Goal: Complete application form

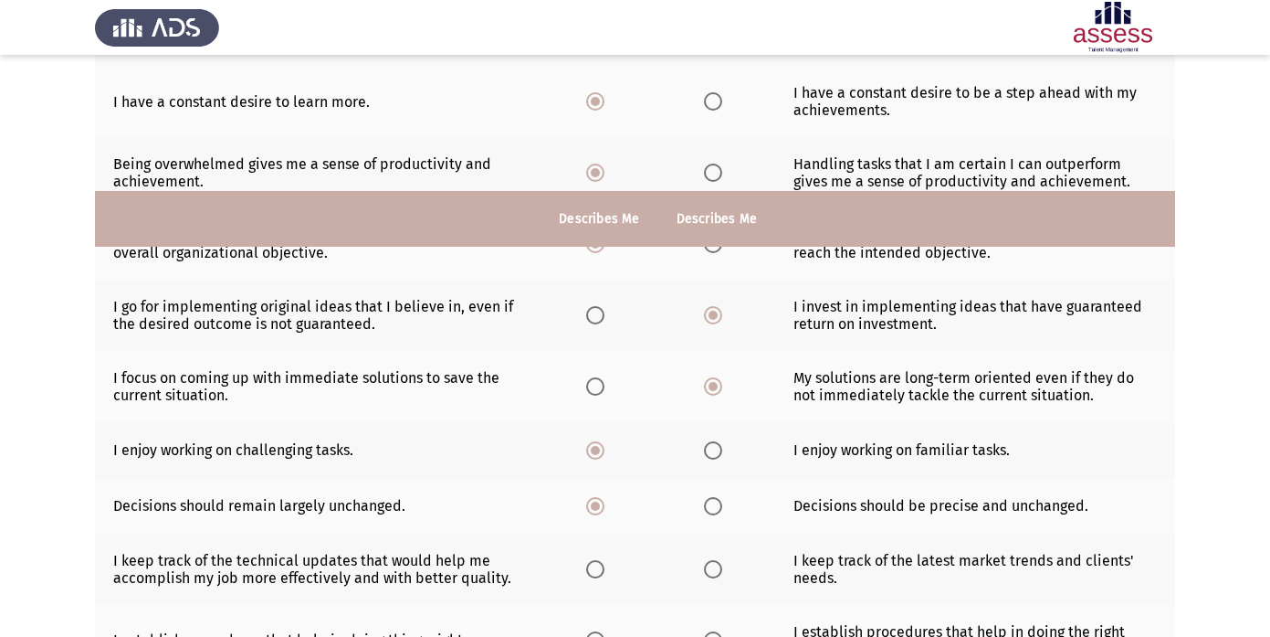
scroll to position [462, 0]
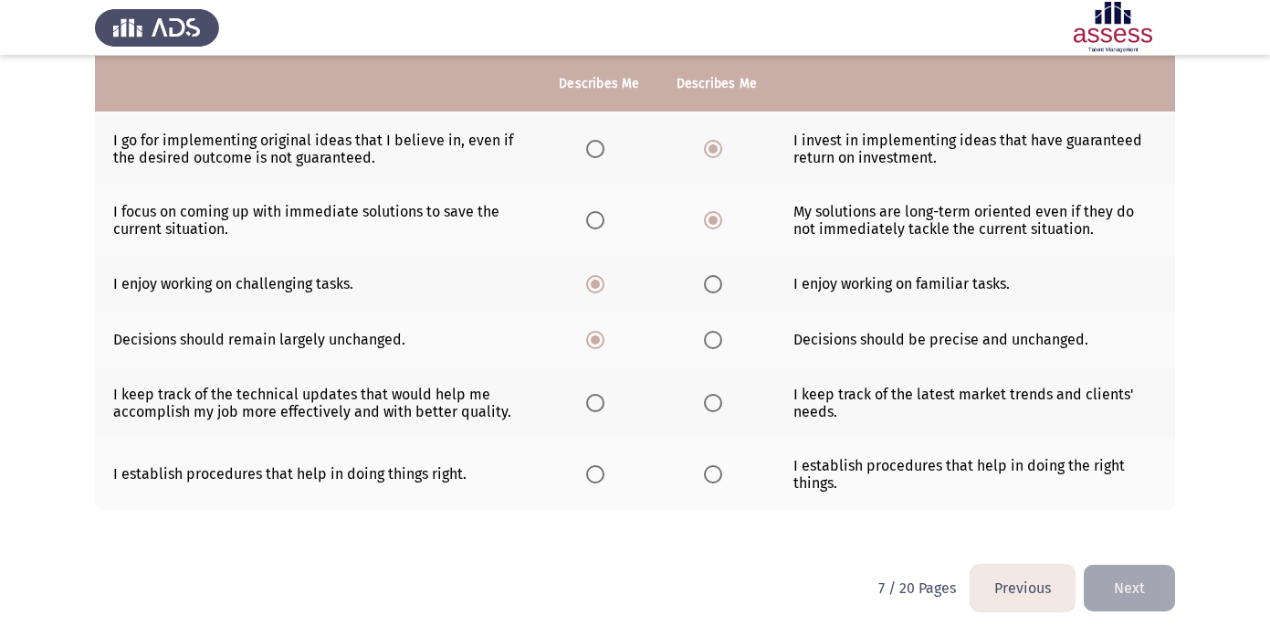
click at [598, 405] on span "Select an option" at bounding box center [595, 403] width 18 height 18
click at [598, 405] on input "Select an option" at bounding box center [595, 403] width 18 height 18
click at [594, 468] on span "Select an option" at bounding box center [595, 474] width 18 height 18
click at [594, 468] on input "Select an option" at bounding box center [595, 474] width 18 height 18
click at [1149, 583] on button "Next" at bounding box center [1129, 587] width 91 height 47
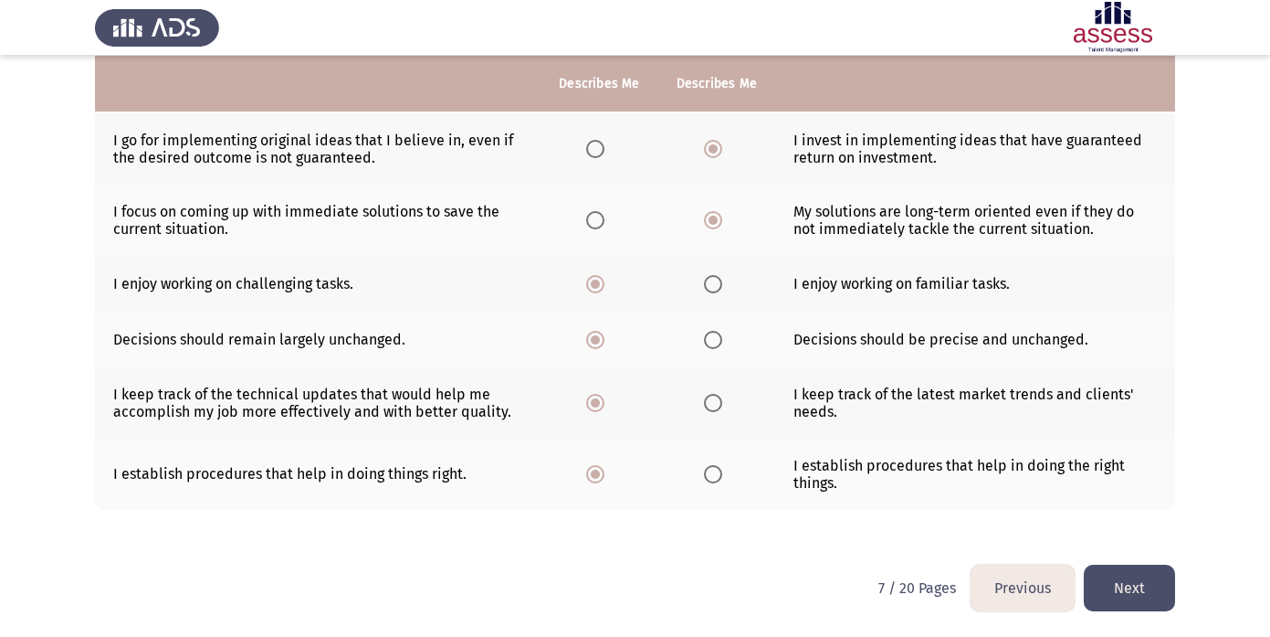
scroll to position [0, 0]
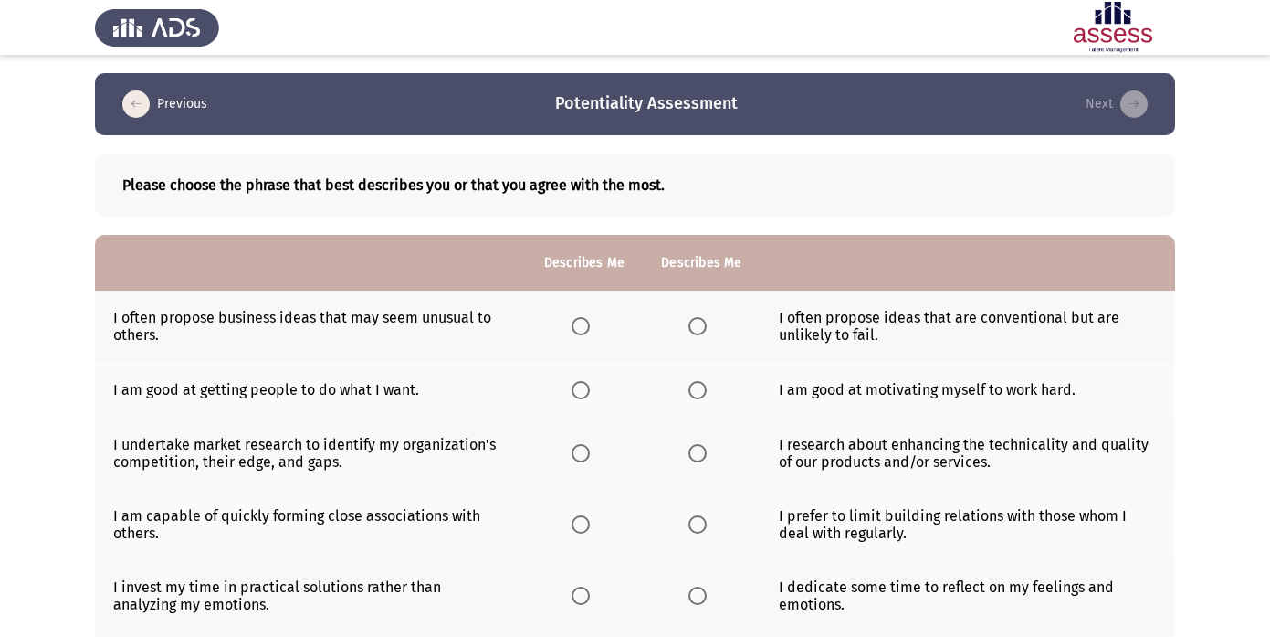
click at [703, 324] on span "Select an option" at bounding box center [698, 326] width 18 height 18
click at [703, 324] on input "Select an option" at bounding box center [698, 326] width 18 height 18
click at [697, 388] on span "Select an option" at bounding box center [698, 390] width 18 height 18
click at [697, 388] on input "Select an option" at bounding box center [698, 390] width 18 height 18
click at [584, 457] on span "Select an option" at bounding box center [581, 453] width 18 height 18
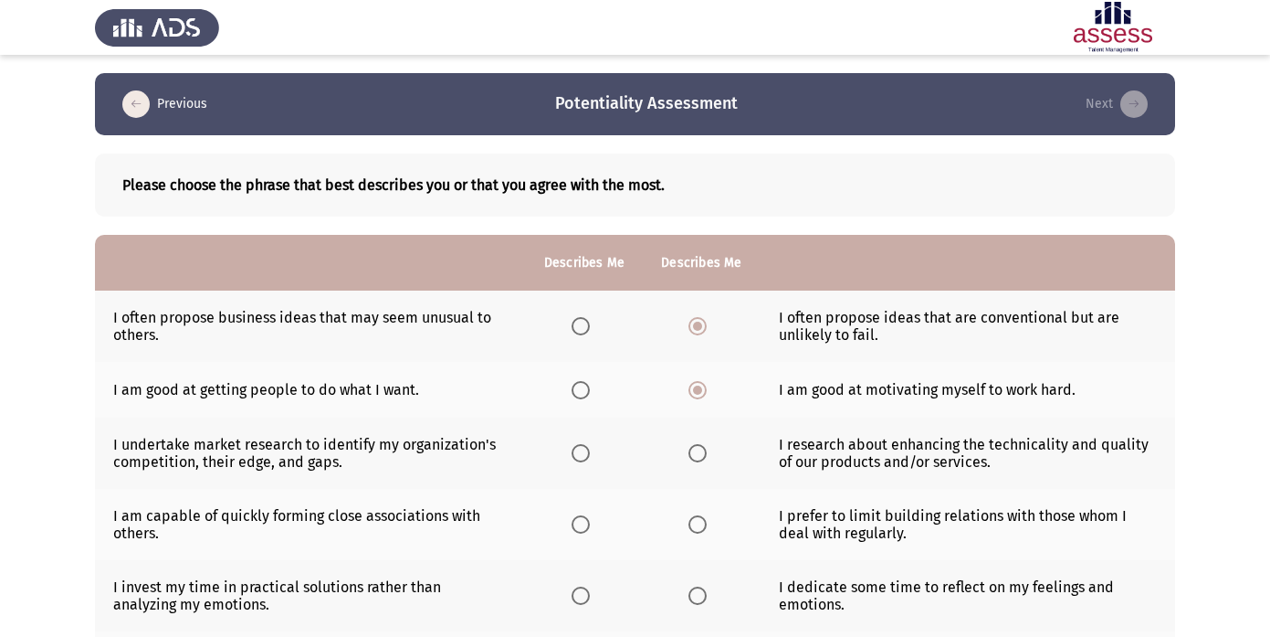
click at [584, 457] on input "Select an option" at bounding box center [581, 453] width 18 height 18
click at [579, 533] on th at bounding box center [584, 524] width 117 height 71
click at [582, 521] on span "Select an option" at bounding box center [581, 524] width 18 height 18
click at [582, 521] on input "Select an option" at bounding box center [581, 524] width 18 height 18
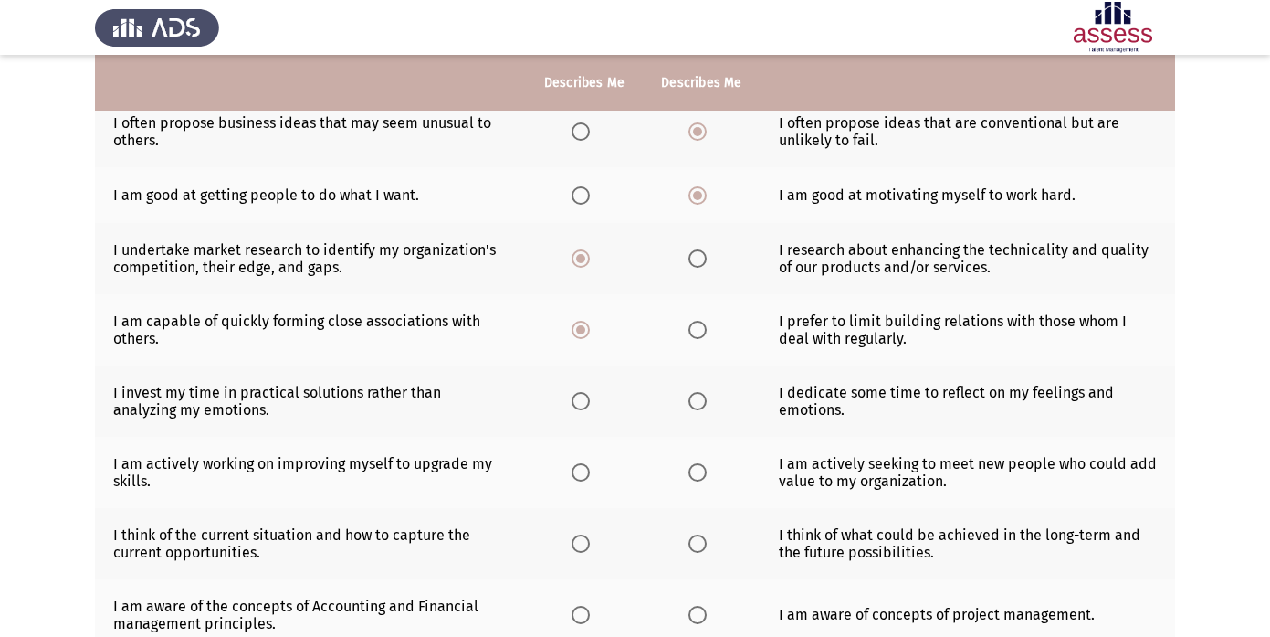
scroll to position [199, 0]
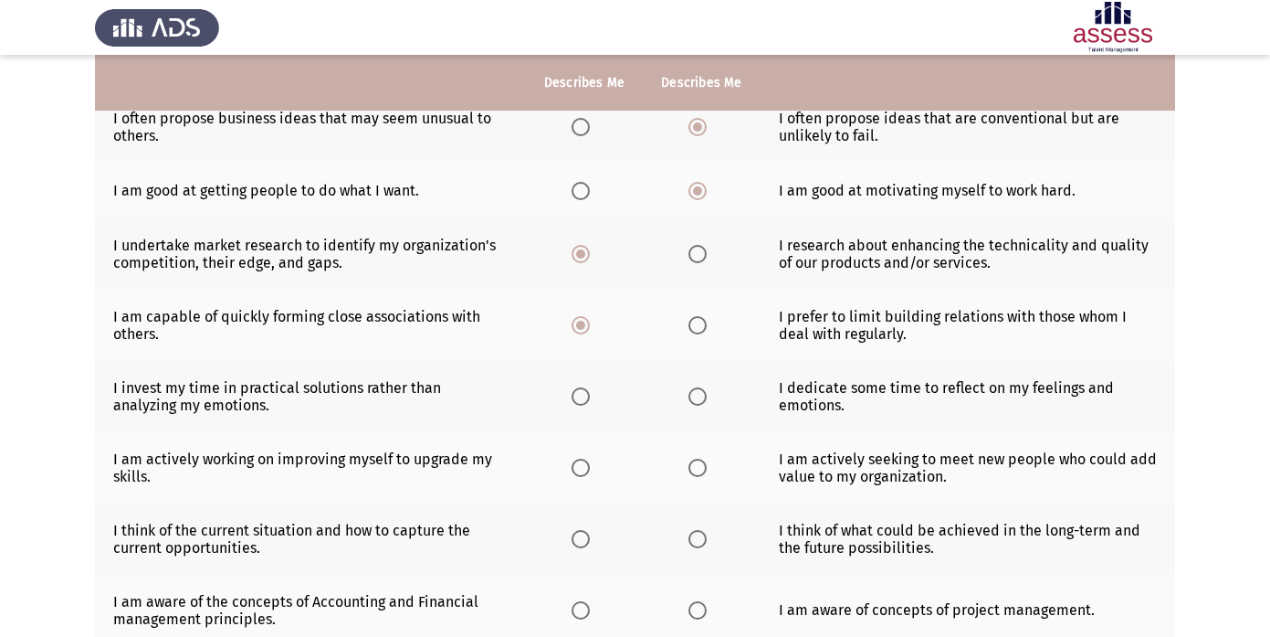
click at [699, 402] on span "Select an option" at bounding box center [698, 396] width 18 height 18
click at [699, 402] on input "Select an option" at bounding box center [698, 396] width 18 height 18
click at [581, 468] on span "Select an option" at bounding box center [581, 467] width 18 height 18
click at [581, 468] on input "Select an option" at bounding box center [581, 467] width 18 height 18
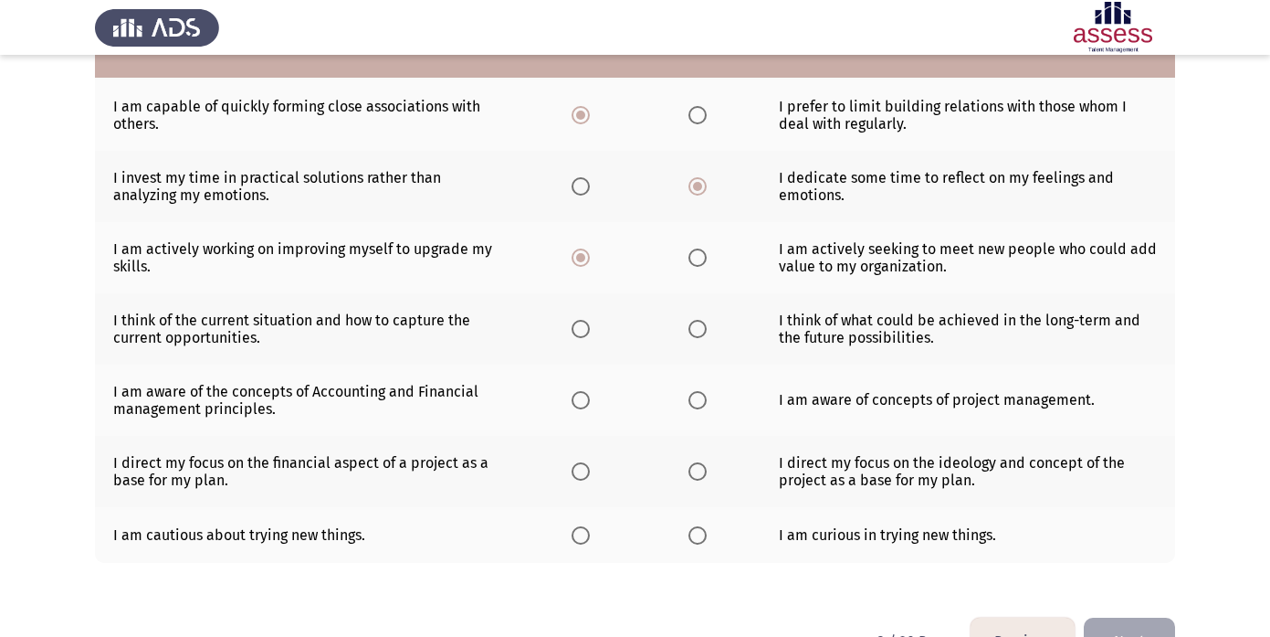
scroll to position [365, 0]
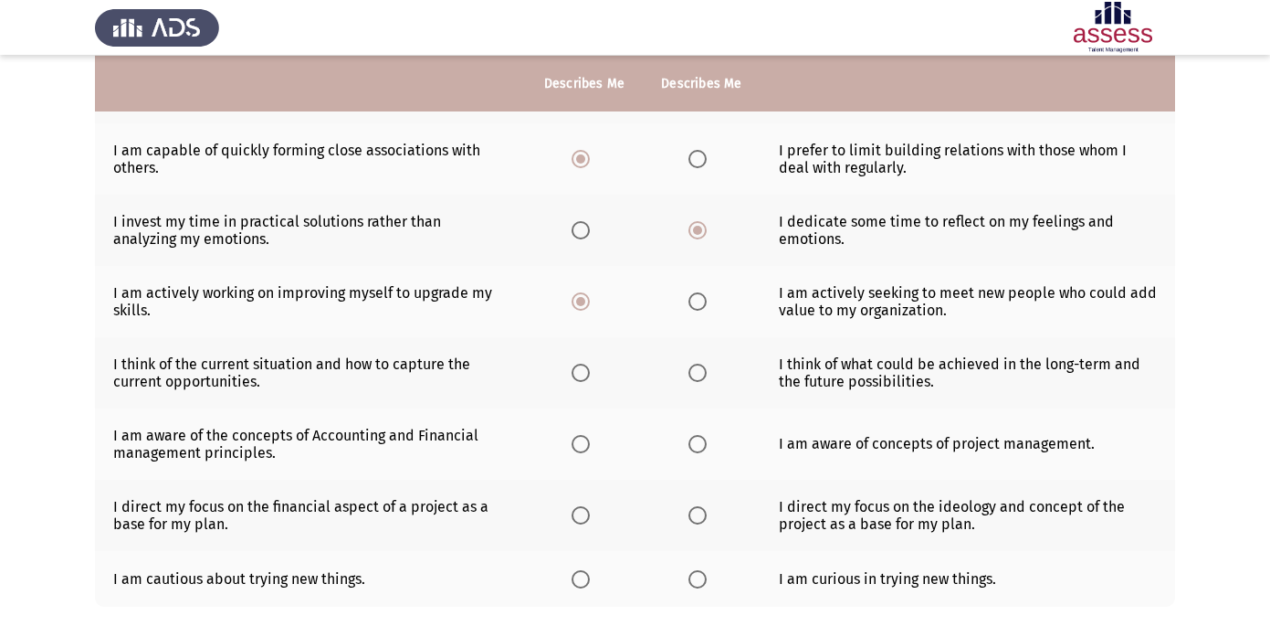
click at [578, 374] on span "Select an option" at bounding box center [581, 372] width 18 height 18
click at [578, 374] on input "Select an option" at bounding box center [581, 372] width 18 height 18
click at [696, 442] on span "Select an option" at bounding box center [698, 444] width 18 height 18
click at [696, 442] on input "Select an option" at bounding box center [698, 444] width 18 height 18
click at [706, 511] on label "Select an option" at bounding box center [702, 515] width 26 height 18
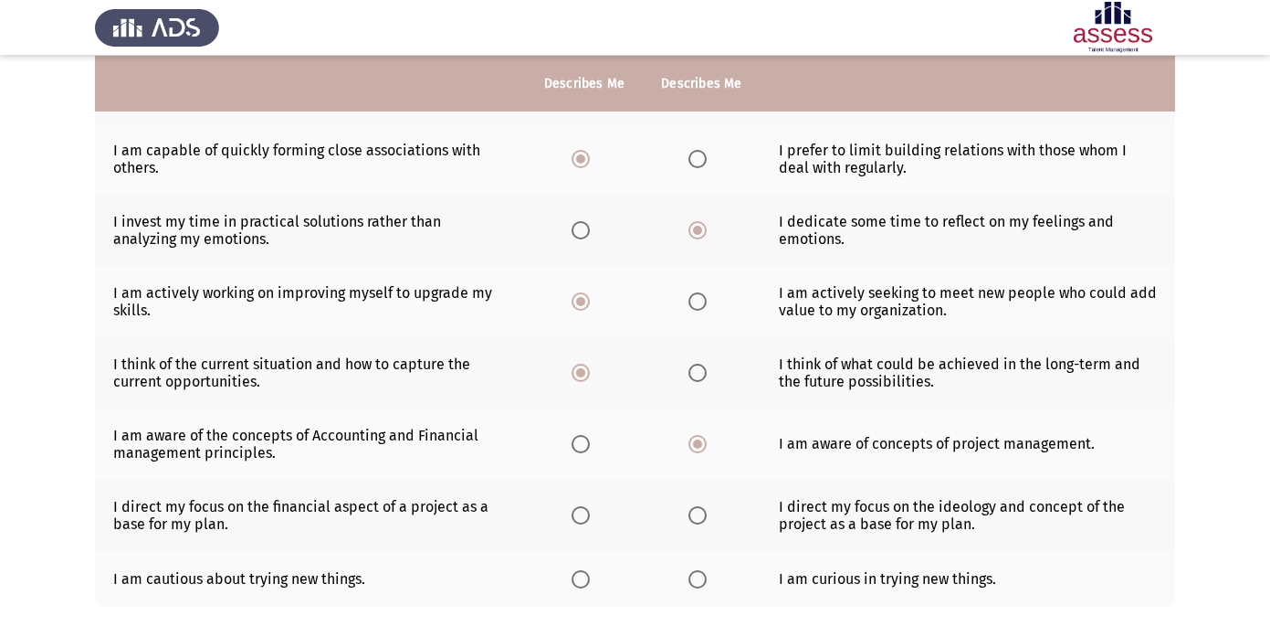
click at [706, 511] on input "Select an option" at bounding box center [698, 515] width 18 height 18
click at [700, 577] on span "Select an option" at bounding box center [698, 579] width 18 height 18
click at [700, 577] on input "Select an option" at bounding box center [698, 579] width 18 height 18
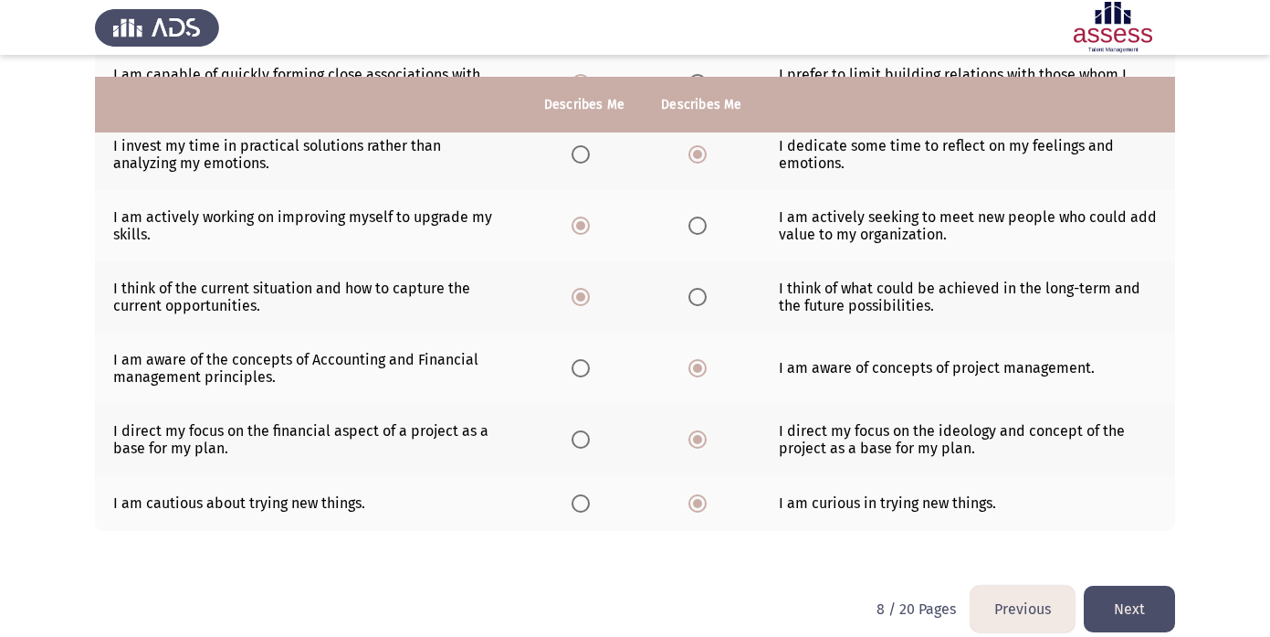
scroll to position [462, 0]
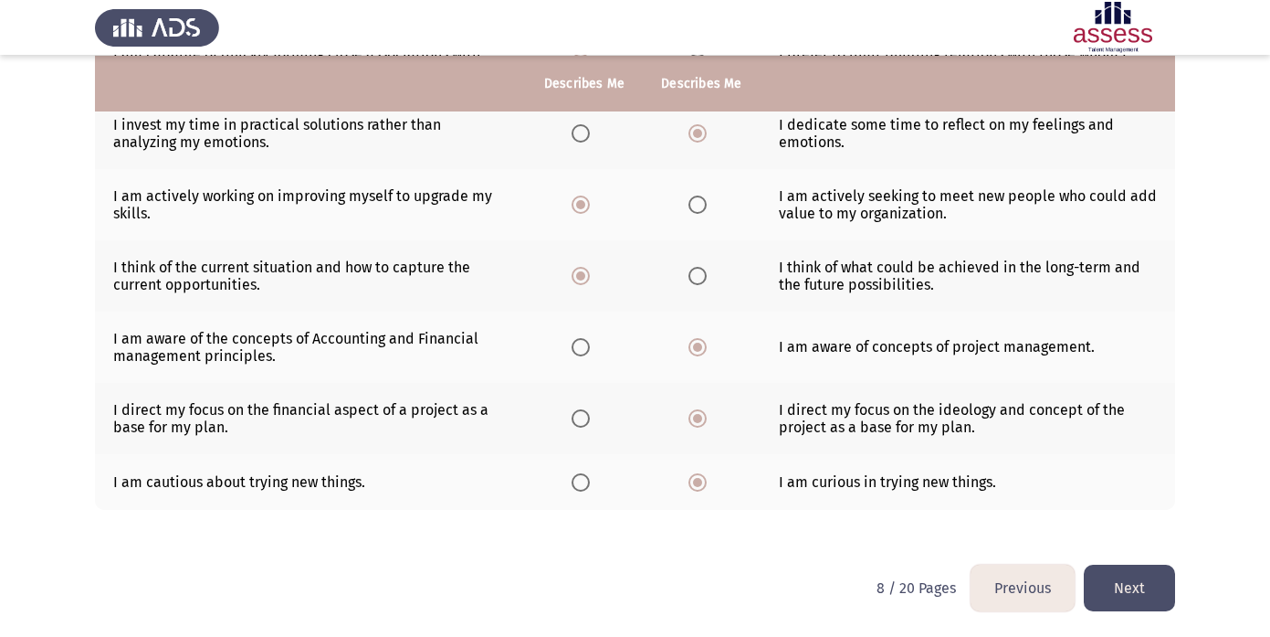
click at [1138, 578] on button "Next" at bounding box center [1129, 587] width 91 height 47
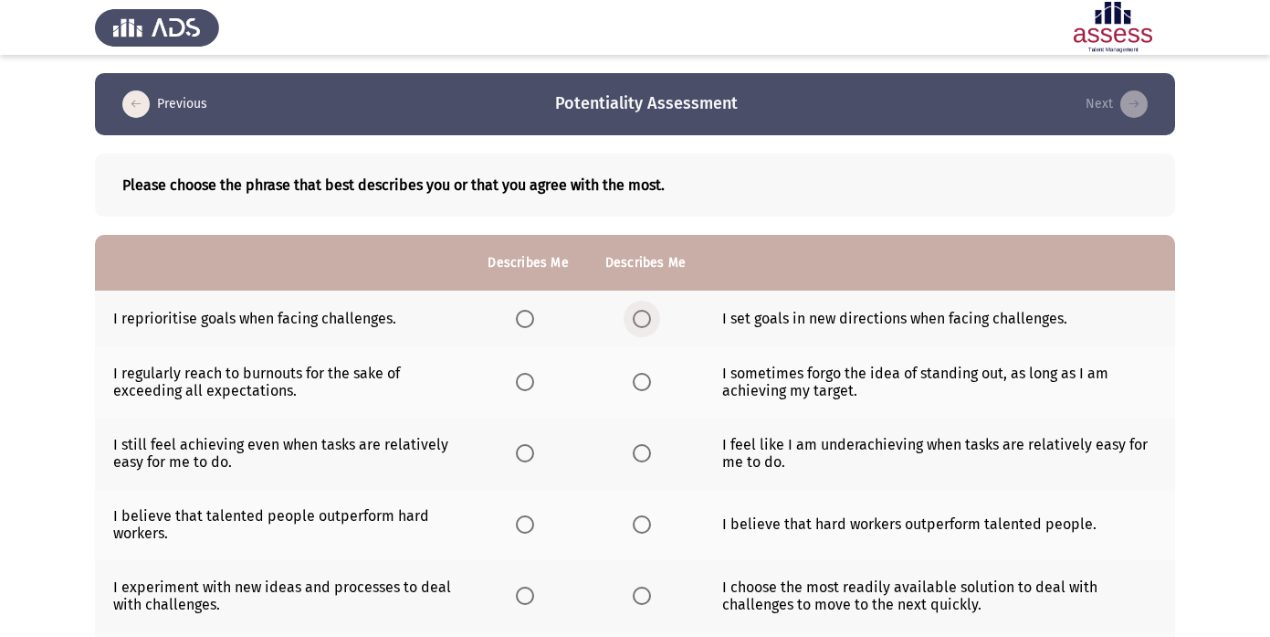
click at [636, 322] on span "Select an option" at bounding box center [642, 319] width 18 height 18
click at [636, 322] on input "Select an option" at bounding box center [642, 319] width 18 height 18
click at [642, 384] on span "Select an option" at bounding box center [642, 382] width 18 height 18
click at [642, 384] on input "Select an option" at bounding box center [642, 382] width 18 height 18
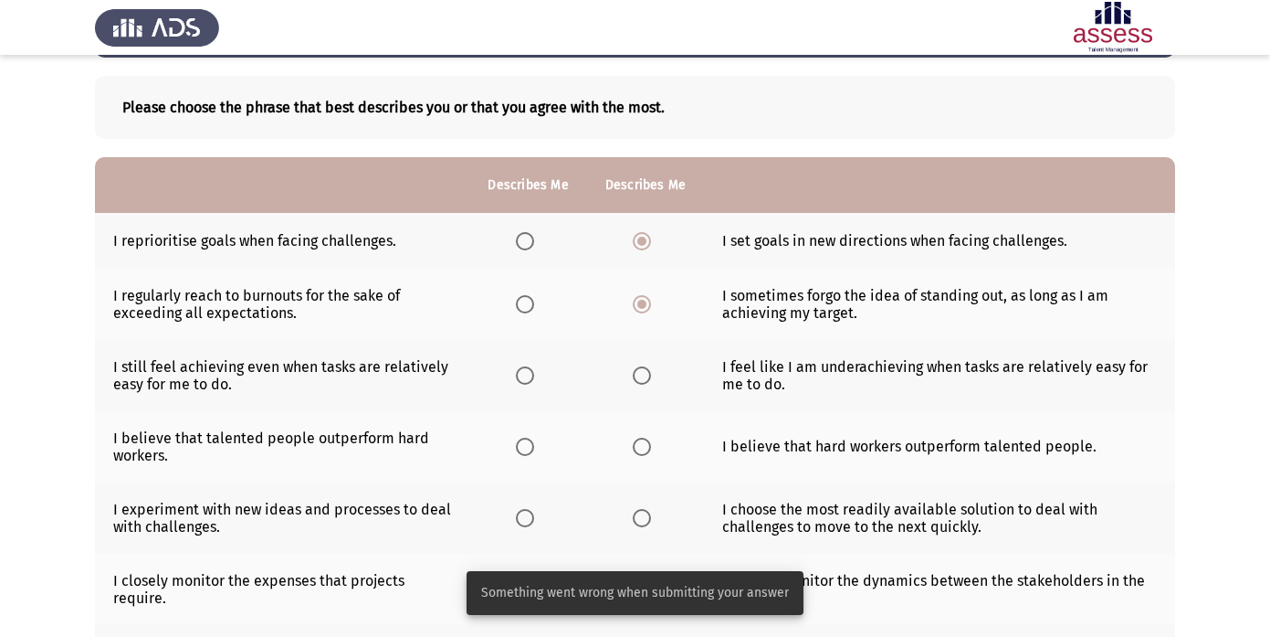
scroll to position [77, 0]
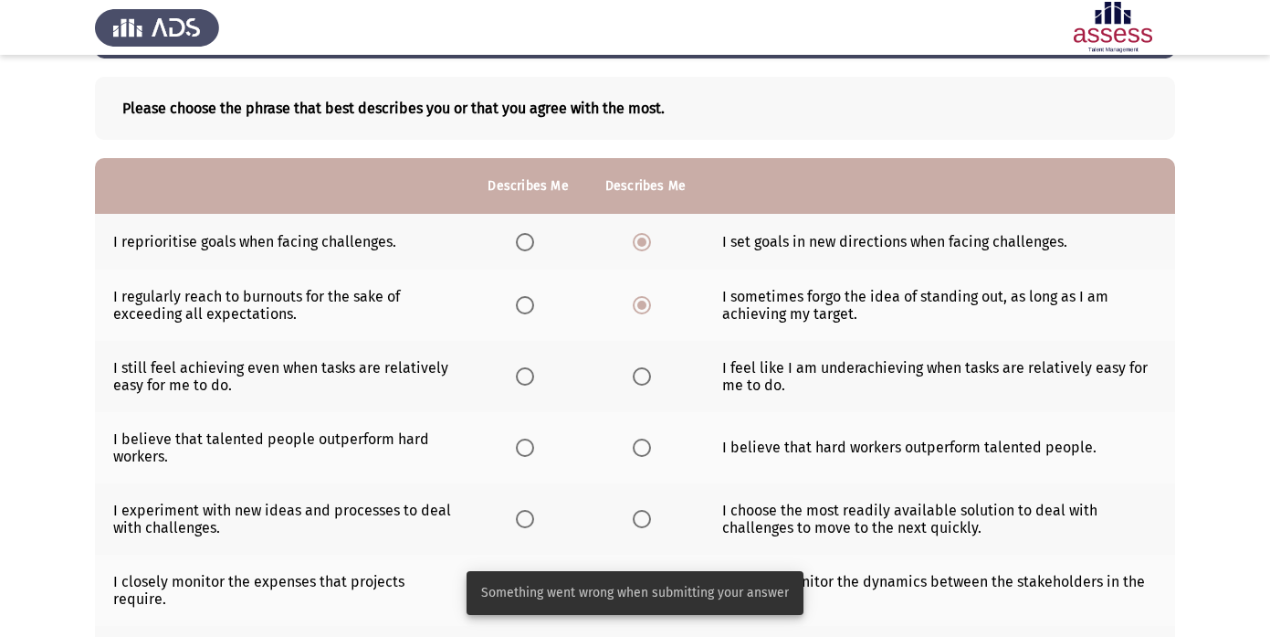
click at [596, 360] on th at bounding box center [645, 376] width 117 height 71
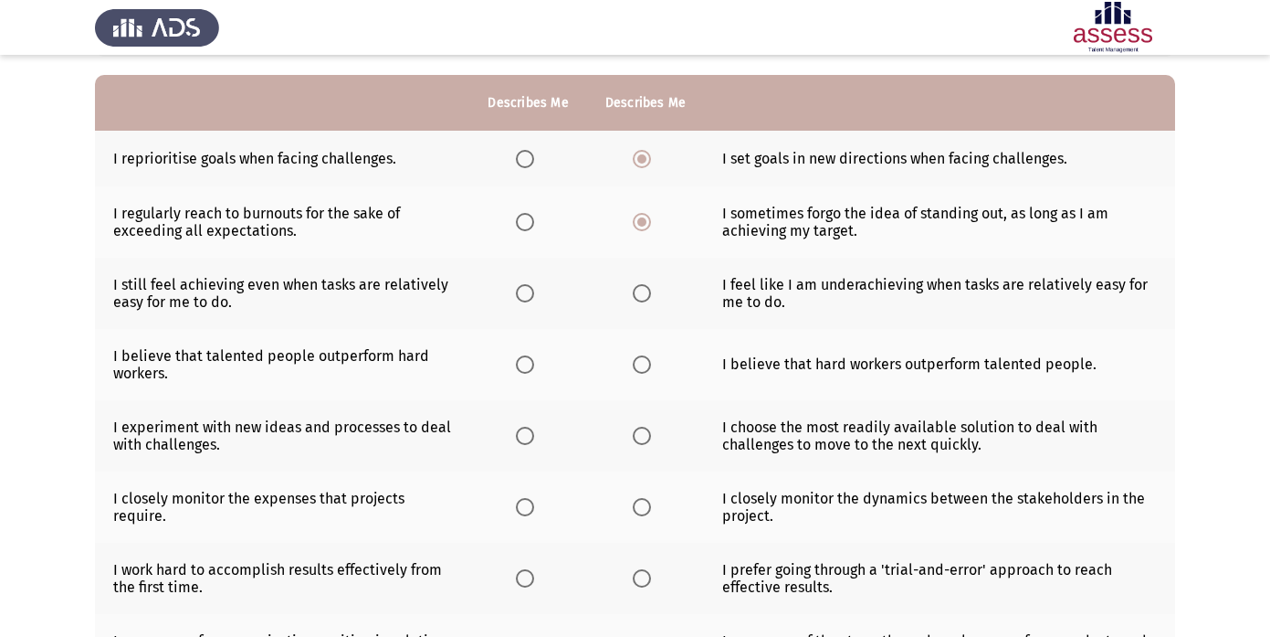
scroll to position [161, 0]
click at [641, 297] on span "Select an option" at bounding box center [642, 292] width 18 height 18
click at [641, 297] on input "Select an option" at bounding box center [642, 292] width 18 height 18
click at [635, 366] on span "Select an option" at bounding box center [642, 363] width 18 height 18
click at [635, 366] on input "Select an option" at bounding box center [642, 363] width 18 height 18
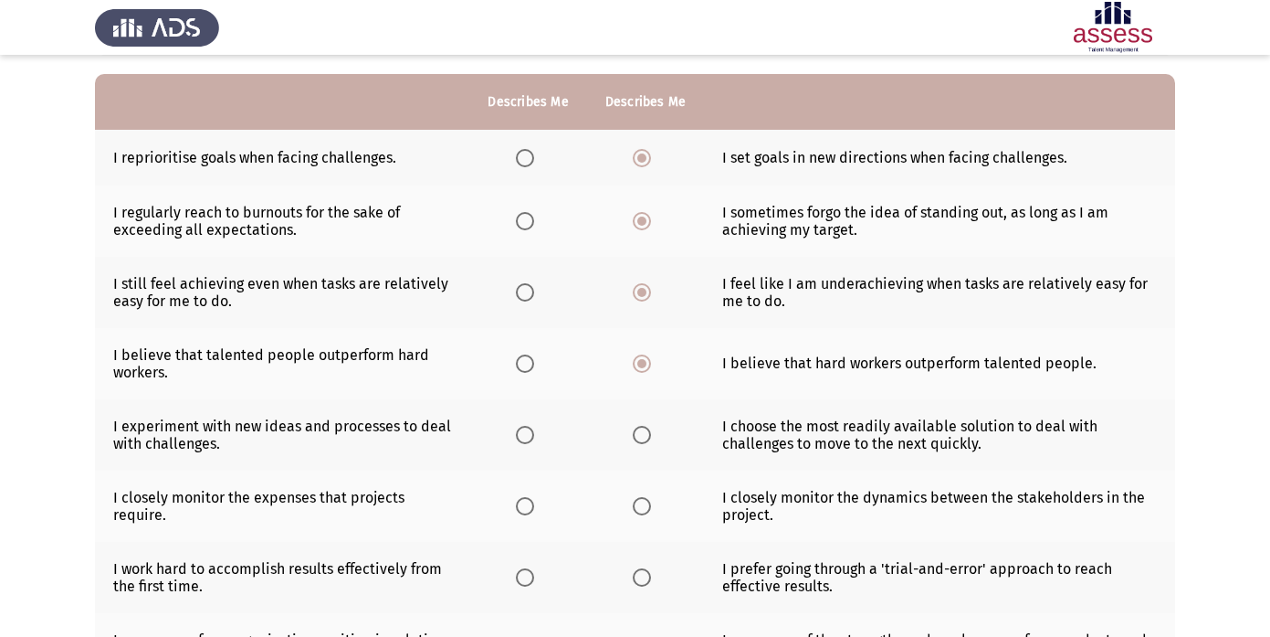
click at [524, 437] on span "Select an option" at bounding box center [525, 435] width 18 height 18
click at [524, 437] on input "Select an option" at bounding box center [525, 435] width 18 height 18
click at [528, 505] on span "Select an option" at bounding box center [525, 506] width 18 height 18
click at [528, 505] on input "Select an option" at bounding box center [525, 506] width 18 height 18
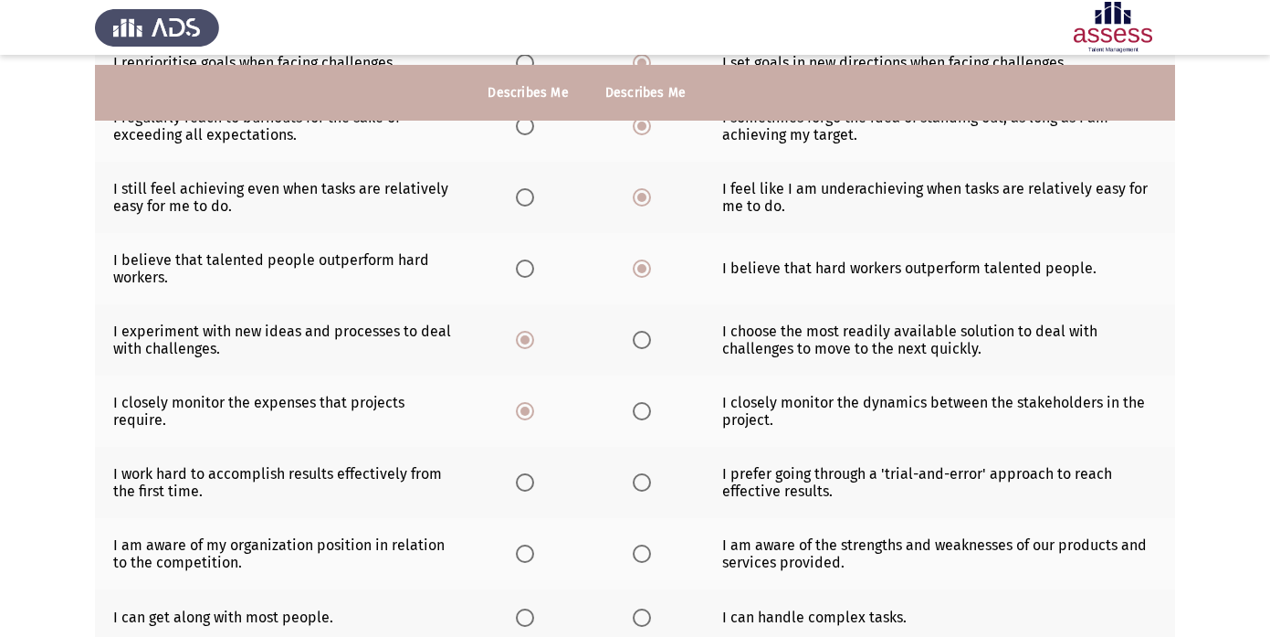
scroll to position [276, 0]
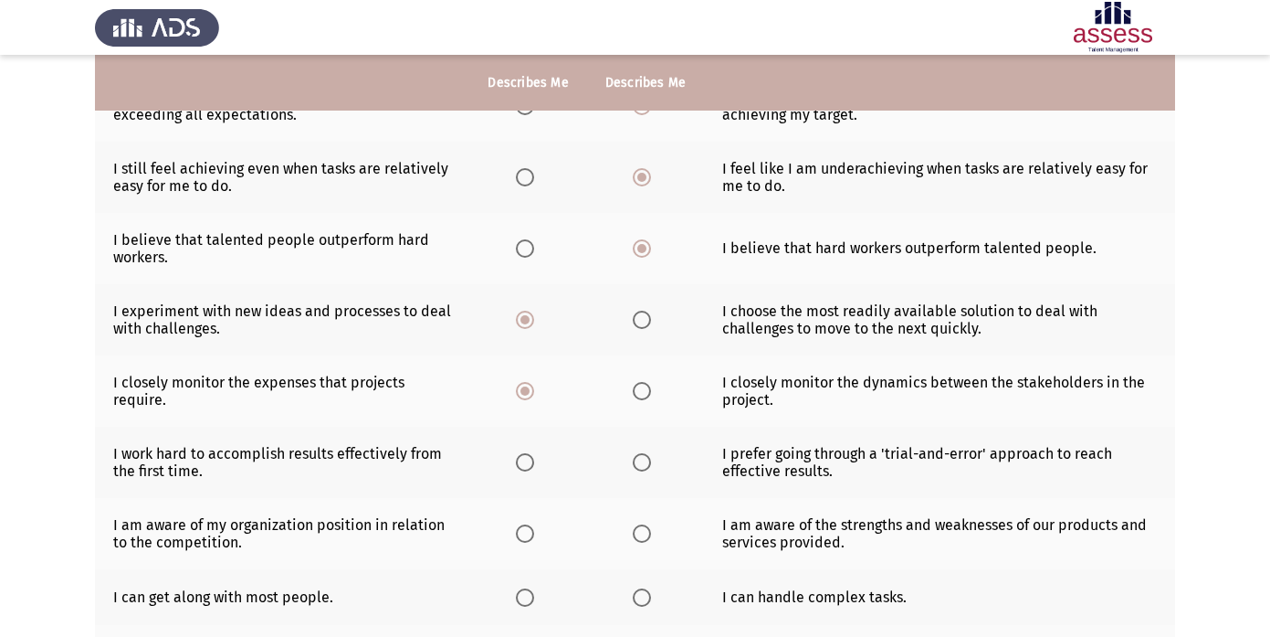
click at [630, 477] on th at bounding box center [645, 461] width 117 height 71
click at [636, 453] on span "Select an option" at bounding box center [642, 462] width 18 height 18
click at [636, 453] on input "Select an option" at bounding box center [642, 462] width 18 height 18
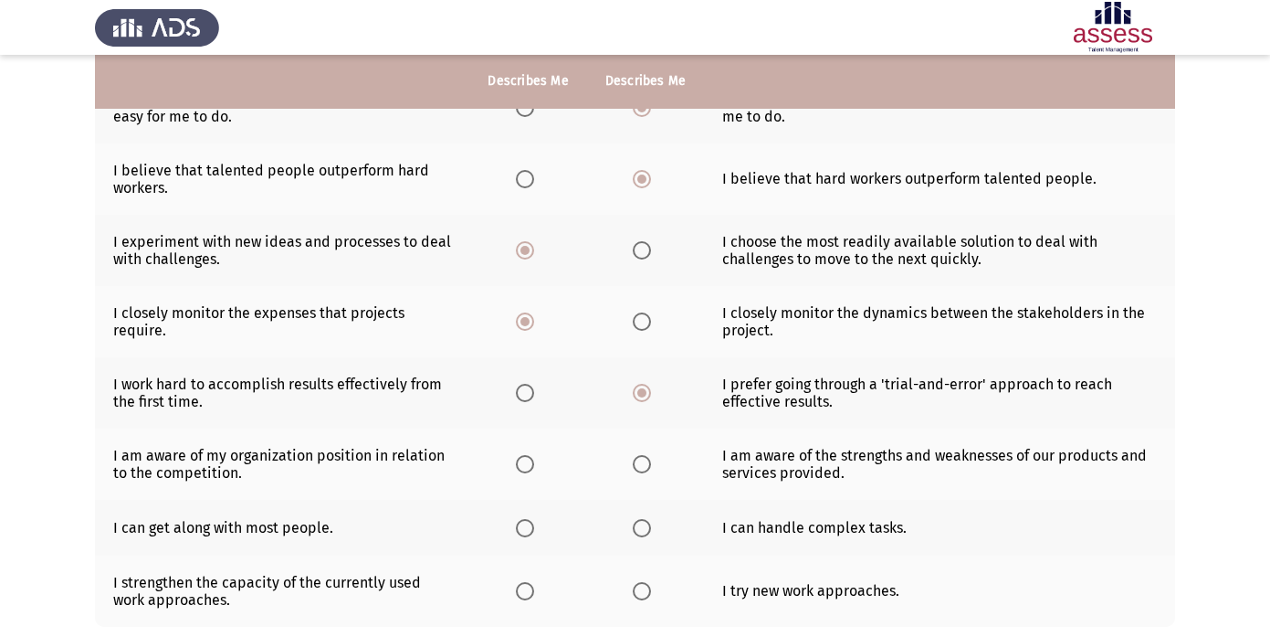
scroll to position [351, 0]
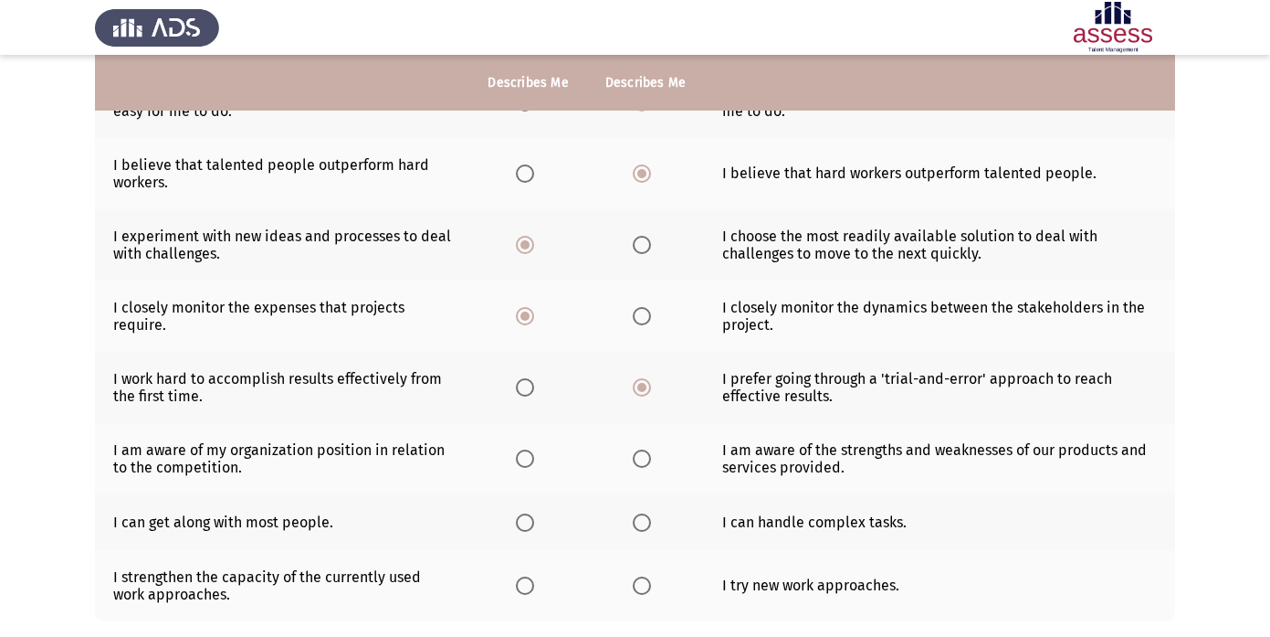
click at [554, 571] on th at bounding box center [527, 585] width 117 height 71
click at [636, 459] on span "Select an option" at bounding box center [642, 458] width 18 height 18
click at [636, 459] on input "Select an option" at bounding box center [642, 458] width 18 height 18
click at [526, 520] on span "Select an option" at bounding box center [525, 522] width 18 height 18
click at [526, 520] on input "Select an option" at bounding box center [525, 522] width 18 height 18
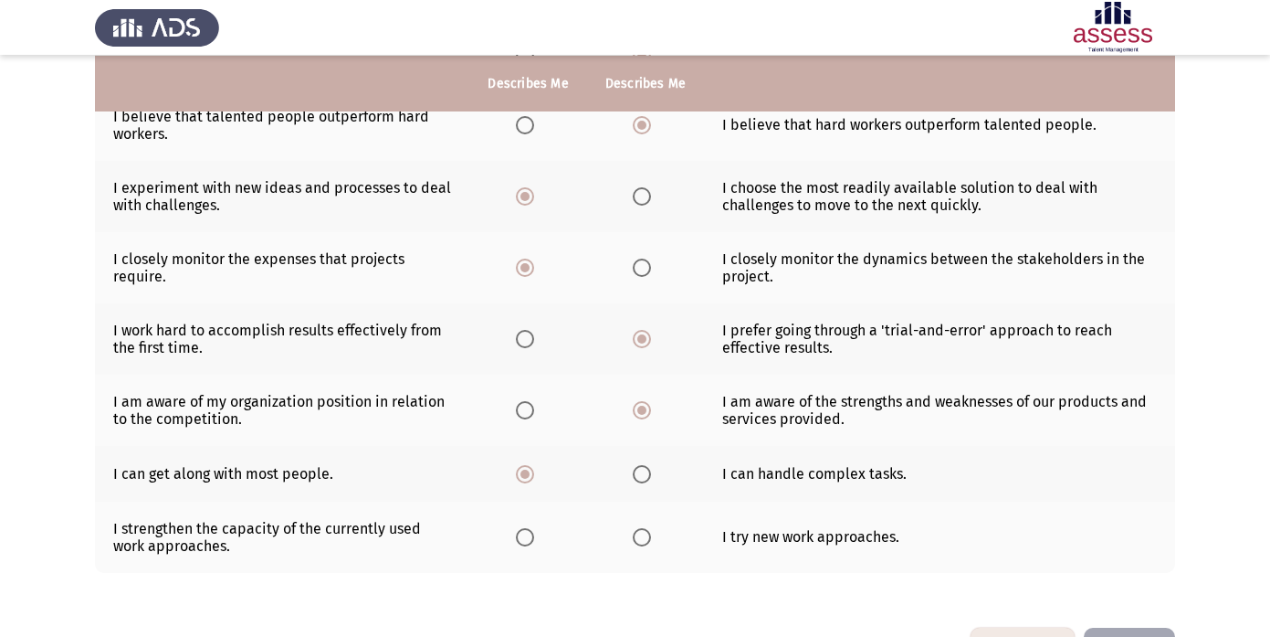
scroll to position [400, 0]
click at [630, 538] on th at bounding box center [645, 535] width 117 height 71
click at [655, 532] on label "Select an option" at bounding box center [646, 536] width 26 height 18
click at [651, 532] on input "Select an option" at bounding box center [642, 536] width 18 height 18
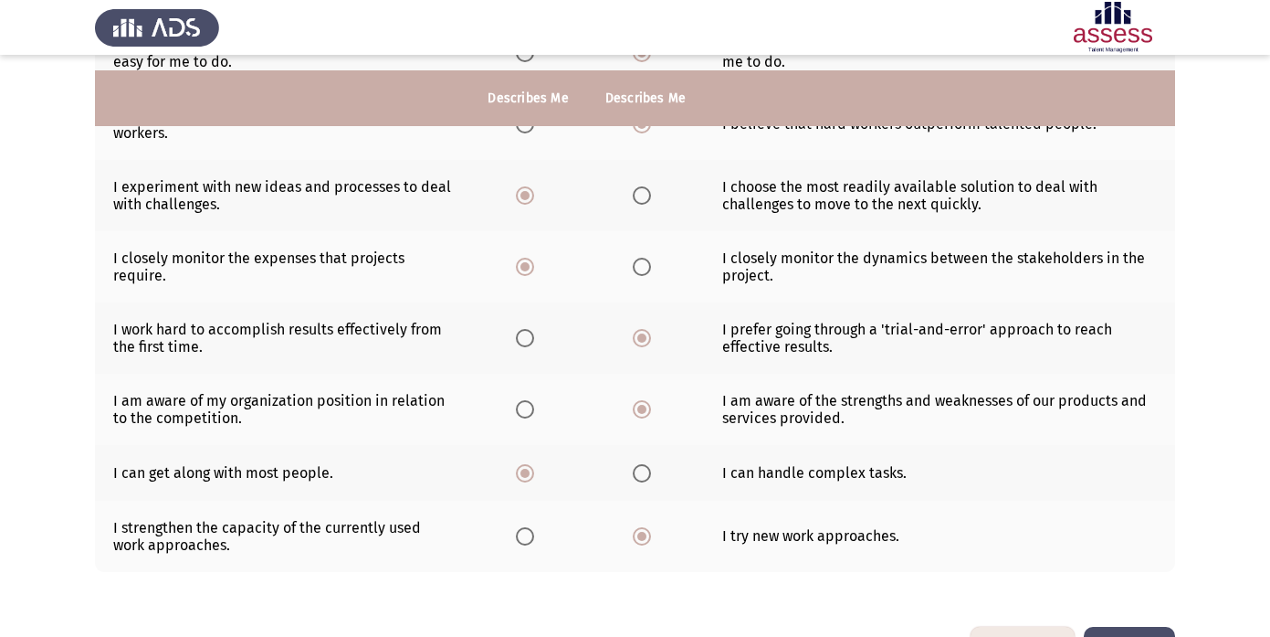
scroll to position [462, 0]
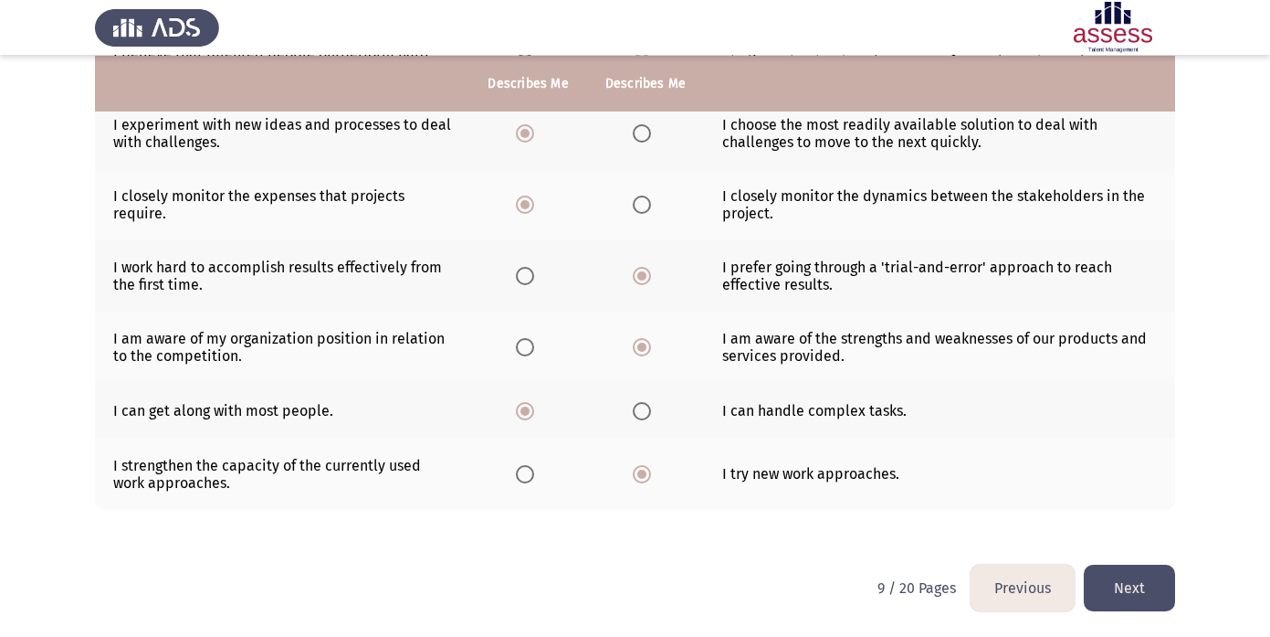
click at [1115, 577] on button "Next" at bounding box center [1129, 587] width 91 height 47
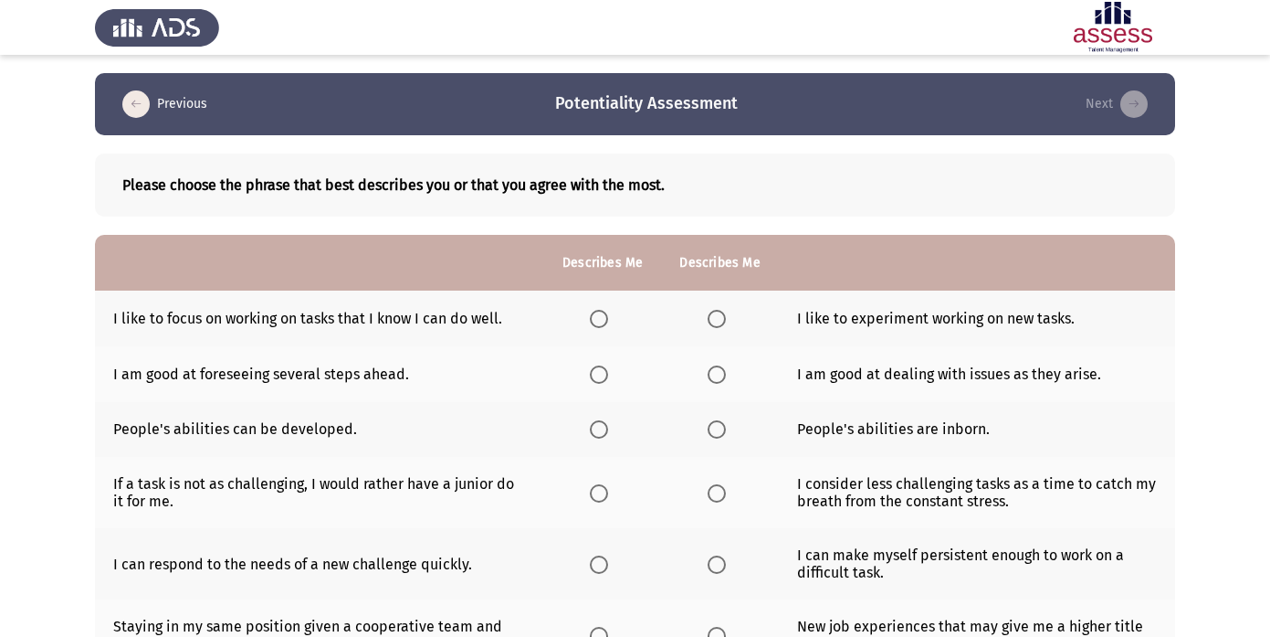
click at [721, 314] on span "Select an option" at bounding box center [717, 319] width 18 height 18
click at [721, 314] on input "Select an option" at bounding box center [717, 319] width 18 height 18
click at [735, 359] on th at bounding box center [719, 374] width 117 height 56
click at [713, 375] on span "Select an option" at bounding box center [717, 374] width 18 height 18
click at [713, 375] on input "Select an option" at bounding box center [717, 374] width 18 height 18
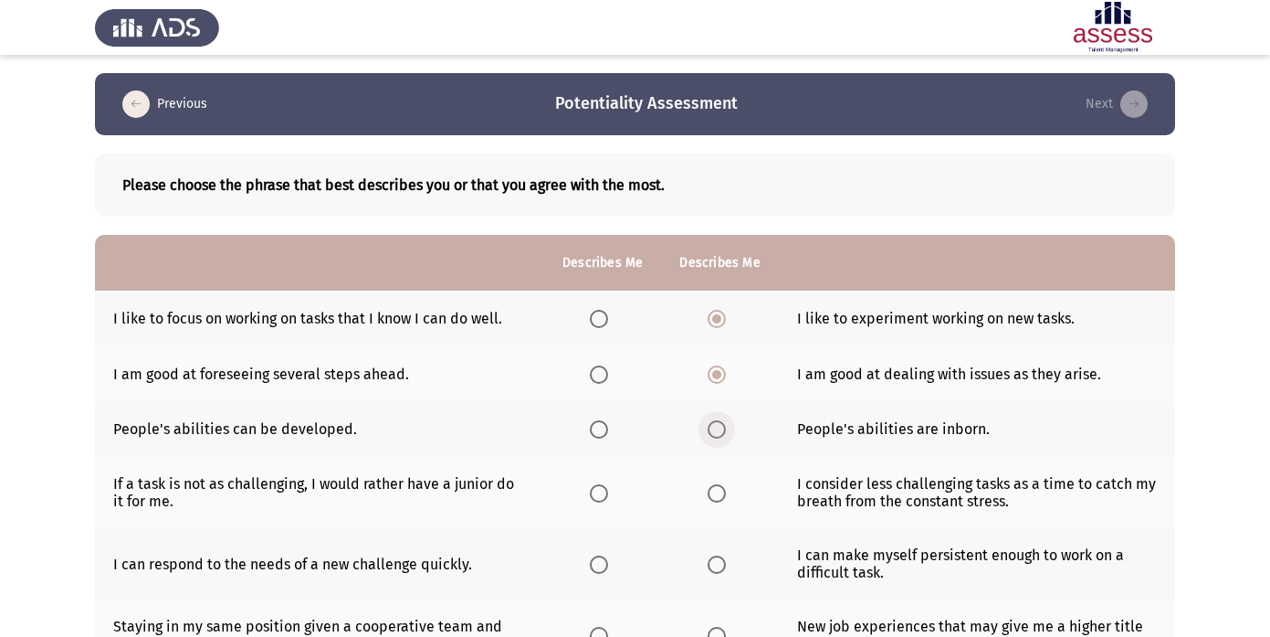
click at [722, 427] on span "Select an option" at bounding box center [717, 429] width 18 height 18
click at [722, 427] on input "Select an option" at bounding box center [717, 429] width 18 height 18
click at [610, 489] on label "Select an option" at bounding box center [603, 493] width 26 height 18
click at [608, 489] on input "Select an option" at bounding box center [599, 493] width 18 height 18
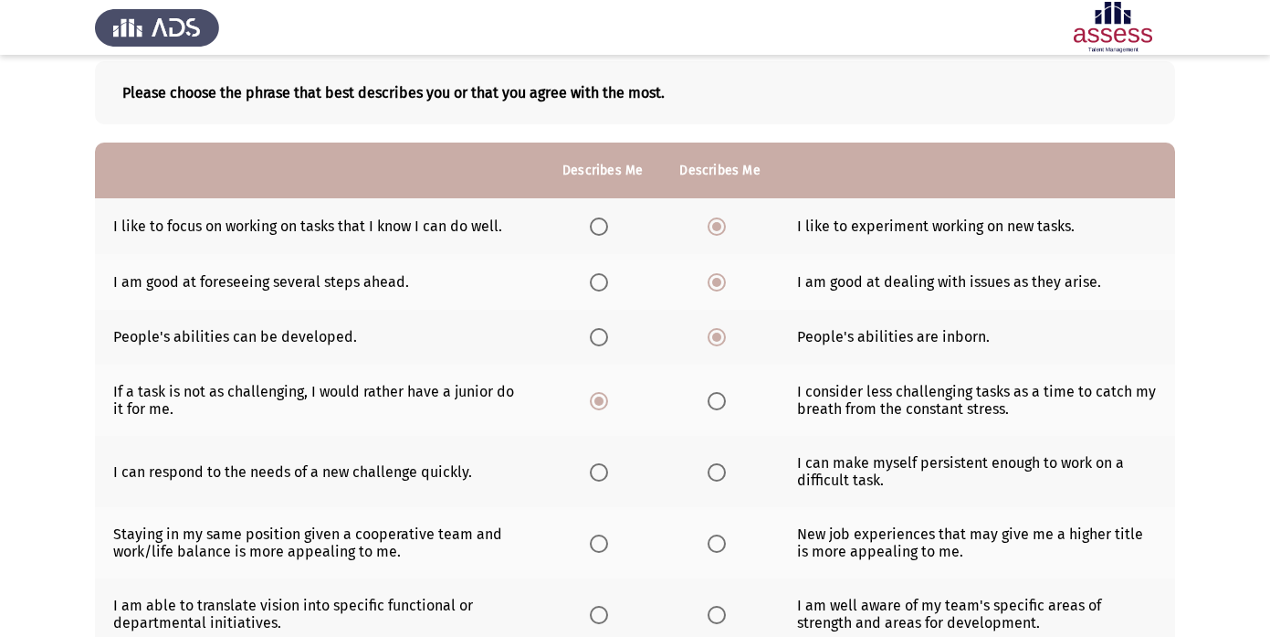
scroll to position [93, 0]
click at [598, 472] on span "Select an option" at bounding box center [599, 471] width 18 height 18
click at [598, 472] on input "Select an option" at bounding box center [599, 471] width 18 height 18
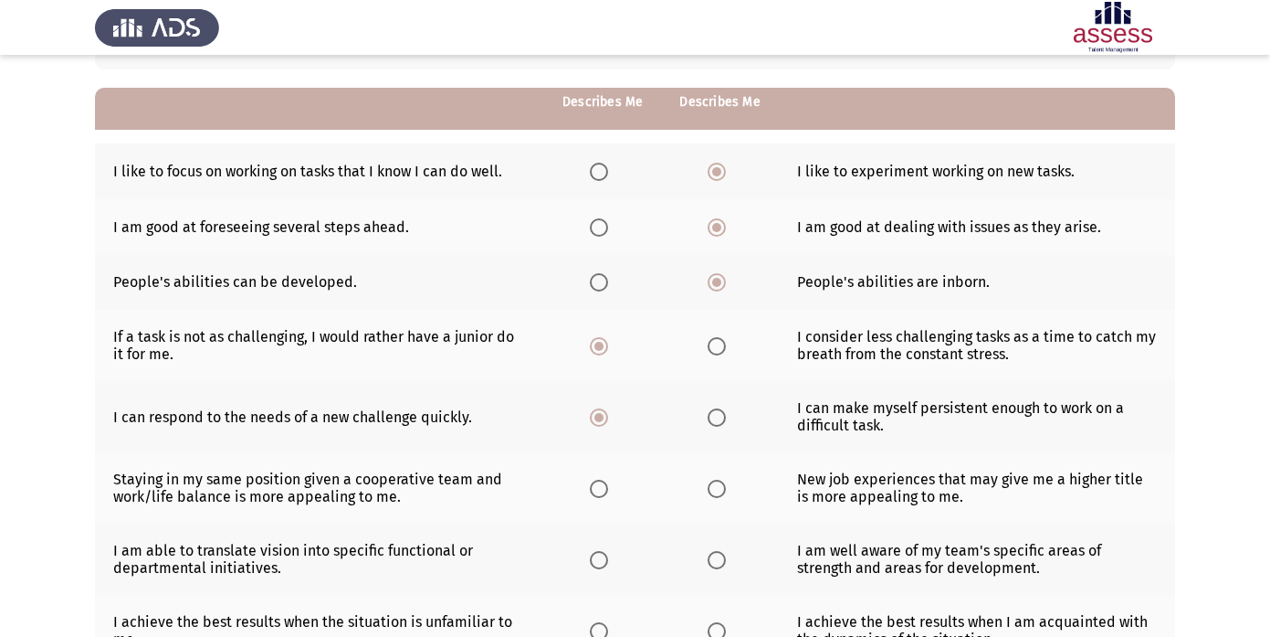
scroll to position [171, 0]
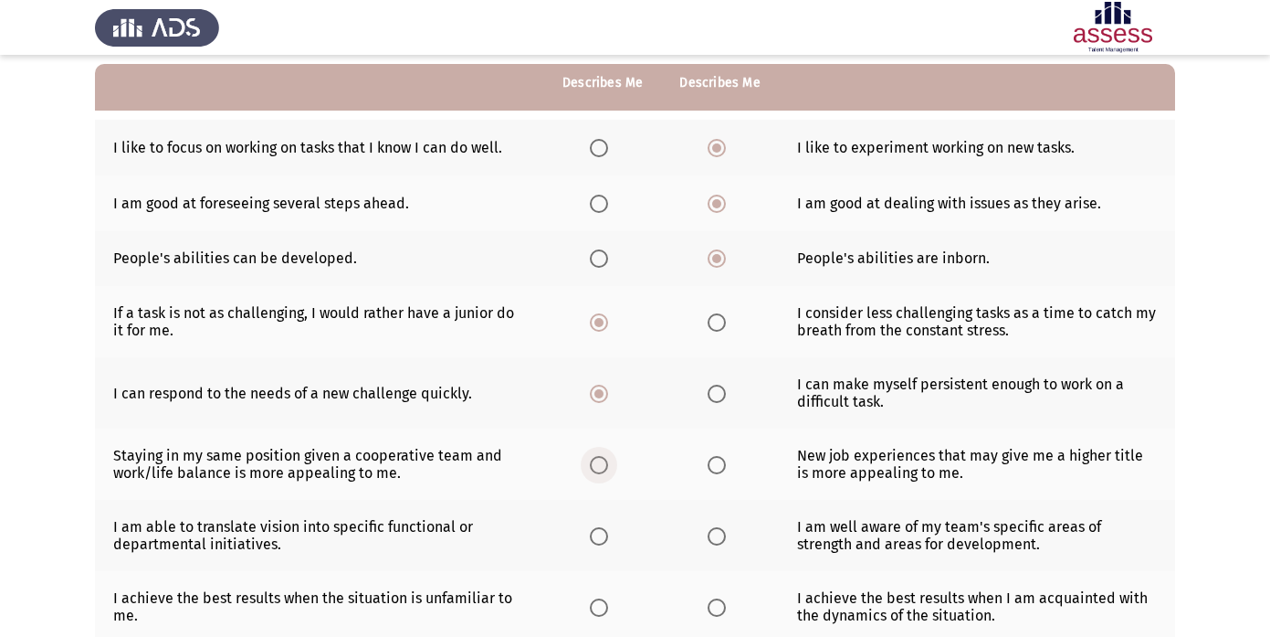
click at [594, 465] on span "Select an option" at bounding box center [599, 465] width 18 height 18
click at [594, 465] on input "Select an option" at bounding box center [599, 465] width 18 height 18
click at [687, 551] on th at bounding box center [719, 535] width 117 height 71
click at [682, 550] on th at bounding box center [719, 535] width 117 height 71
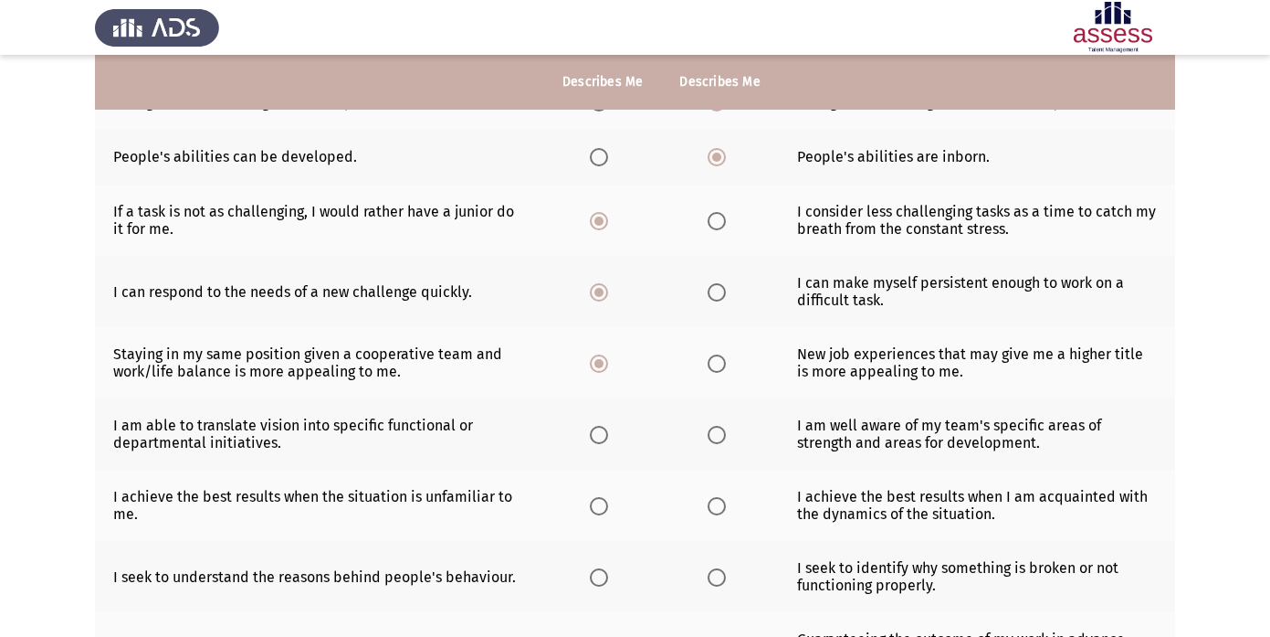
scroll to position [275, 0]
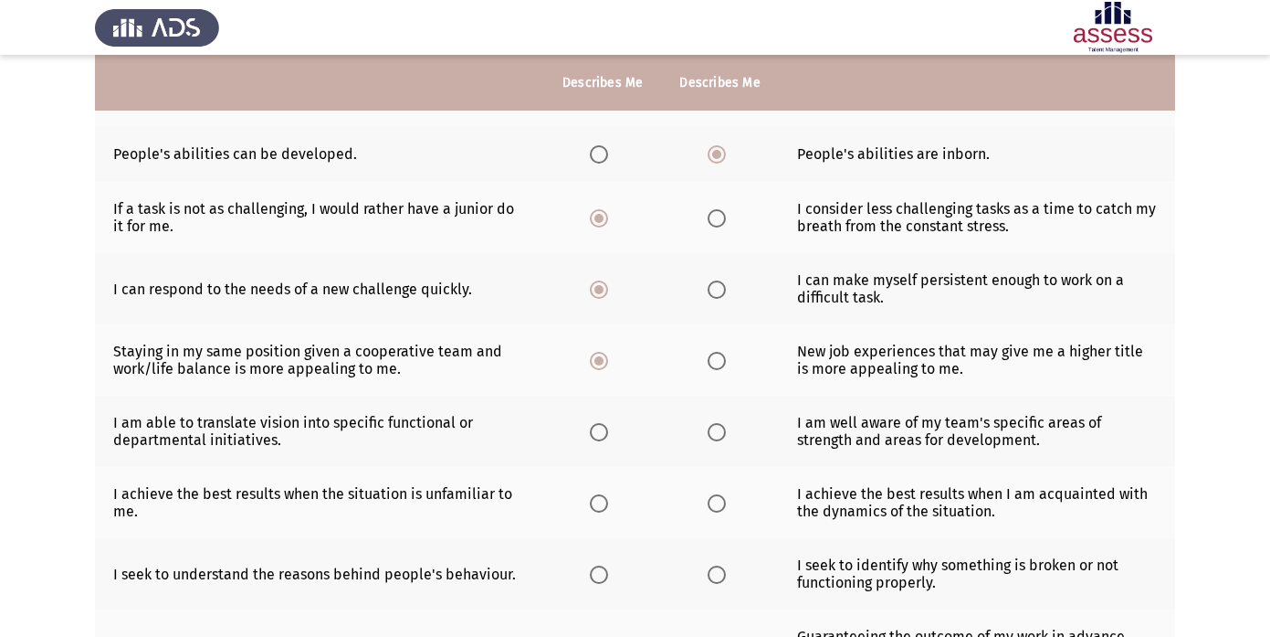
click at [616, 423] on th at bounding box center [602, 430] width 117 height 71
click at [599, 438] on span "Select an option" at bounding box center [599, 432] width 18 height 18
click at [599, 438] on input "Select an option" at bounding box center [599, 432] width 18 height 18
click at [701, 500] on th at bounding box center [719, 502] width 117 height 71
click at [719, 509] on span "Select an option" at bounding box center [717, 503] width 18 height 18
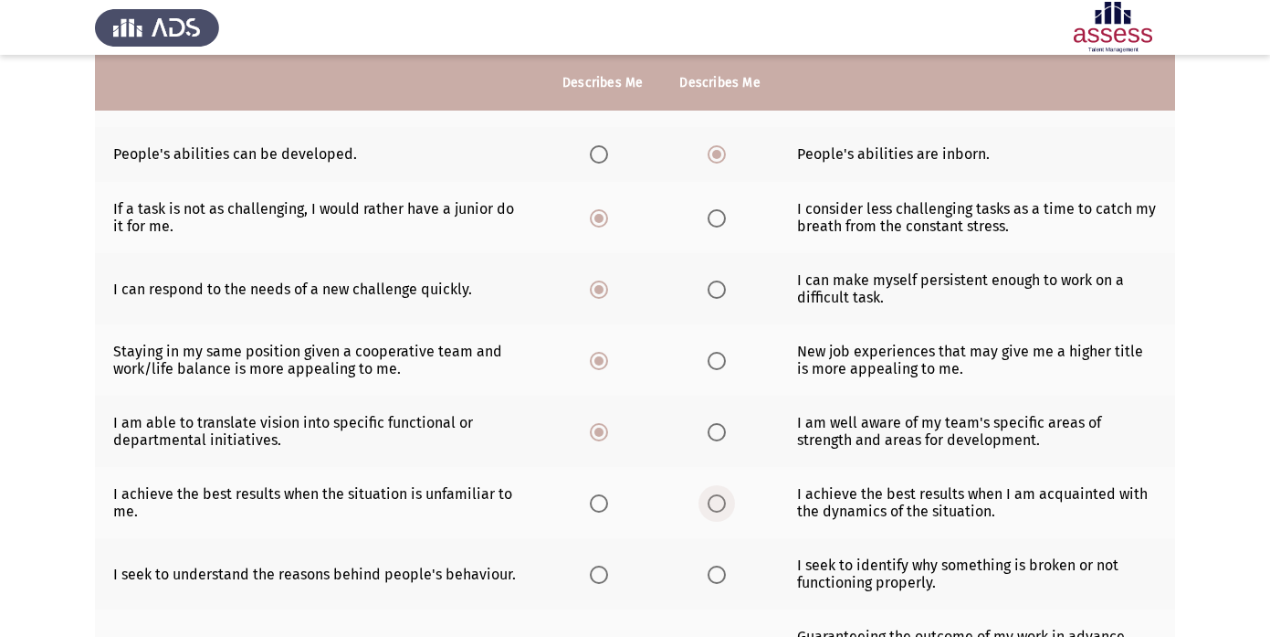
click at [719, 509] on input "Select an option" at bounding box center [717, 503] width 18 height 18
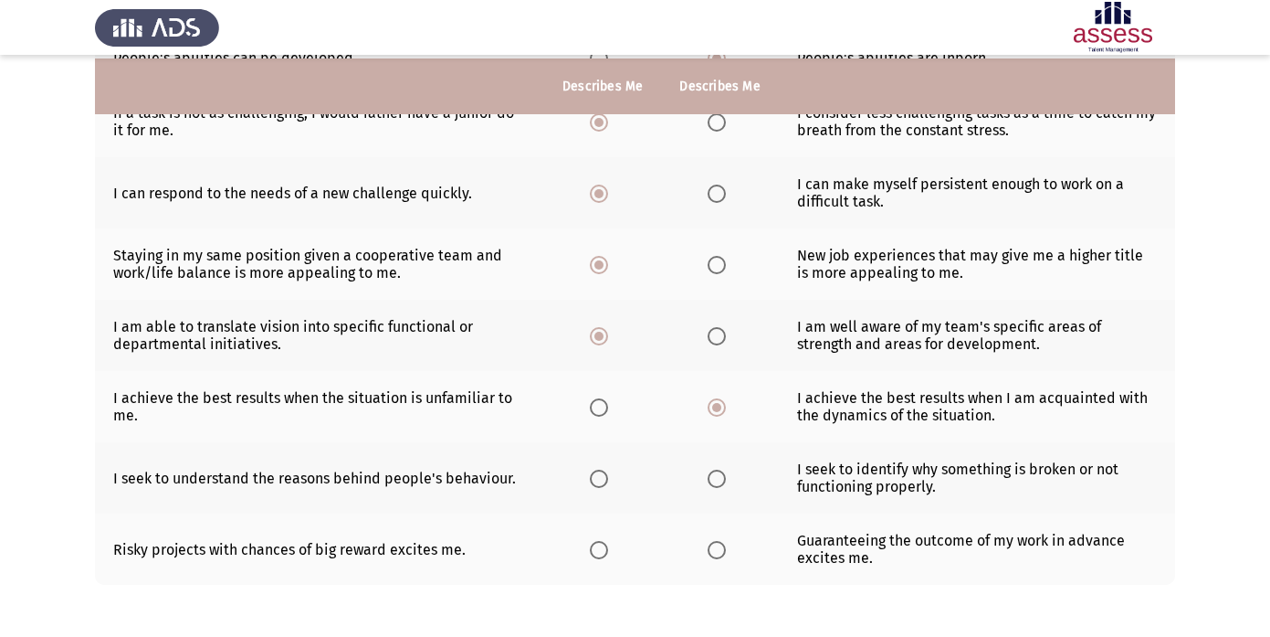
scroll to position [380, 0]
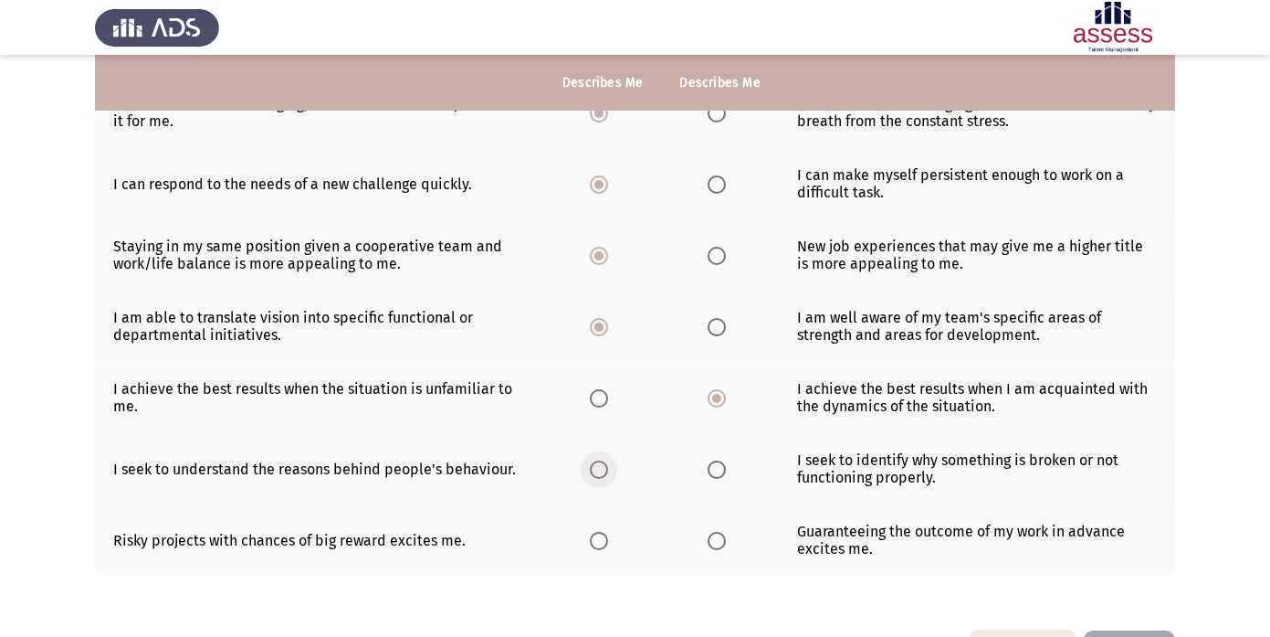
click at [591, 467] on span "Select an option" at bounding box center [599, 469] width 18 height 18
click at [591, 467] on input "Select an option" at bounding box center [599, 469] width 18 height 18
click at [596, 537] on span "Select an option" at bounding box center [599, 540] width 18 height 18
click at [596, 537] on input "Select an option" at bounding box center [599, 540] width 18 height 18
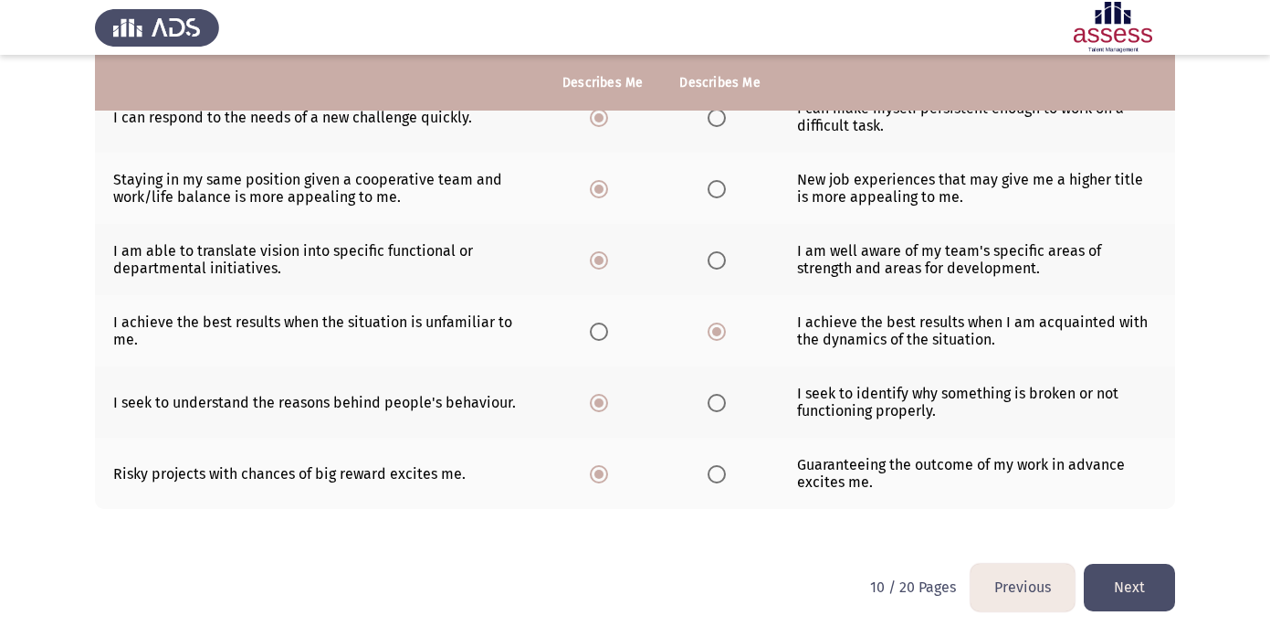
click at [1130, 585] on button "Next" at bounding box center [1129, 586] width 91 height 47
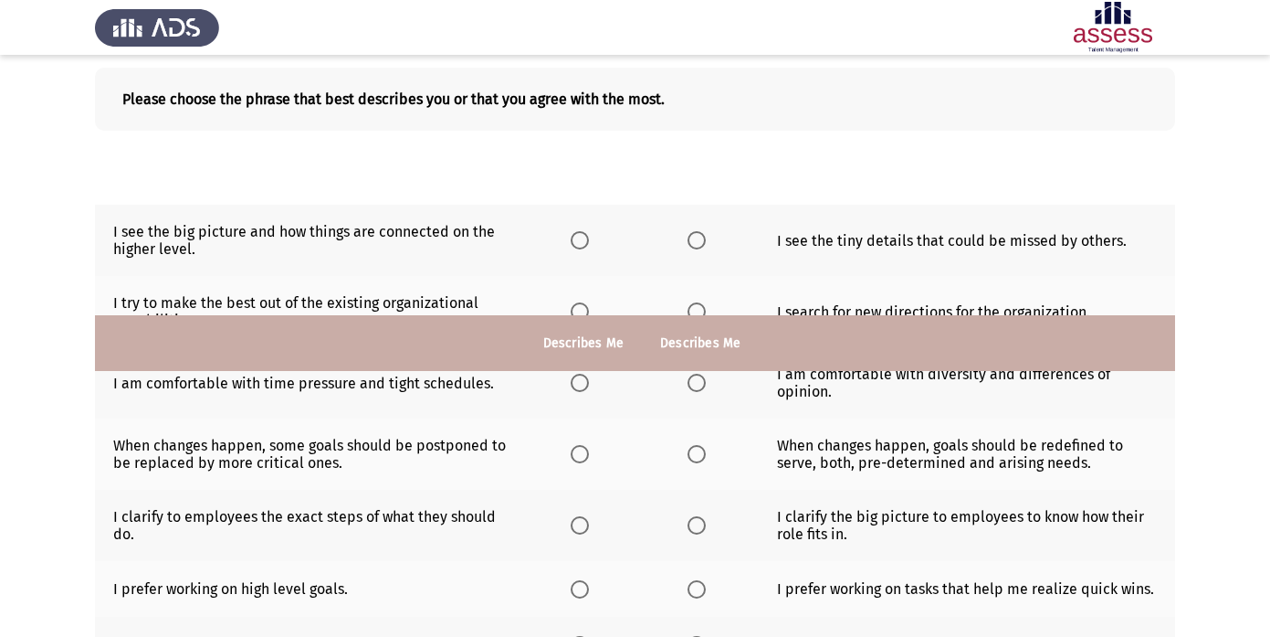
scroll to position [0, 0]
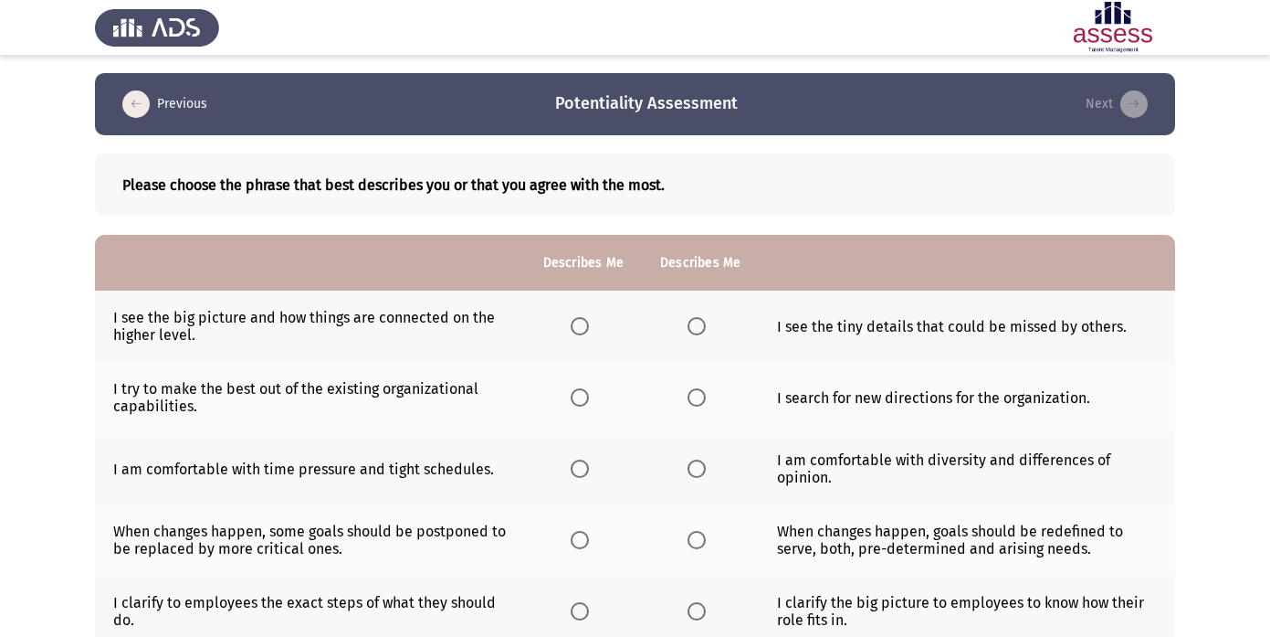
click at [583, 324] on span "Select an option" at bounding box center [580, 326] width 18 height 18
click at [583, 324] on input "Select an option" at bounding box center [580, 326] width 18 height 18
click at [581, 398] on span "Select an option" at bounding box center [580, 397] width 18 height 18
click at [581, 398] on input "Select an option" at bounding box center [580, 397] width 18 height 18
click at [697, 468] on span "Select an option" at bounding box center [697, 468] width 18 height 18
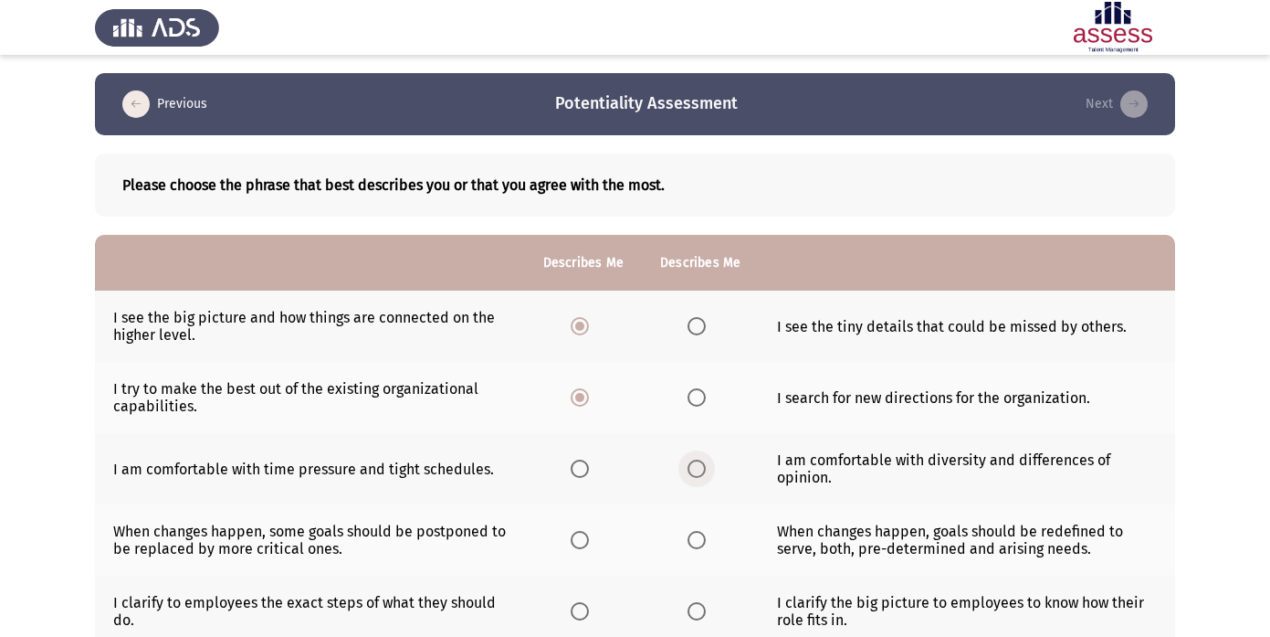
click at [697, 468] on input "Select an option" at bounding box center [697, 468] width 18 height 18
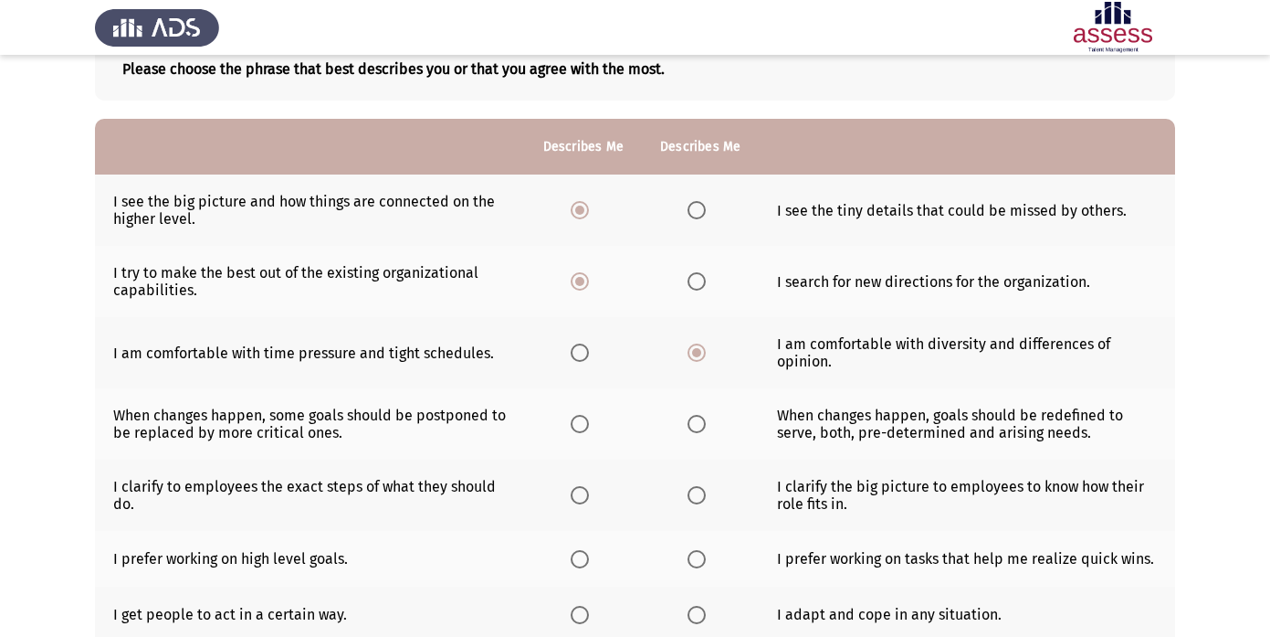
scroll to position [123, 0]
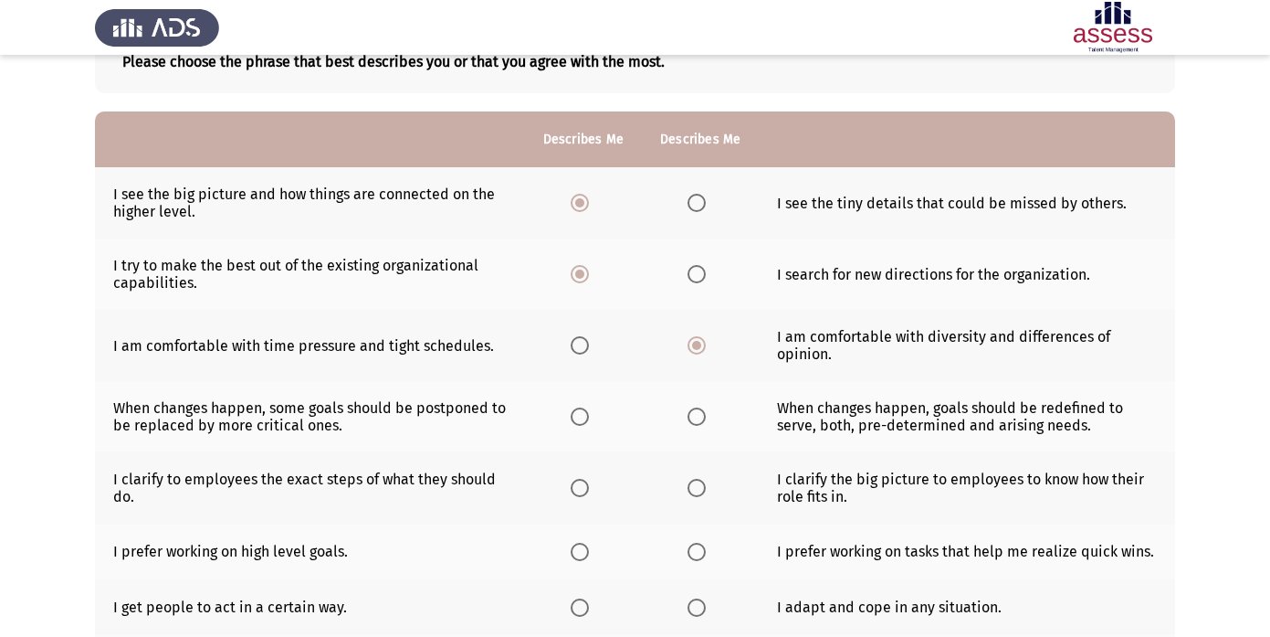
click at [698, 413] on span "Select an option" at bounding box center [697, 416] width 18 height 18
click at [698, 413] on input "Select an option" at bounding box center [697, 416] width 18 height 18
click at [688, 487] on span "Select an option" at bounding box center [697, 488] width 18 height 18
click at [688, 487] on input "Select an option" at bounding box center [697, 488] width 18 height 18
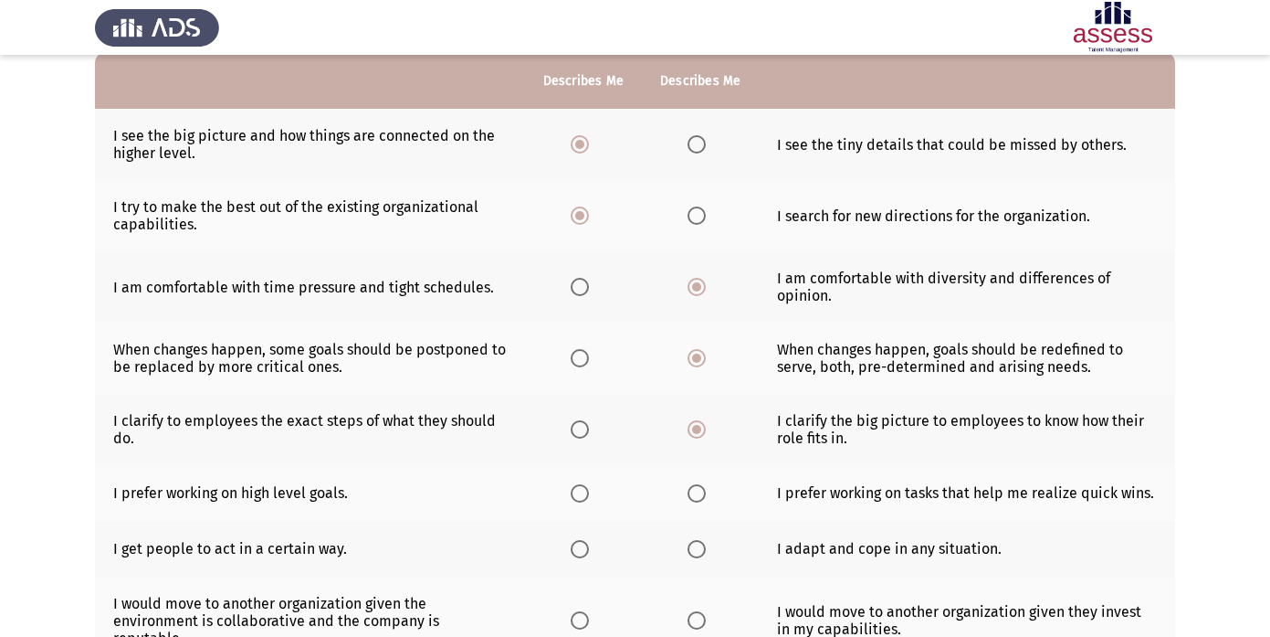
scroll to position [197, 0]
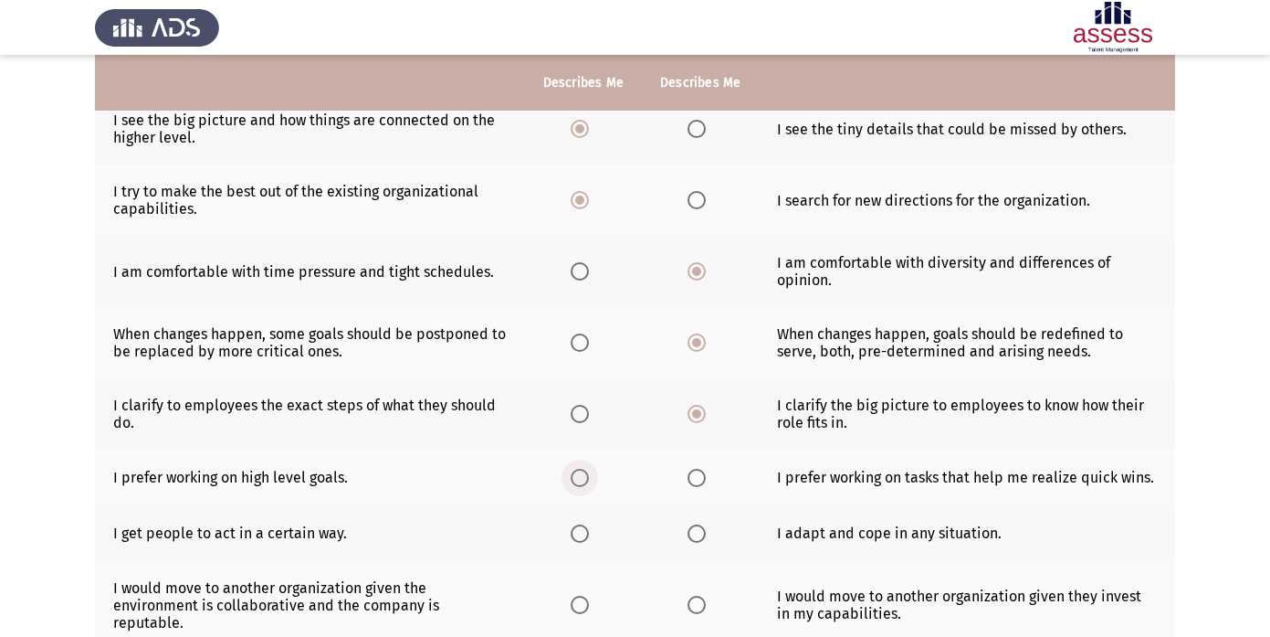
click at [584, 481] on span "Select an option" at bounding box center [580, 477] width 18 height 18
click at [584, 481] on input "Select an option" at bounding box center [580, 477] width 18 height 18
click at [699, 534] on span "Select an option" at bounding box center [697, 533] width 18 height 18
click at [699, 534] on input "Select an option" at bounding box center [697, 533] width 18 height 18
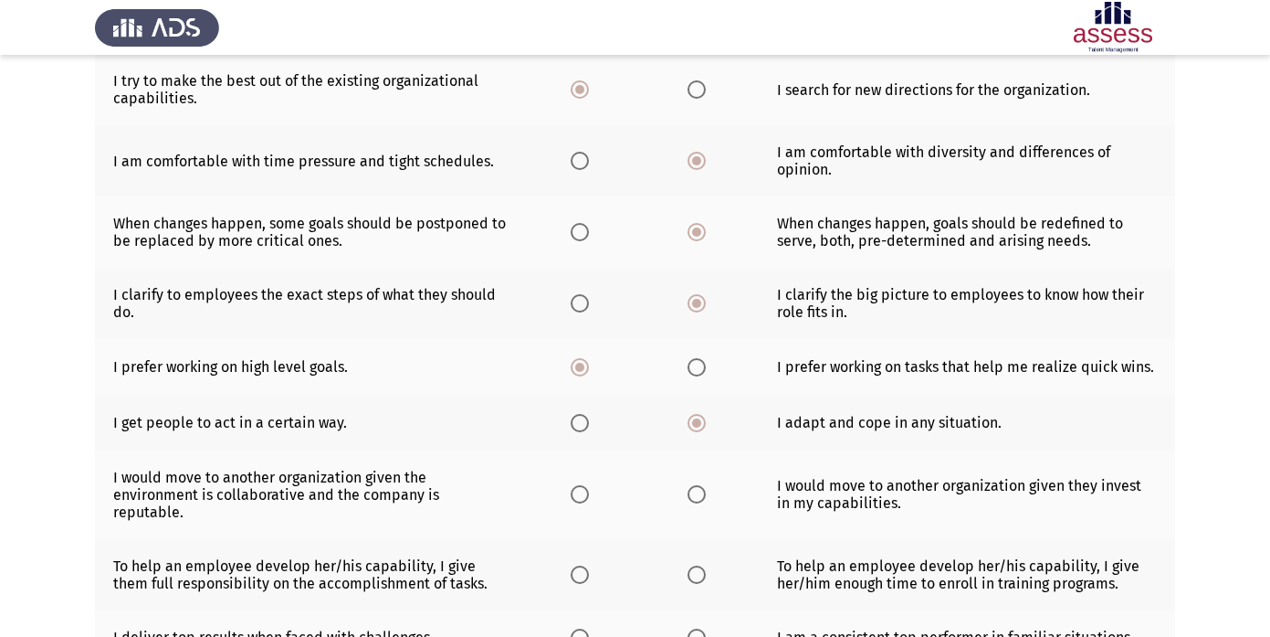
scroll to position [341, 0]
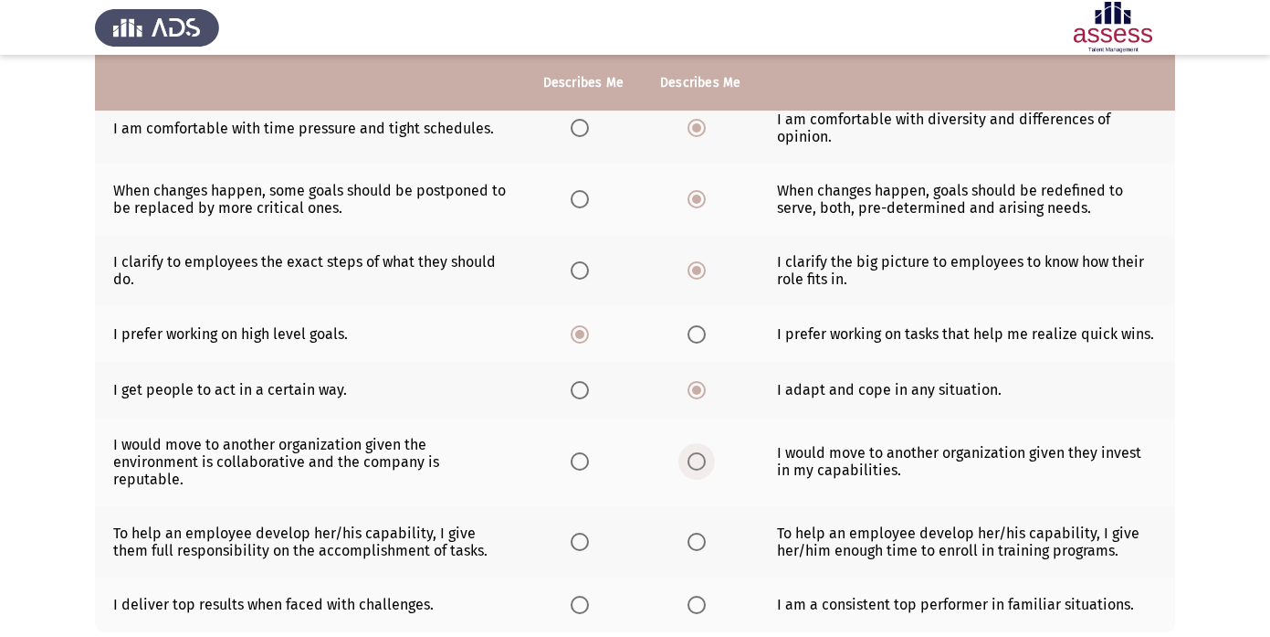
click at [695, 452] on span "Select an option" at bounding box center [697, 461] width 18 height 18
click at [695, 452] on input "Select an option" at bounding box center [697, 461] width 18 height 18
click at [573, 532] on span "Select an option" at bounding box center [580, 541] width 18 height 18
click at [573, 532] on input "Select an option" at bounding box center [580, 541] width 18 height 18
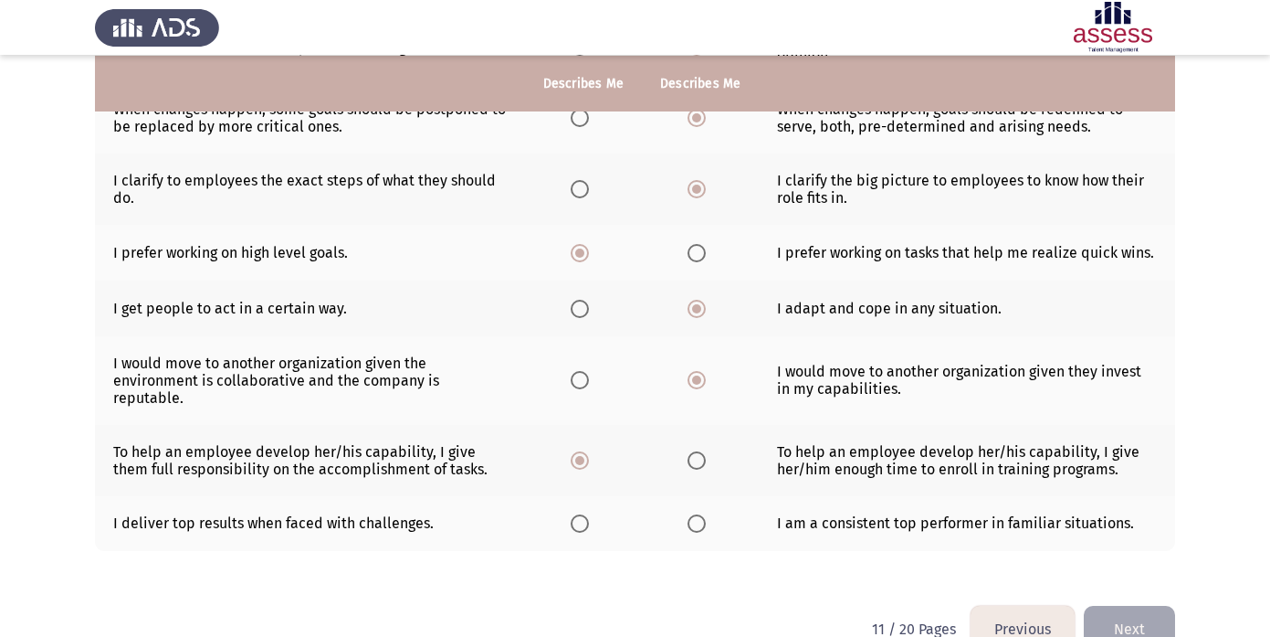
scroll to position [425, 0]
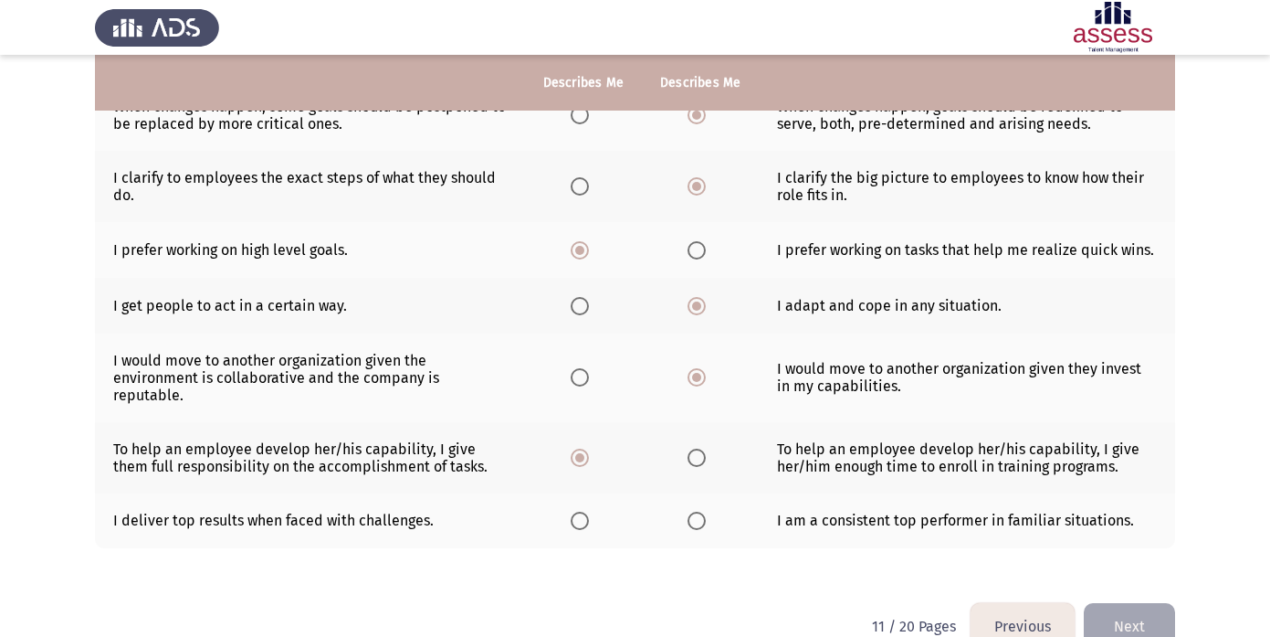
click at [584, 511] on span "Select an option" at bounding box center [580, 520] width 18 height 18
click at [584, 511] on input "Select an option" at bounding box center [580, 520] width 18 height 18
click at [1129, 607] on button "Next" at bounding box center [1129, 626] width 91 height 47
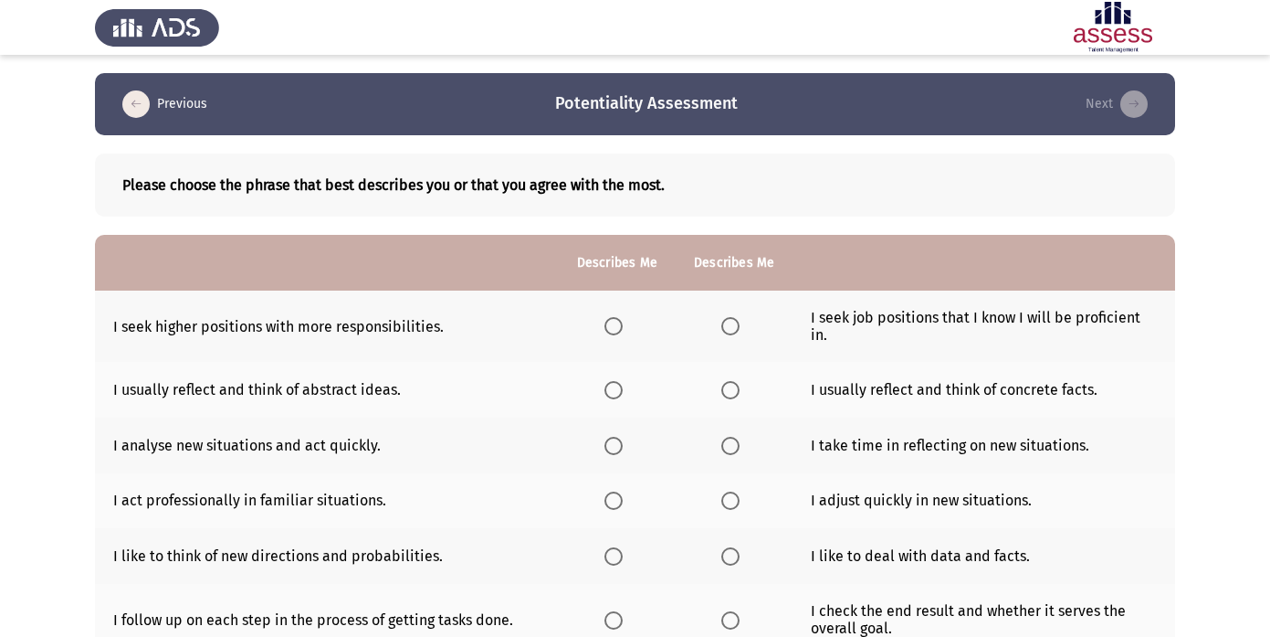
click at [617, 329] on span "Select an option" at bounding box center [614, 326] width 18 height 18
click at [617, 329] on input "Select an option" at bounding box center [614, 326] width 18 height 18
click at [622, 391] on span "Select an option" at bounding box center [614, 390] width 18 height 18
click at [622, 391] on input "Select an option" at bounding box center [614, 390] width 18 height 18
click at [625, 451] on label "Select an option" at bounding box center [618, 446] width 26 height 18
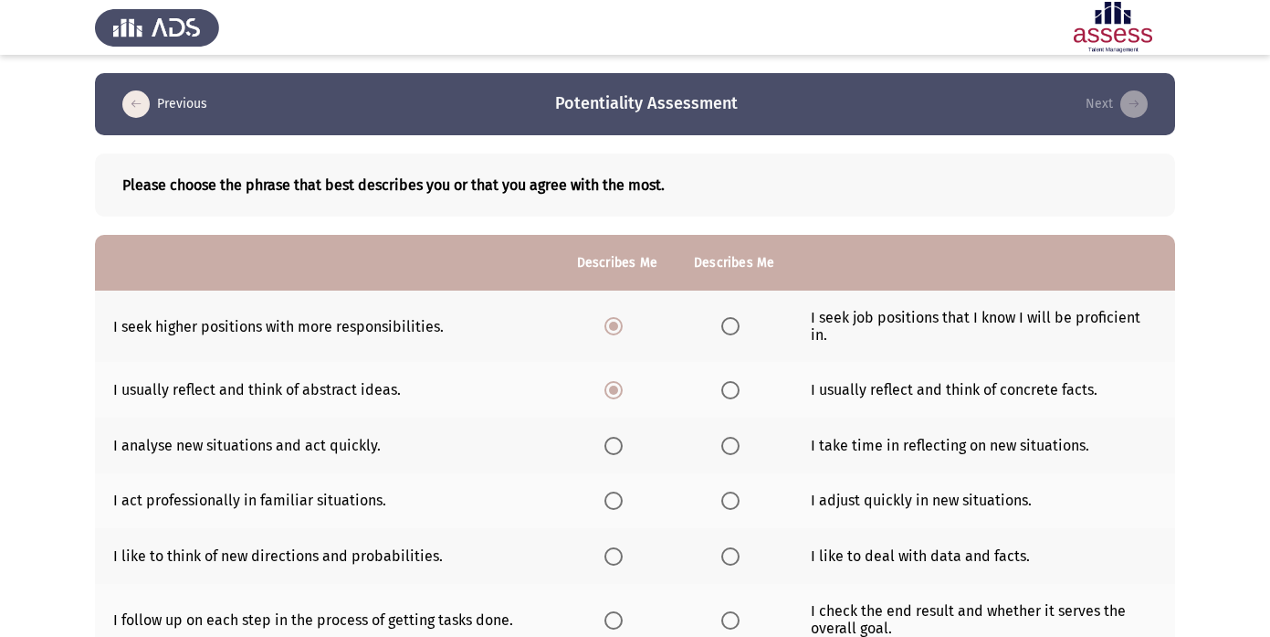
click at [623, 451] on input "Select an option" at bounding box center [614, 446] width 18 height 18
click at [726, 496] on span "Select an option" at bounding box center [730, 500] width 18 height 18
click at [726, 496] on input "Select an option" at bounding box center [730, 500] width 18 height 18
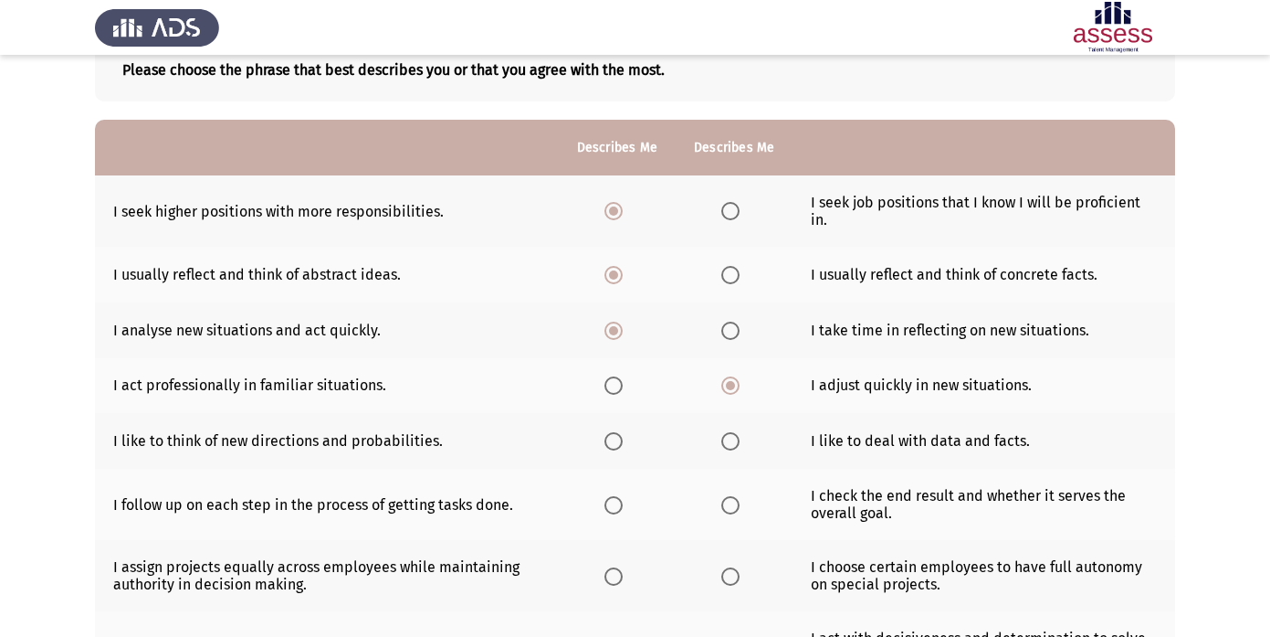
scroll to position [116, 0]
click at [616, 439] on span "Select an option" at bounding box center [614, 440] width 18 height 18
click at [616, 439] on input "Select an option" at bounding box center [614, 440] width 18 height 18
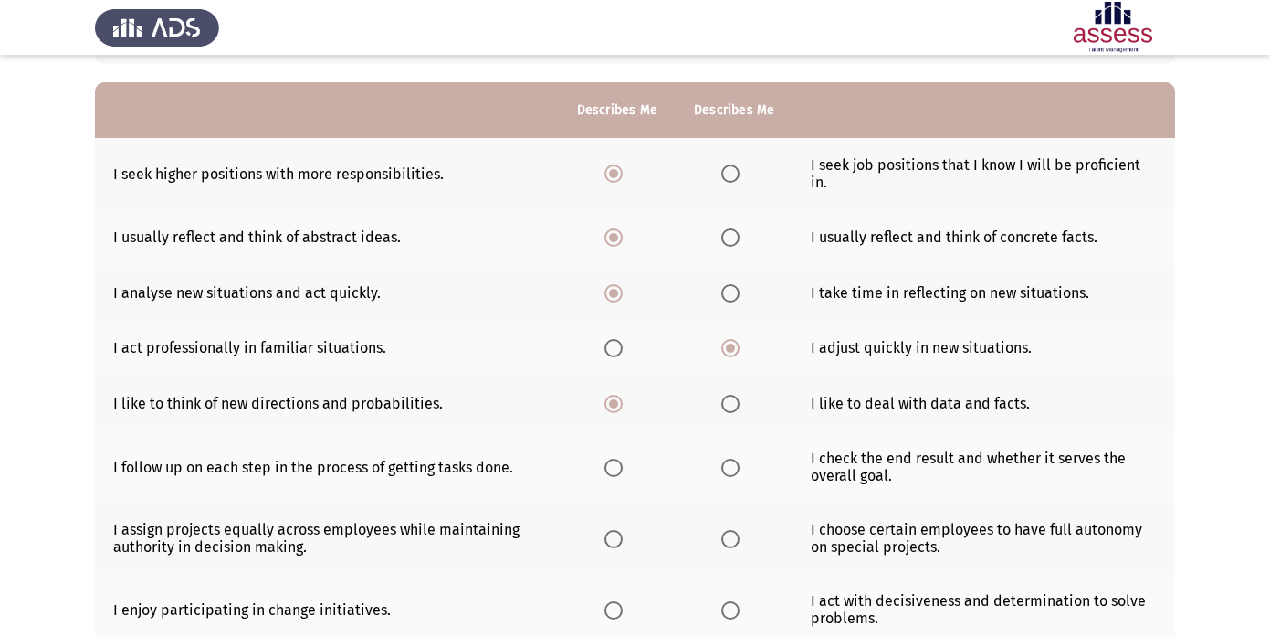
scroll to position [168, 0]
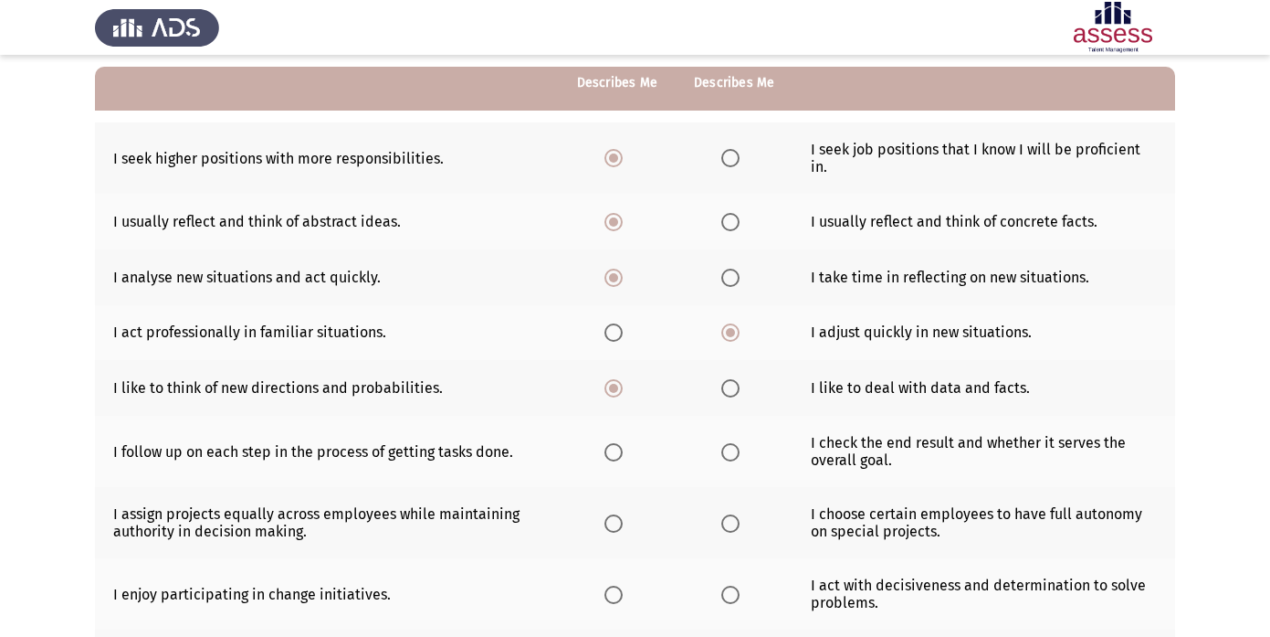
click at [731, 456] on span "Select an option" at bounding box center [730, 452] width 18 height 18
click at [731, 456] on input "Select an option" at bounding box center [730, 452] width 18 height 18
click at [729, 525] on span "Select an option" at bounding box center [730, 523] width 18 height 18
click at [729, 525] on input "Select an option" at bounding box center [730, 523] width 18 height 18
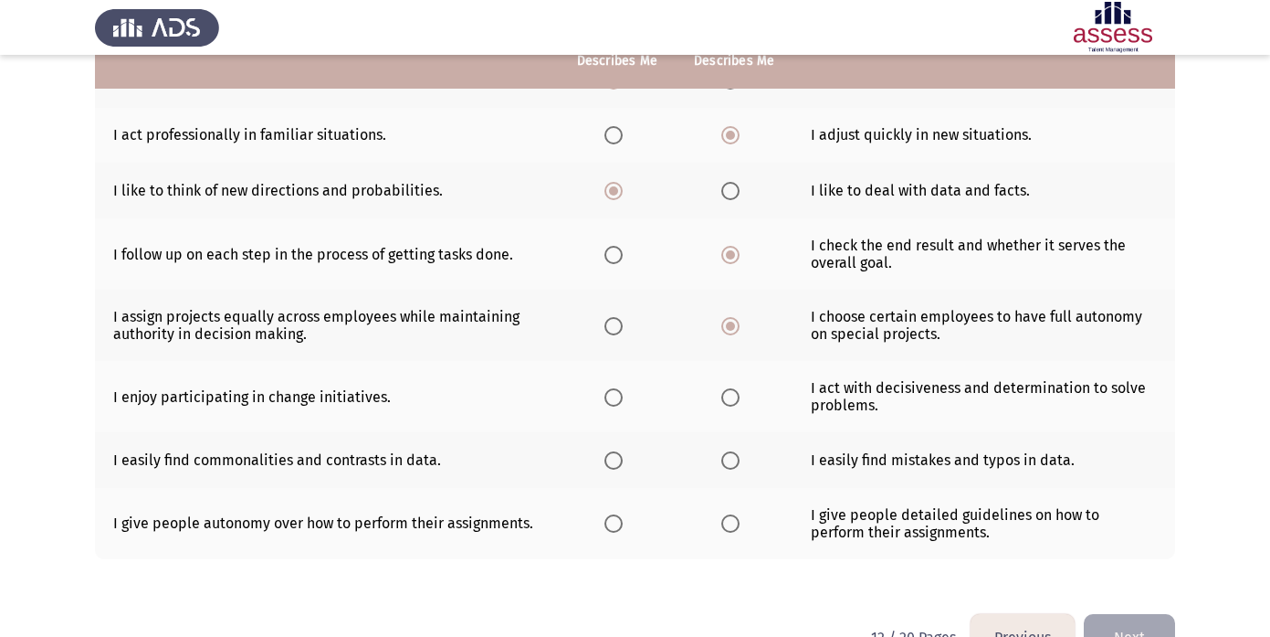
scroll to position [369, 0]
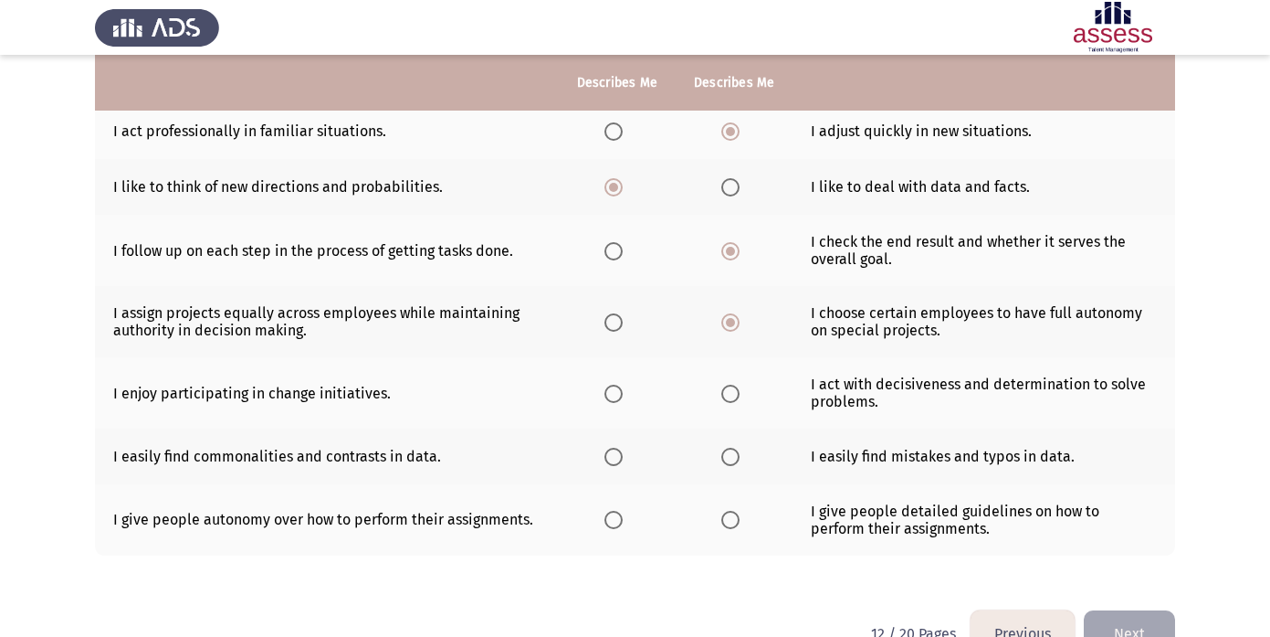
click at [614, 394] on span "Select an option" at bounding box center [614, 393] width 18 height 18
click at [614, 394] on input "Select an option" at bounding box center [614, 393] width 18 height 18
click at [616, 458] on span "Select an option" at bounding box center [614, 456] width 18 height 18
click at [616, 458] on input "Select an option" at bounding box center [614, 456] width 18 height 18
click at [601, 510] on th at bounding box center [617, 519] width 117 height 71
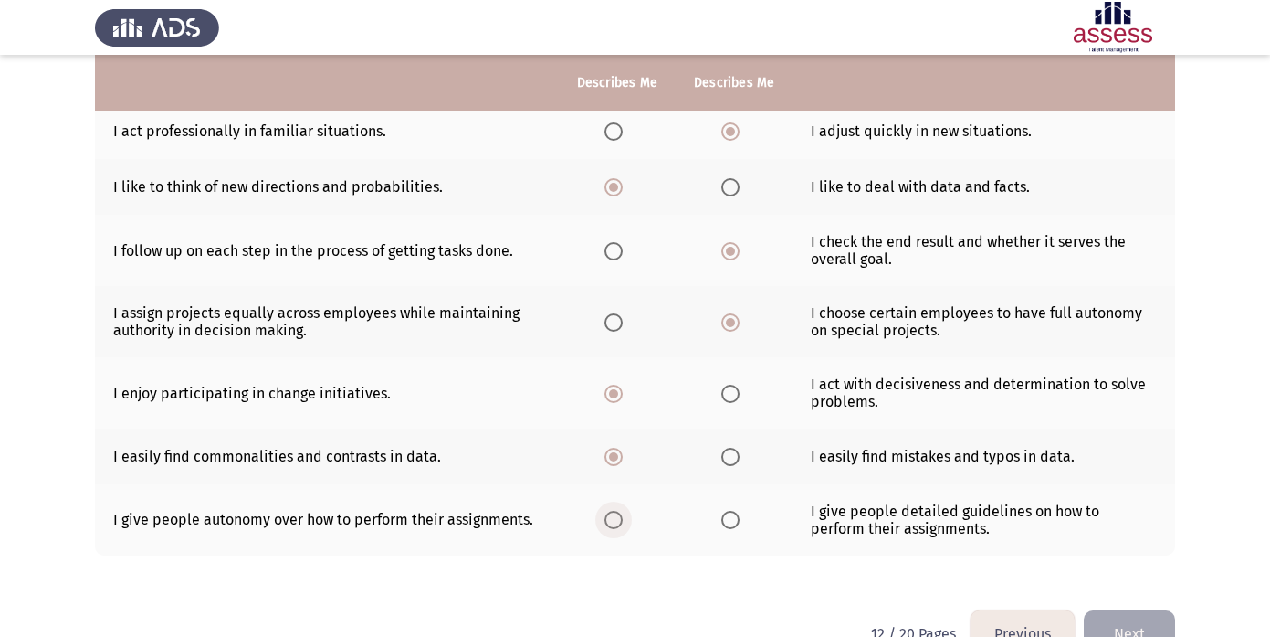
click at [620, 520] on span "Select an option" at bounding box center [614, 519] width 18 height 18
click at [620, 520] on input "Select an option" at bounding box center [614, 519] width 18 height 18
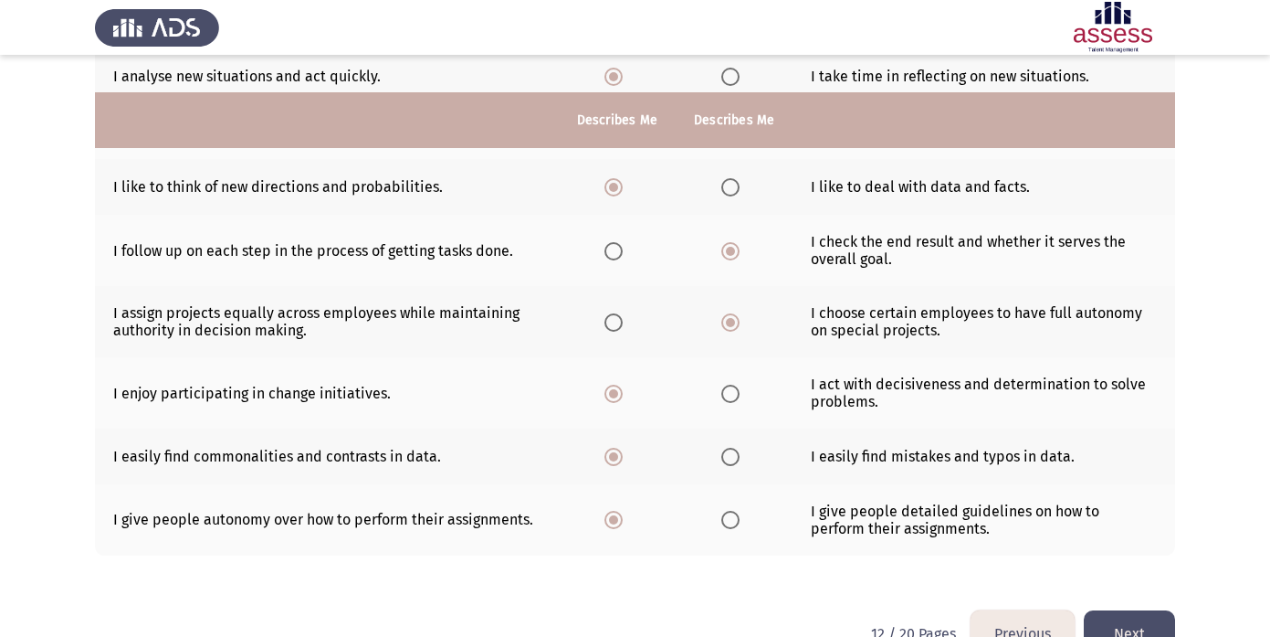
scroll to position [415, 0]
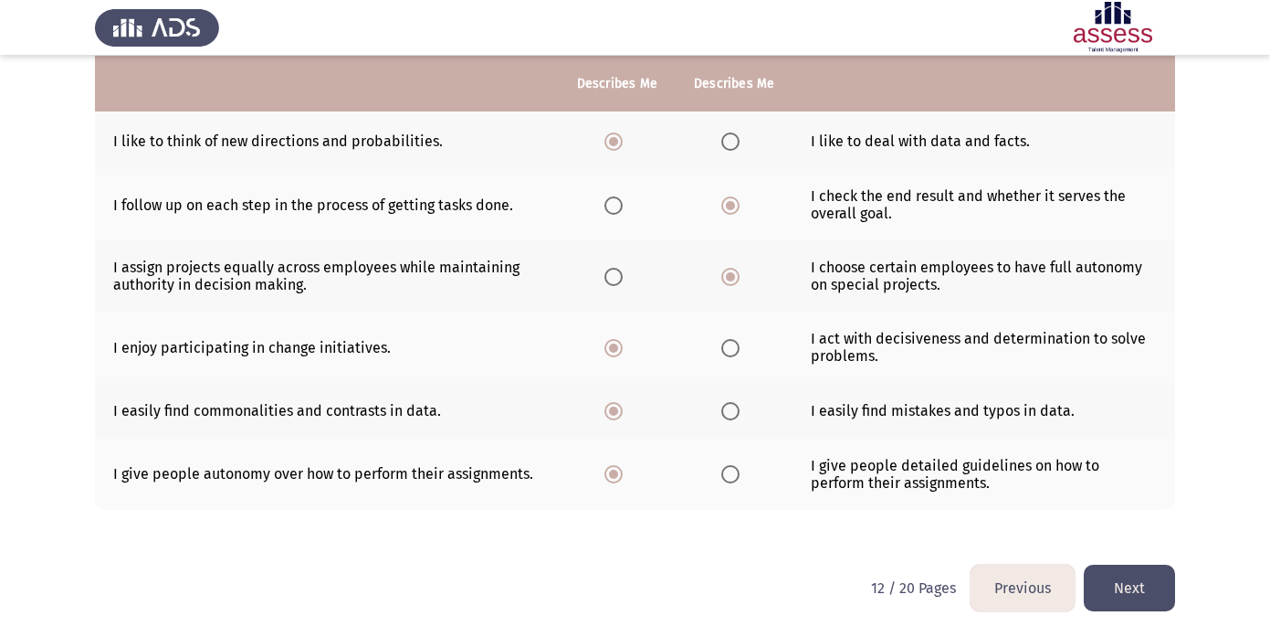
click at [1133, 588] on button "Next" at bounding box center [1129, 587] width 91 height 47
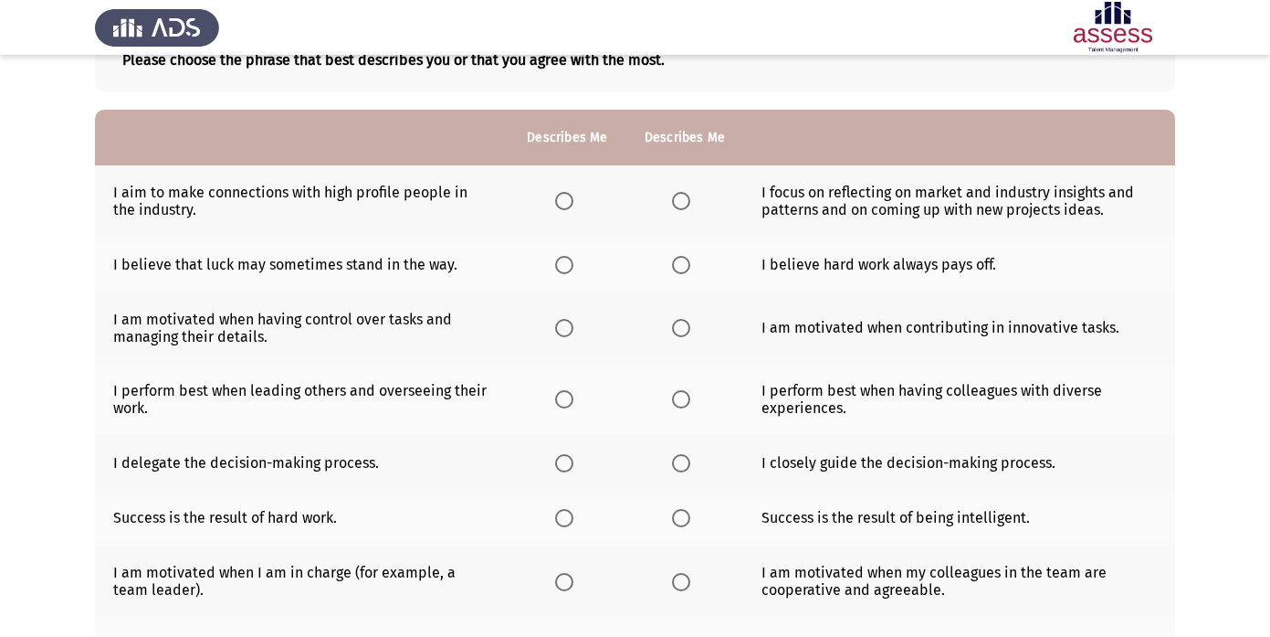
scroll to position [0, 0]
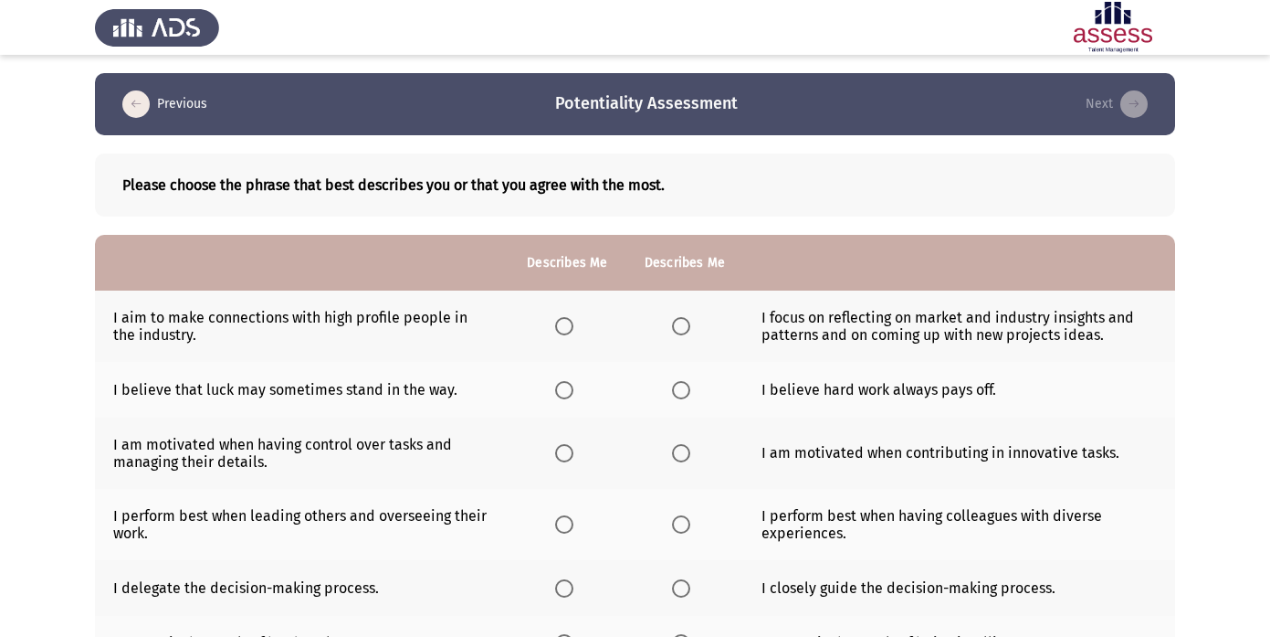
click at [681, 323] on span "Select an option" at bounding box center [681, 326] width 18 height 18
click at [681, 323] on input "Select an option" at bounding box center [681, 326] width 18 height 18
click at [673, 394] on span "Select an option" at bounding box center [681, 390] width 18 height 18
click at [673, 394] on input "Select an option" at bounding box center [681, 390] width 18 height 18
click at [678, 455] on span "Select an option" at bounding box center [681, 453] width 18 height 18
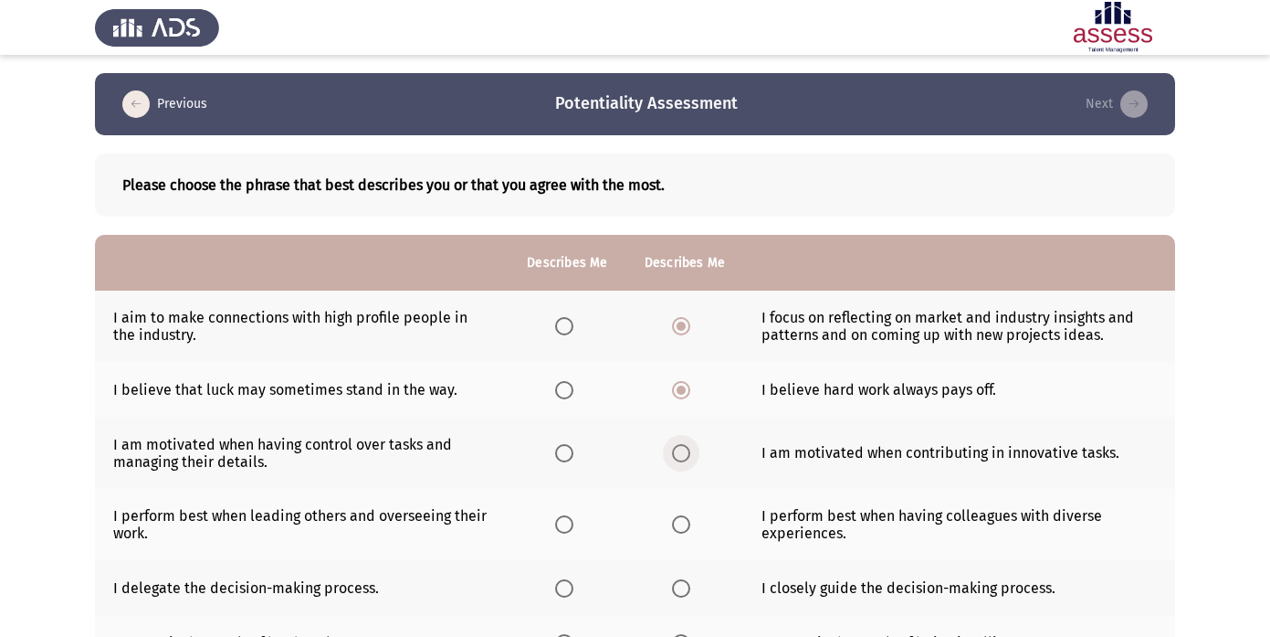
click at [678, 455] on input "Select an option" at bounding box center [681, 453] width 18 height 18
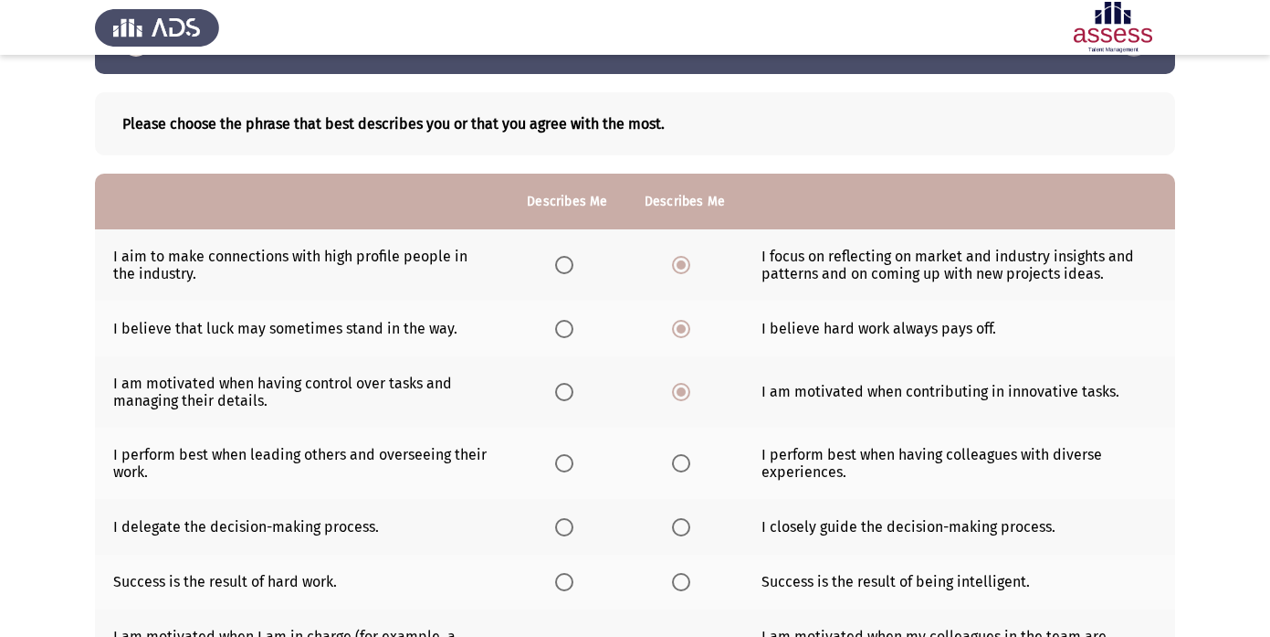
scroll to position [66, 0]
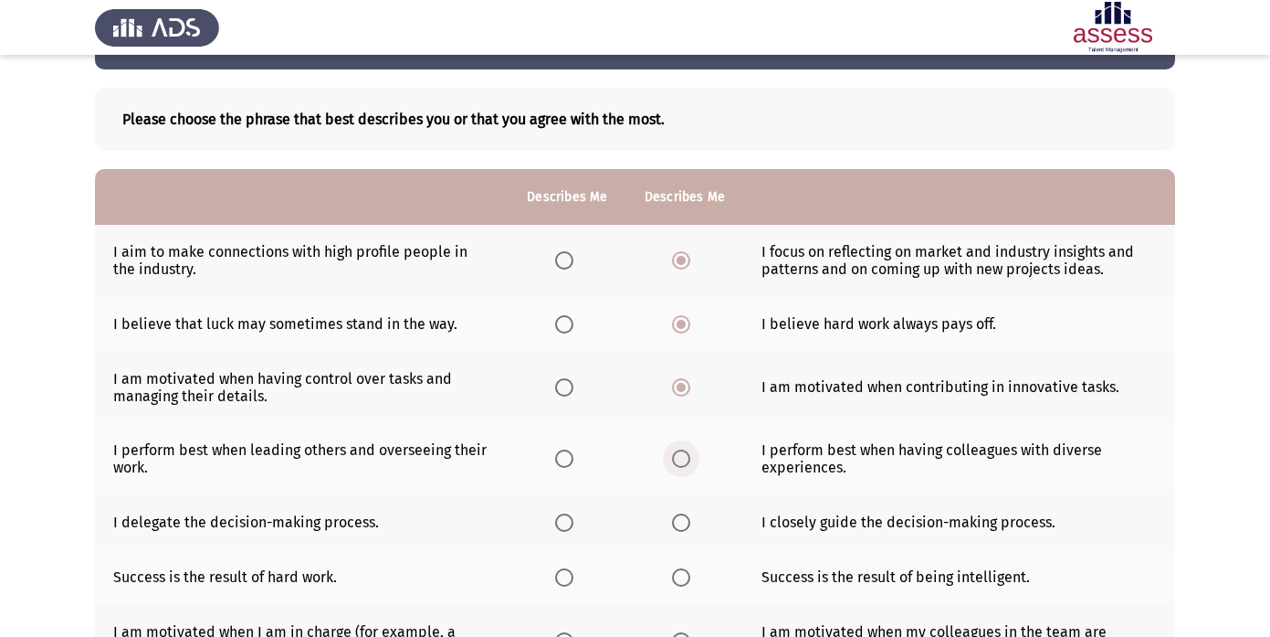
click at [679, 460] on span "Select an option" at bounding box center [681, 458] width 18 height 18
click at [679, 460] on input "Select an option" at bounding box center [681, 458] width 18 height 18
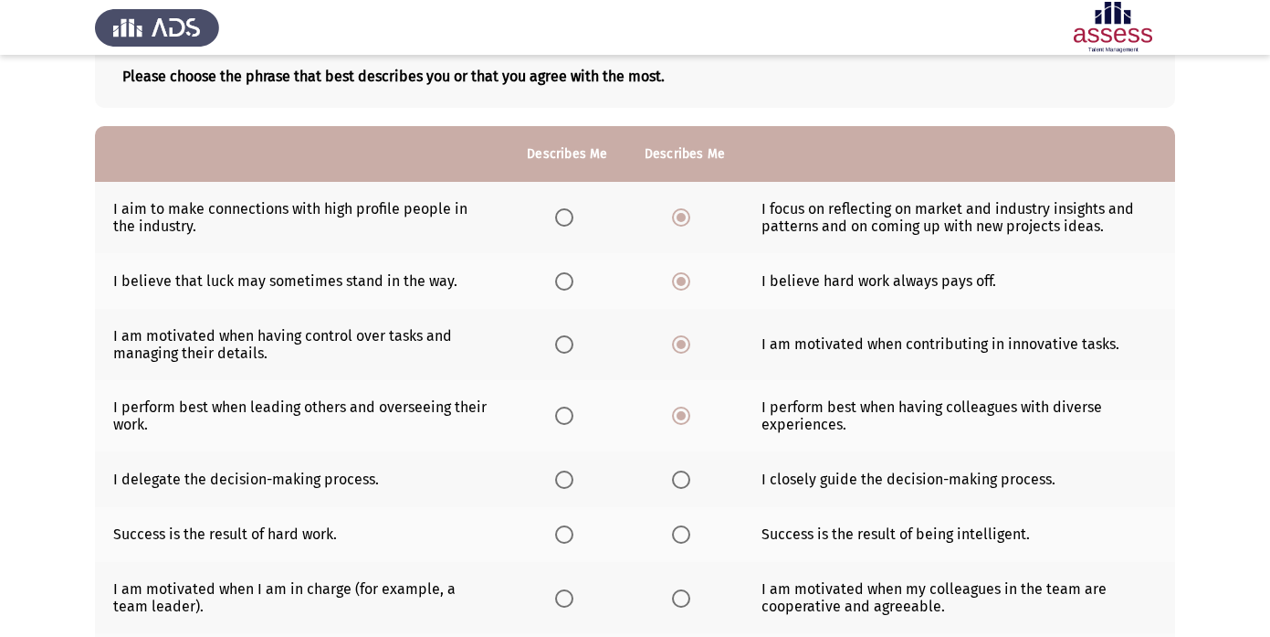
scroll to position [135, 0]
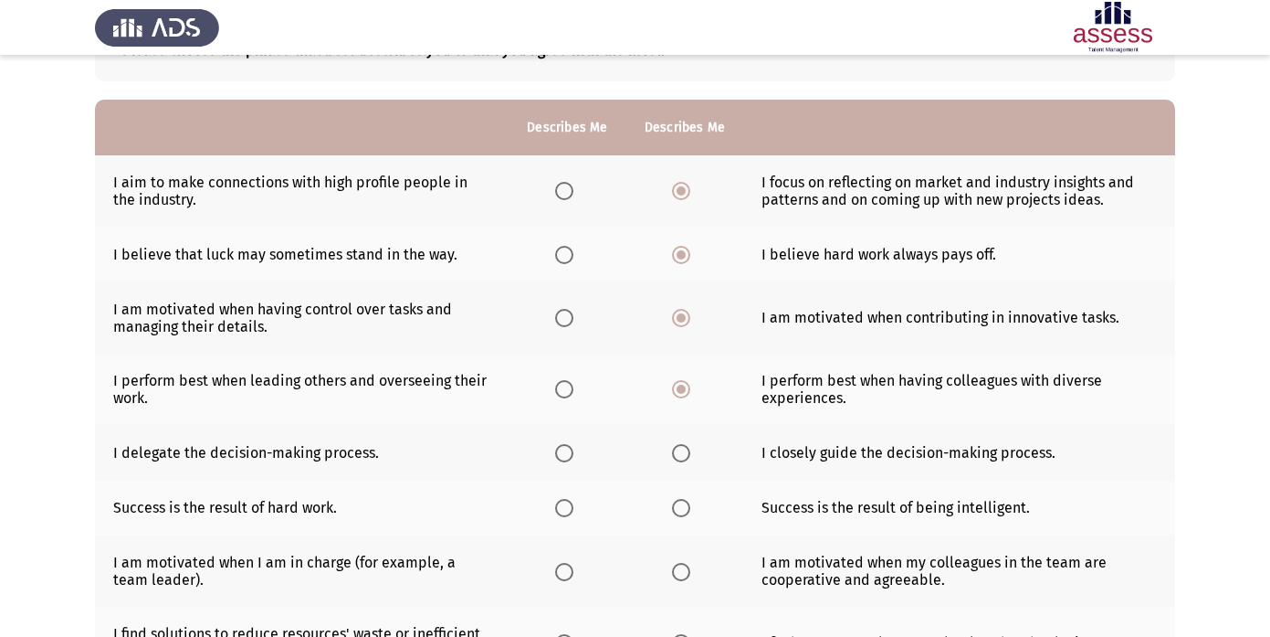
click at [677, 450] on span "Select an option" at bounding box center [681, 453] width 18 height 18
click at [677, 450] on input "Select an option" at bounding box center [681, 453] width 18 height 18
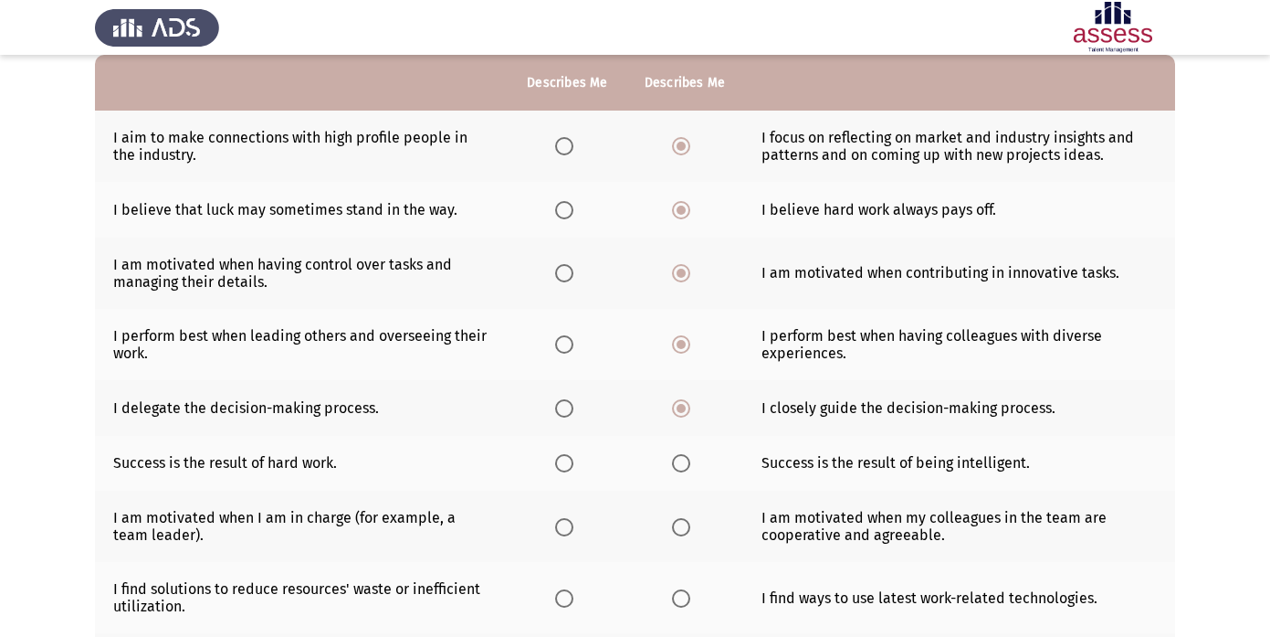
scroll to position [187, 0]
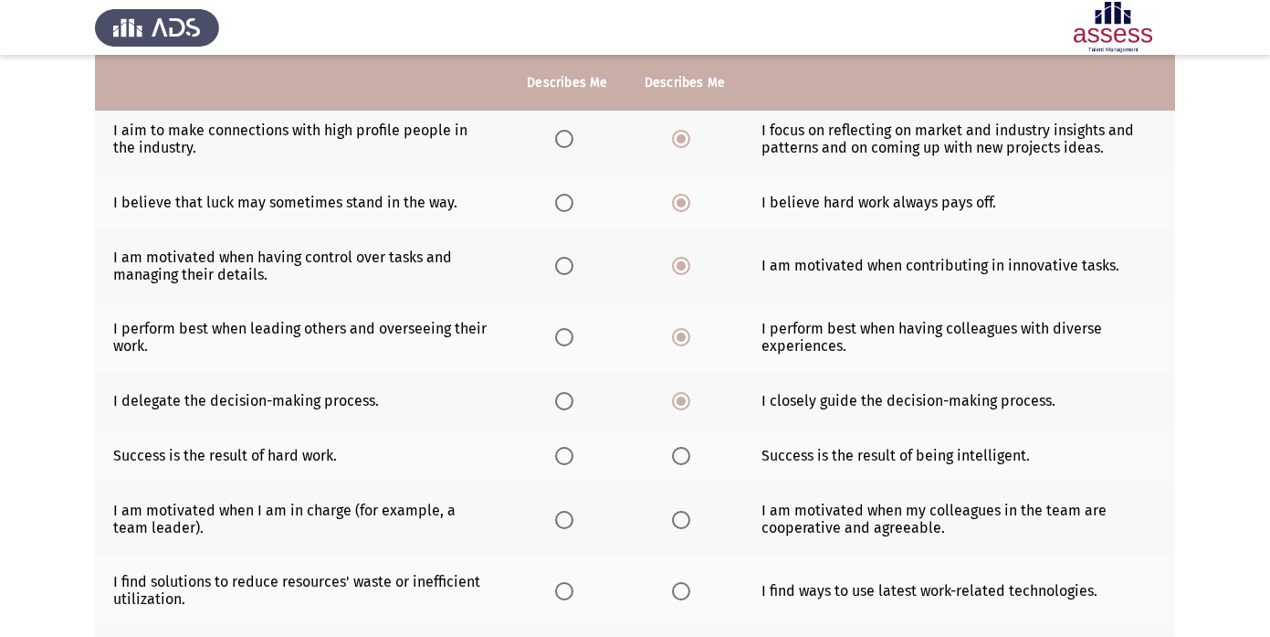
click at [569, 457] on span "Select an option" at bounding box center [564, 456] width 18 height 18
click at [569, 457] on input "Select an option" at bounding box center [564, 456] width 18 height 18
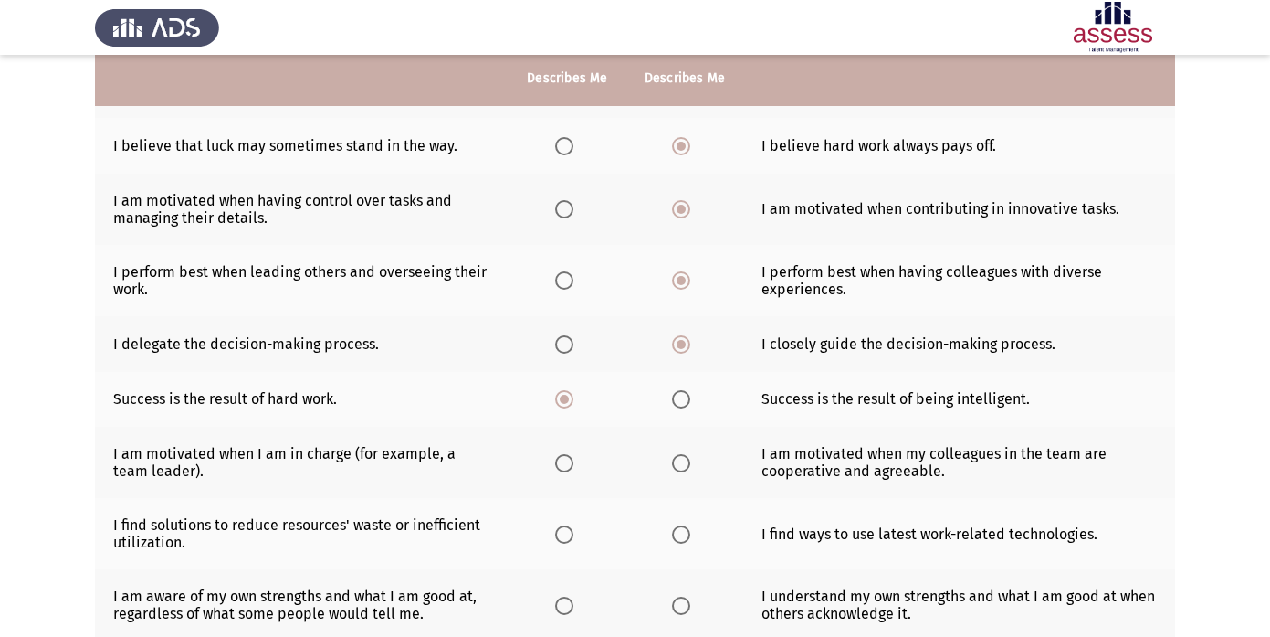
scroll to position [247, 0]
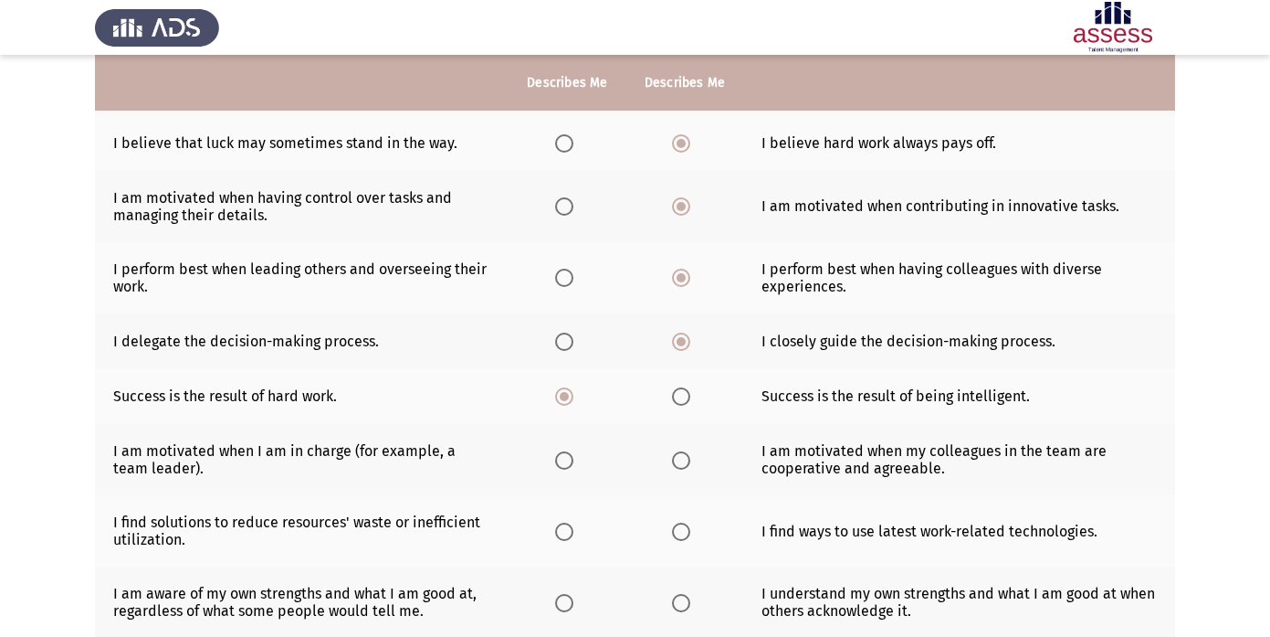
click at [685, 464] on span "Select an option" at bounding box center [681, 460] width 18 height 18
click at [685, 464] on input "Select an option" at bounding box center [681, 460] width 18 height 18
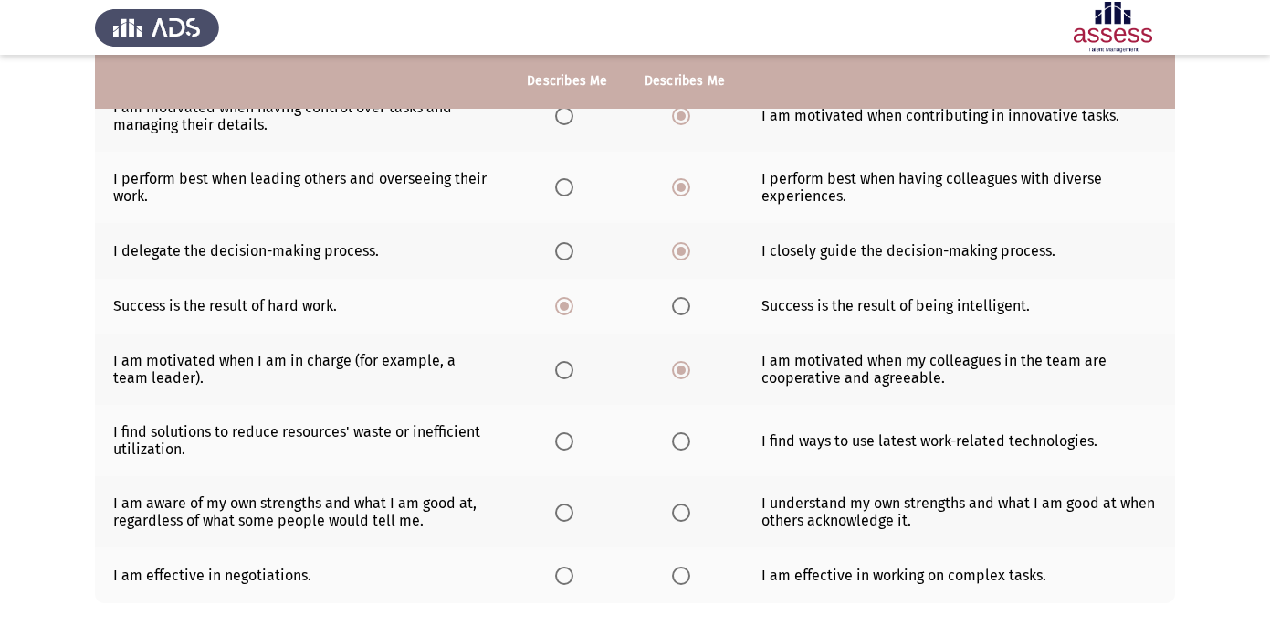
scroll to position [340, 0]
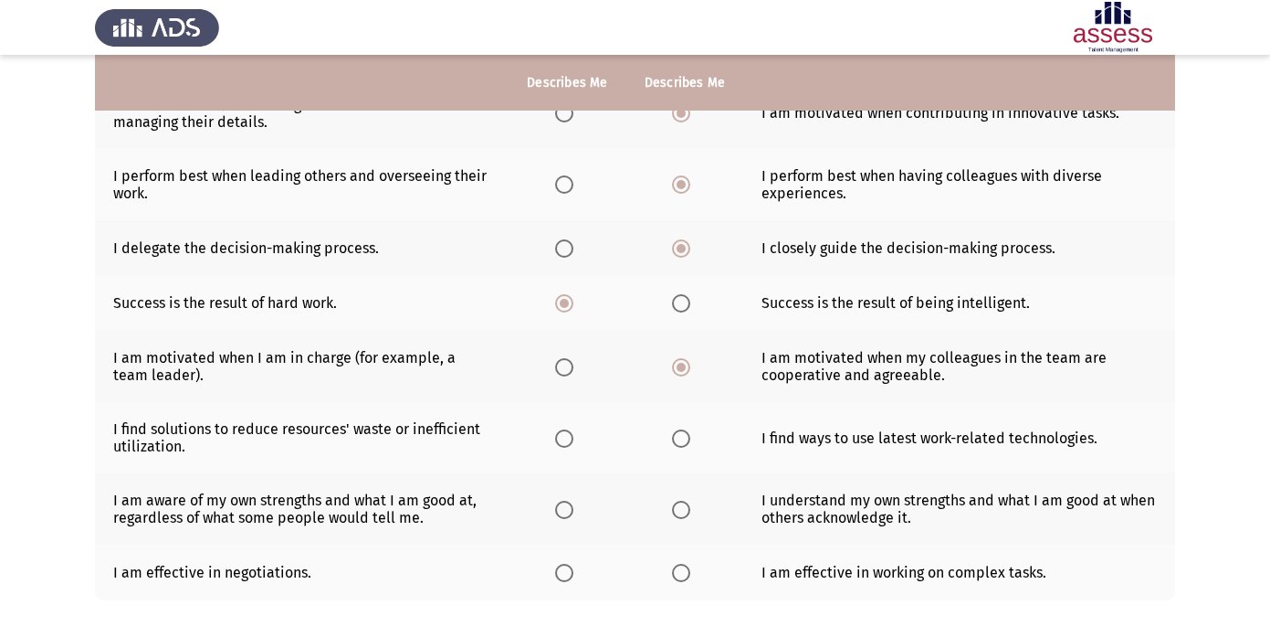
click at [569, 442] on span "Select an option" at bounding box center [564, 438] width 18 height 18
click at [569, 442] on input "Select an option" at bounding box center [564, 438] width 18 height 18
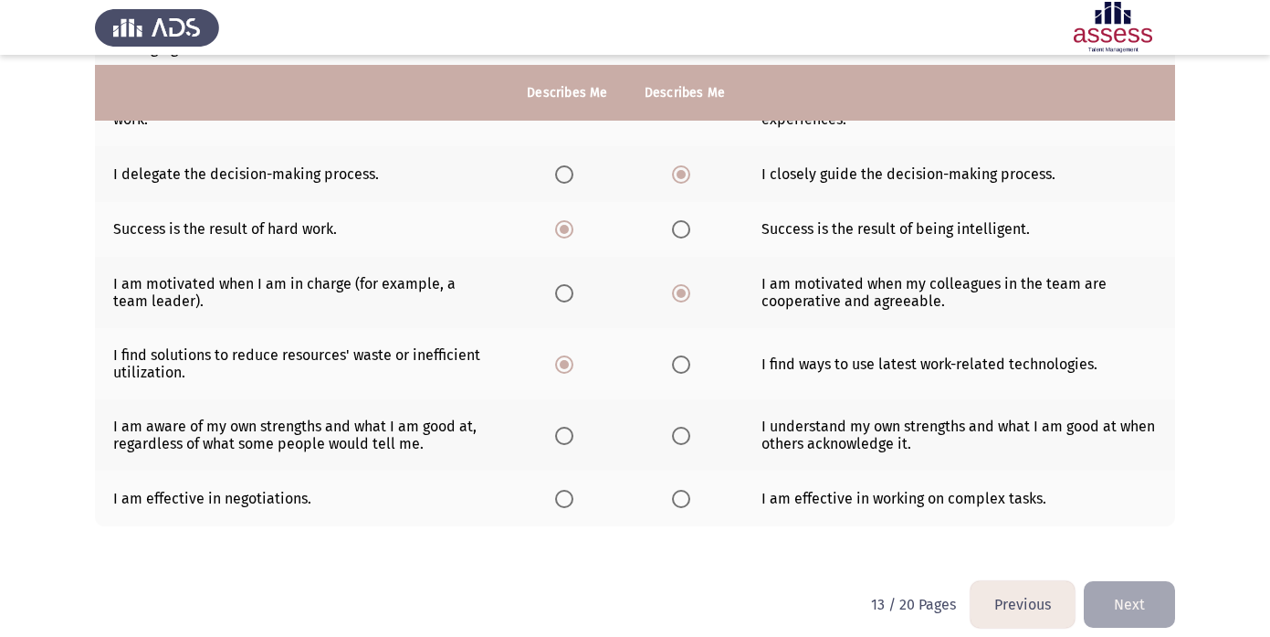
scroll to position [428, 0]
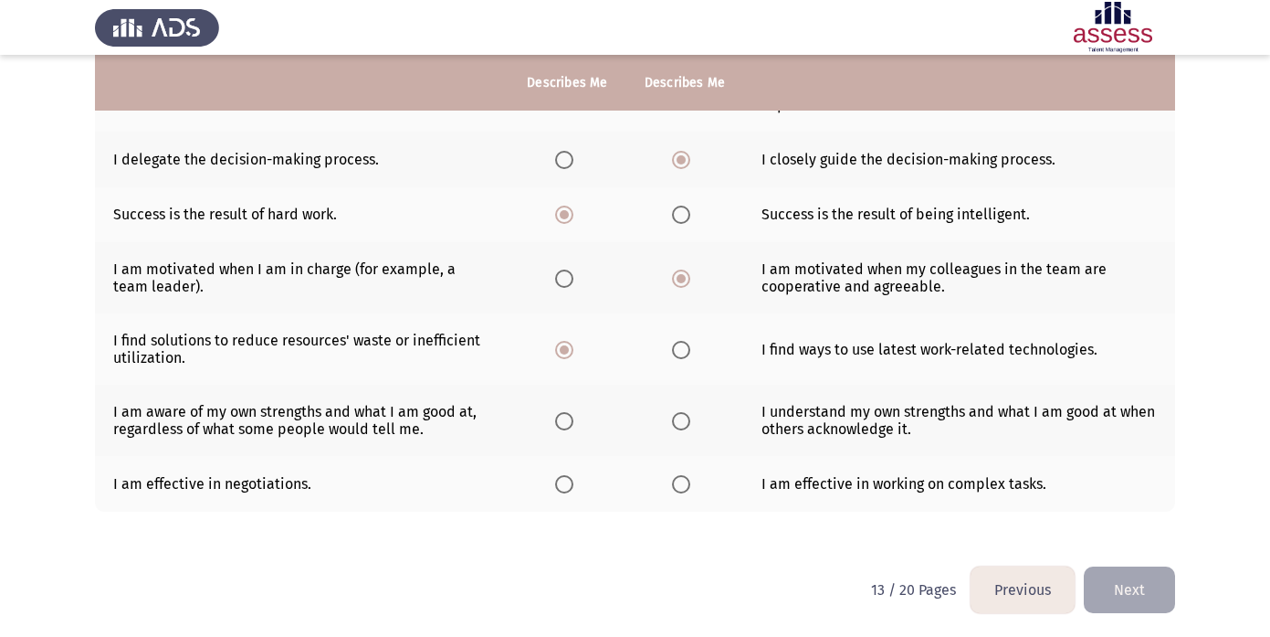
click at [566, 422] on span "Select an option" at bounding box center [564, 421] width 18 height 18
click at [566, 422] on input "Select an option" at bounding box center [564, 421] width 18 height 18
click at [562, 494] on th at bounding box center [567, 484] width 117 height 56
click at [572, 475] on span "Select an option" at bounding box center [564, 484] width 18 height 18
click at [572, 475] on input "Select an option" at bounding box center [564, 484] width 18 height 18
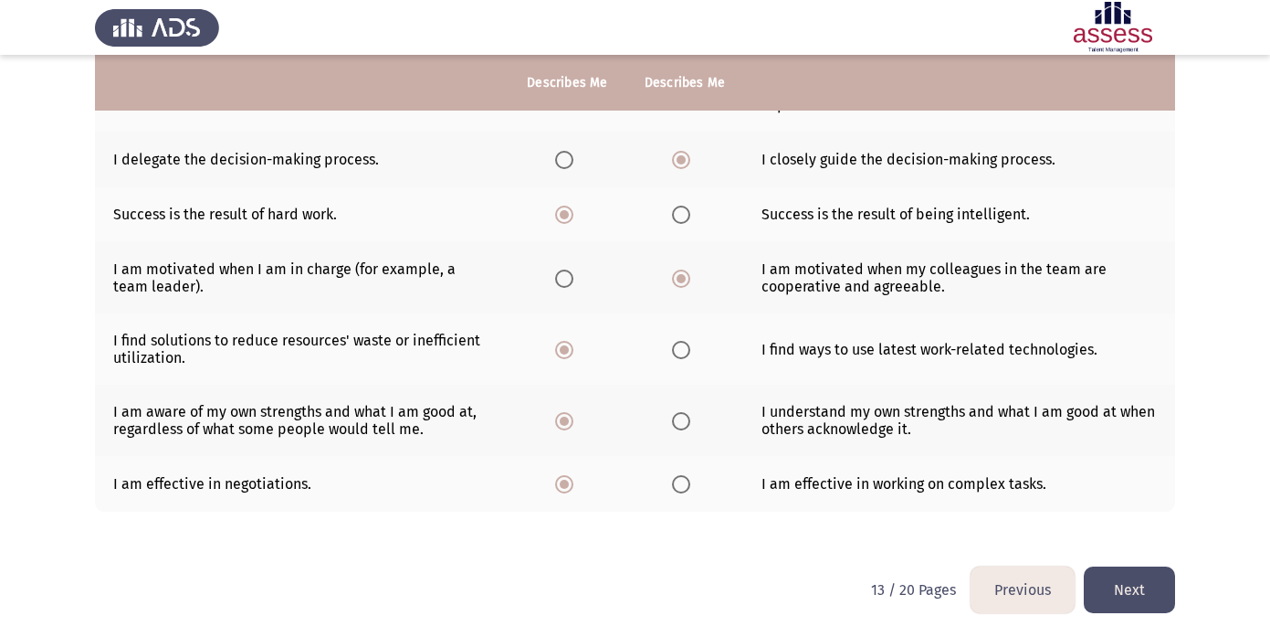
click at [1138, 597] on button "Next" at bounding box center [1129, 589] width 91 height 47
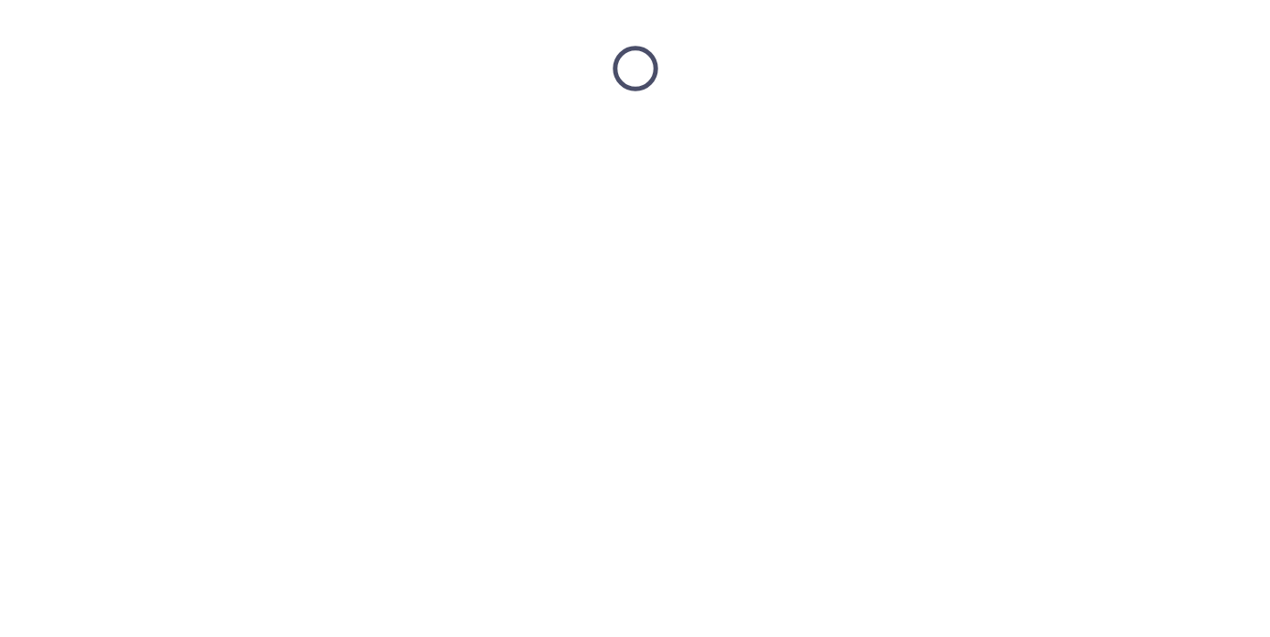
scroll to position [0, 0]
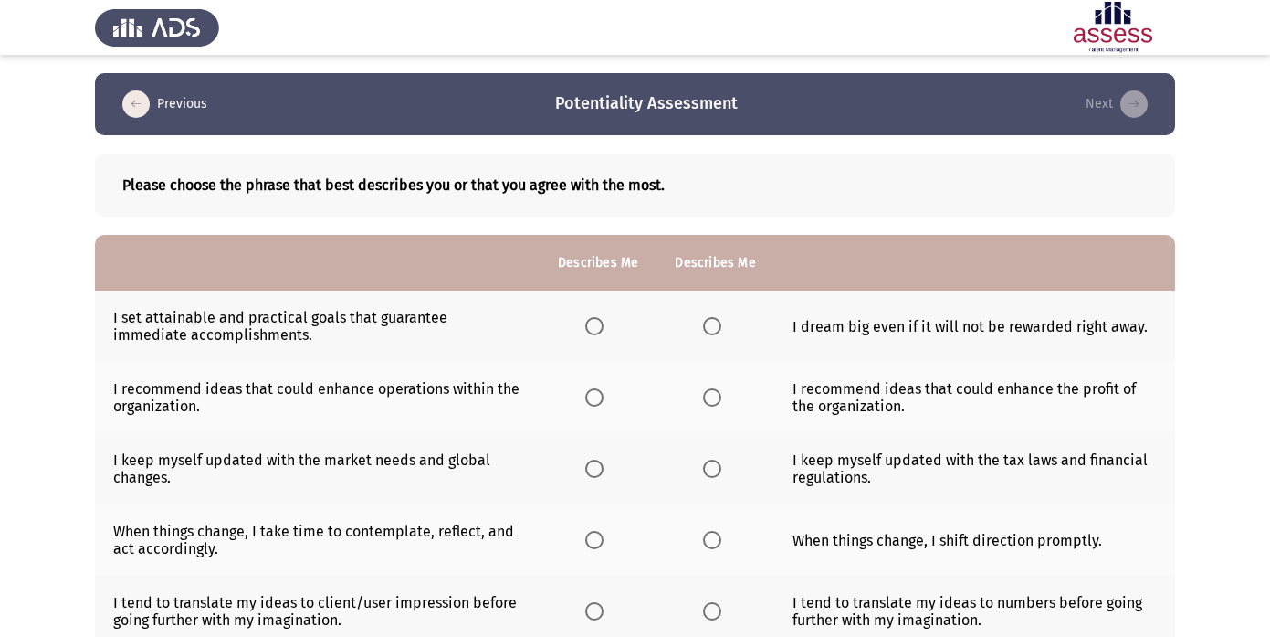
click at [717, 326] on span "Select an option" at bounding box center [712, 326] width 18 height 18
click at [717, 326] on input "Select an option" at bounding box center [712, 326] width 18 height 18
click at [597, 396] on span "Select an option" at bounding box center [594, 397] width 18 height 18
click at [597, 396] on input "Select an option" at bounding box center [594, 397] width 18 height 18
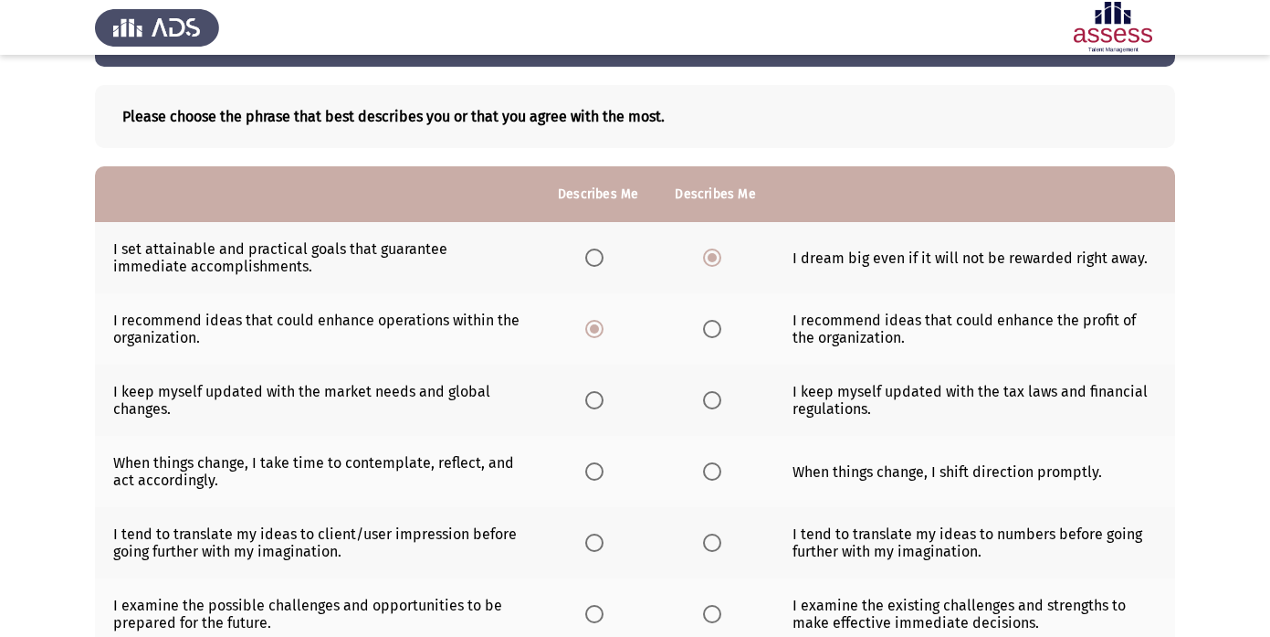
scroll to position [74, 0]
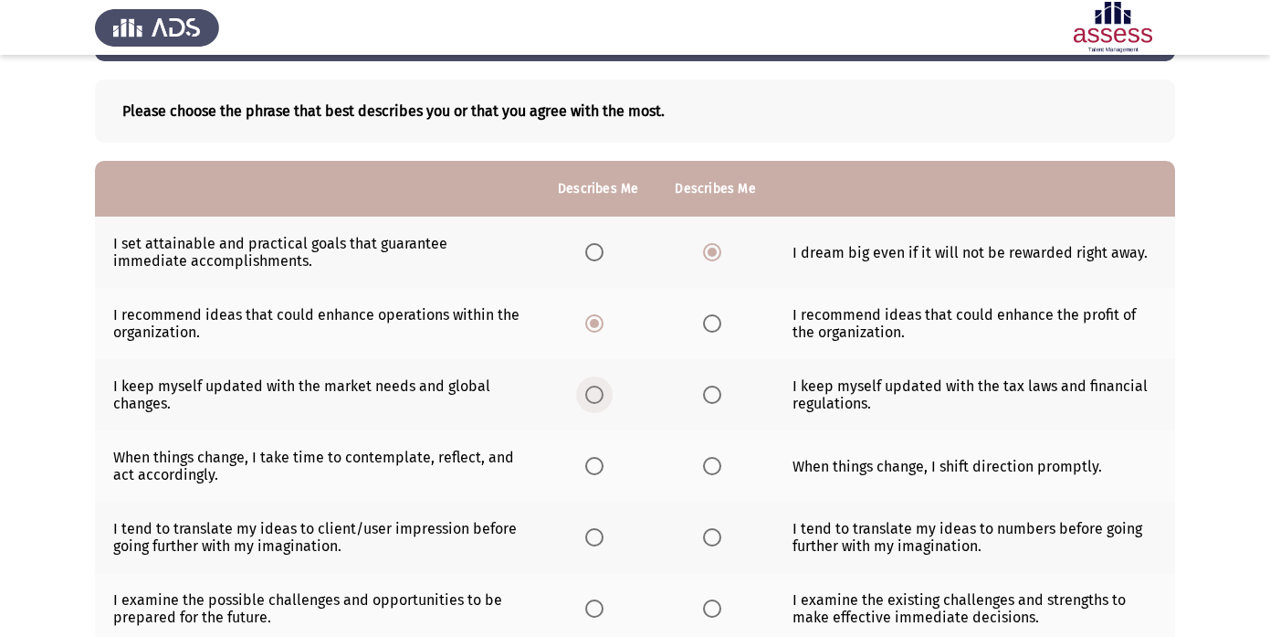
click at [604, 400] on span "Select an option" at bounding box center [594, 394] width 18 height 18
click at [604, 400] on input "Select an option" at bounding box center [594, 394] width 18 height 18
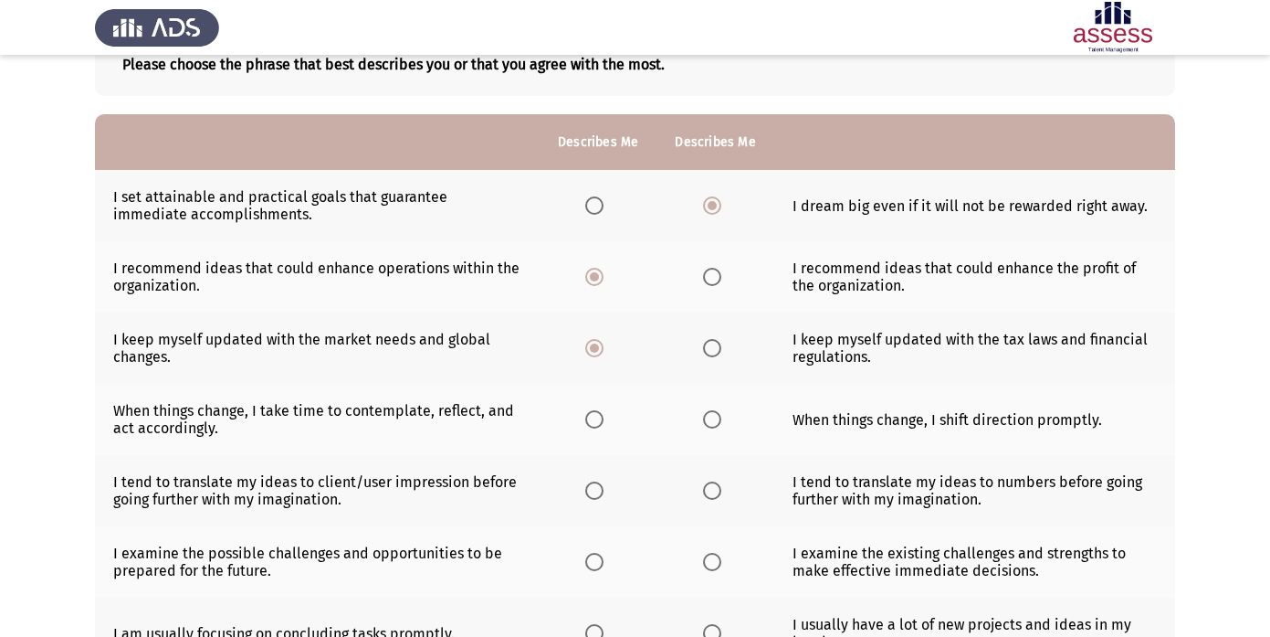
scroll to position [121, 0]
click at [714, 425] on span "Select an option" at bounding box center [712, 418] width 18 height 18
click at [714, 425] on input "Select an option" at bounding box center [712, 418] width 18 height 18
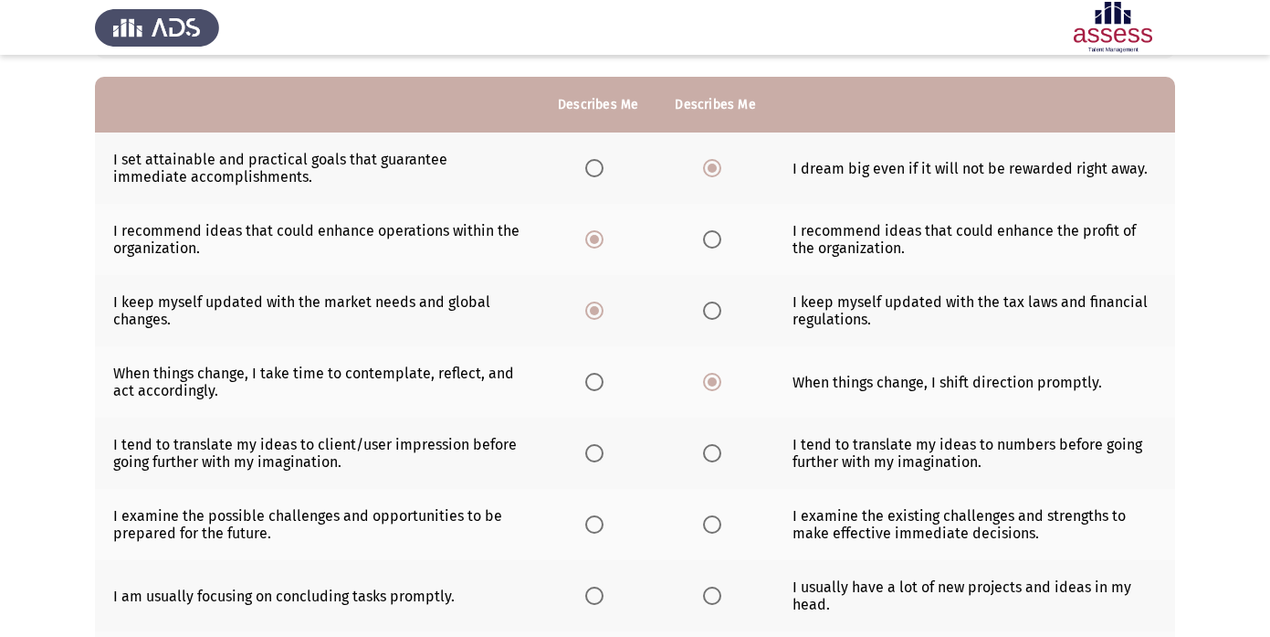
scroll to position [166, 0]
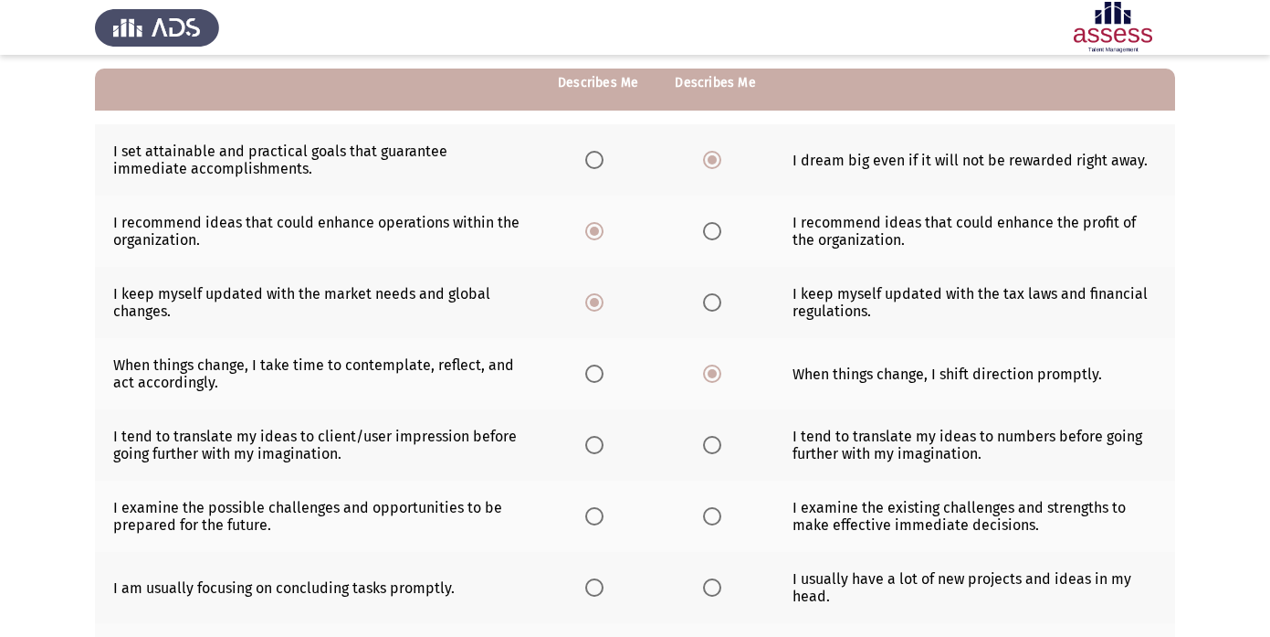
click at [672, 464] on th at bounding box center [715, 444] width 117 height 71
click at [596, 443] on span "Select an option" at bounding box center [594, 445] width 18 height 18
click at [596, 443] on input "Select an option" at bounding box center [594, 445] width 18 height 18
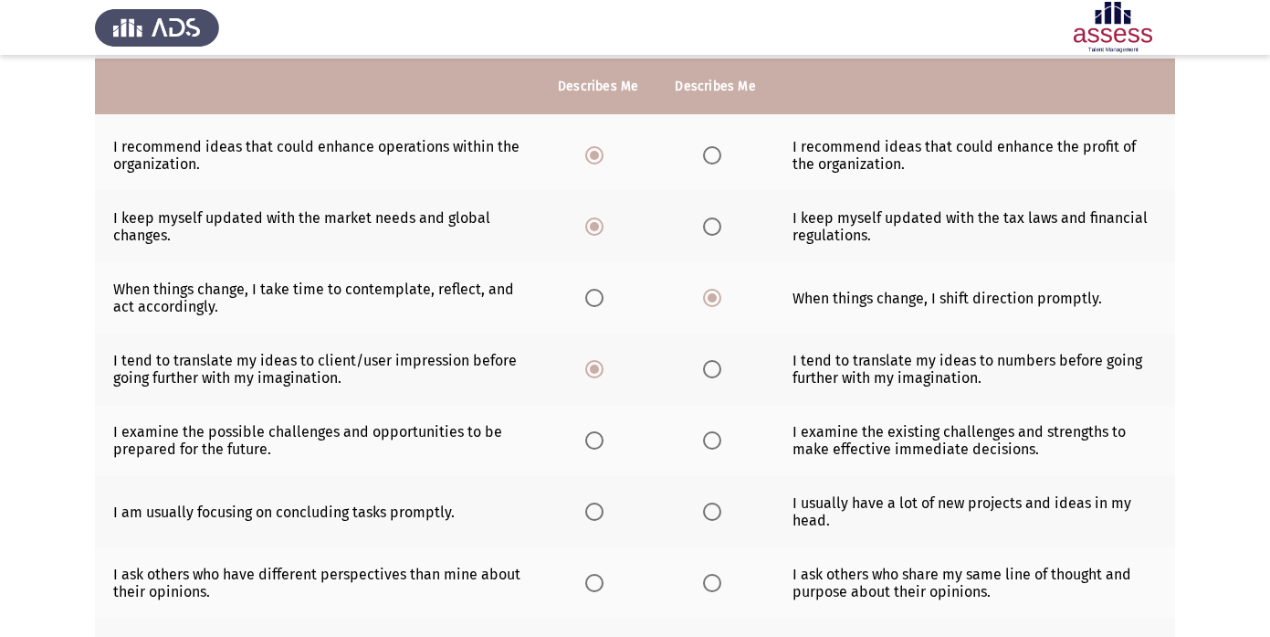
scroll to position [246, 0]
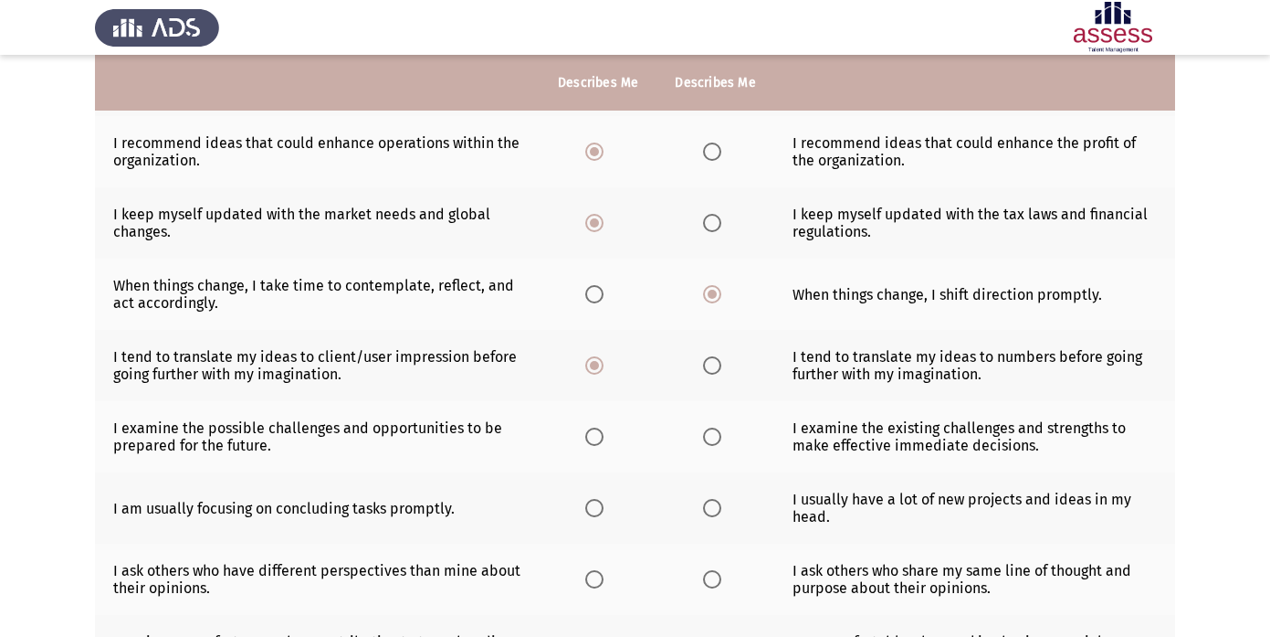
click at [709, 434] on span "Select an option" at bounding box center [712, 436] width 18 height 18
click at [709, 434] on input "Select an option" at bounding box center [712, 436] width 18 height 18
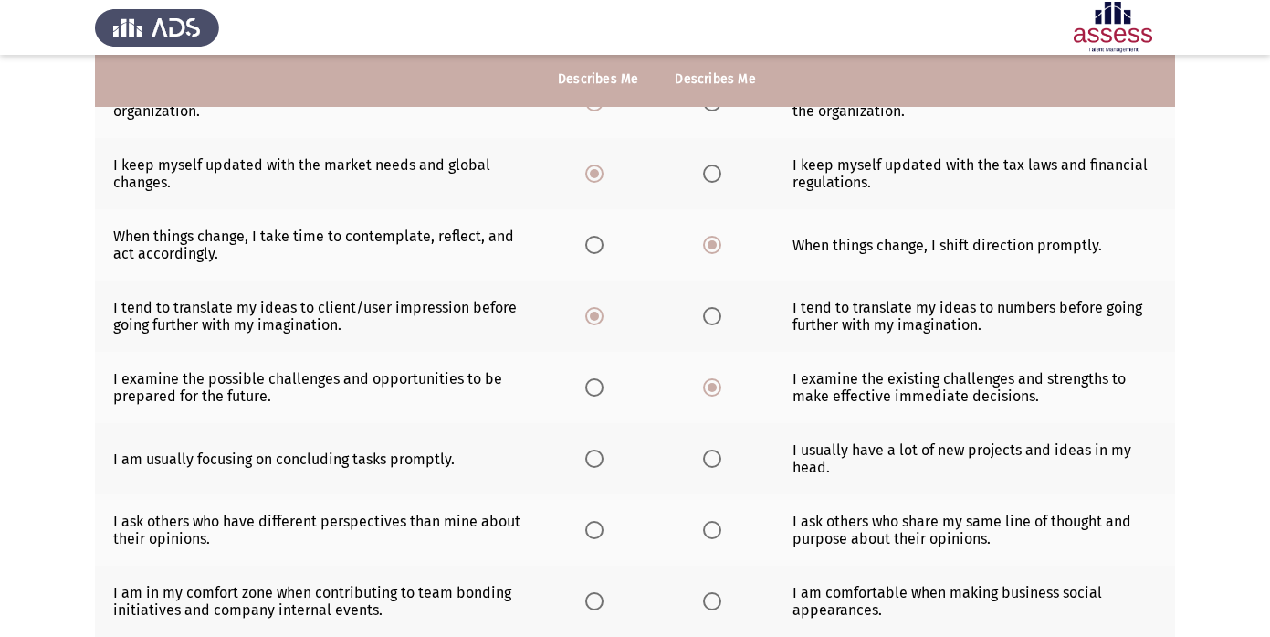
scroll to position [300, 0]
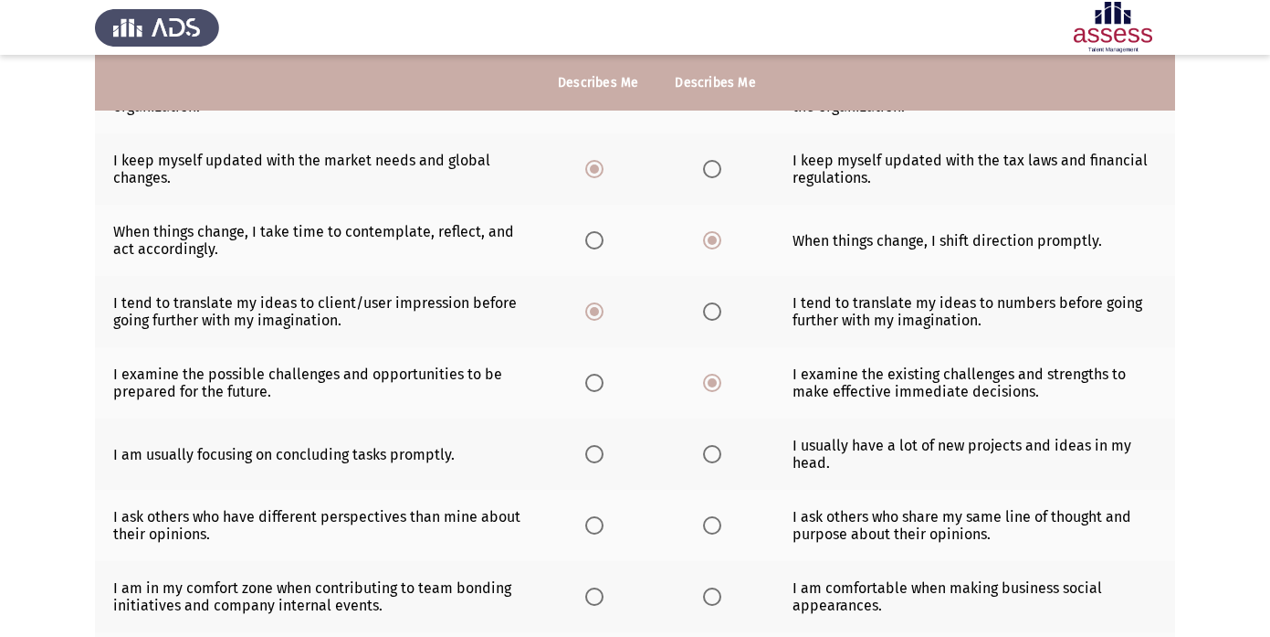
click at [630, 514] on th at bounding box center [598, 524] width 117 height 71
click at [714, 456] on span "Select an option" at bounding box center [712, 454] width 18 height 18
click at [714, 456] on input "Select an option" at bounding box center [712, 454] width 18 height 18
click at [594, 524] on span "Select an option" at bounding box center [594, 525] width 18 height 18
click at [594, 524] on input "Select an option" at bounding box center [594, 525] width 18 height 18
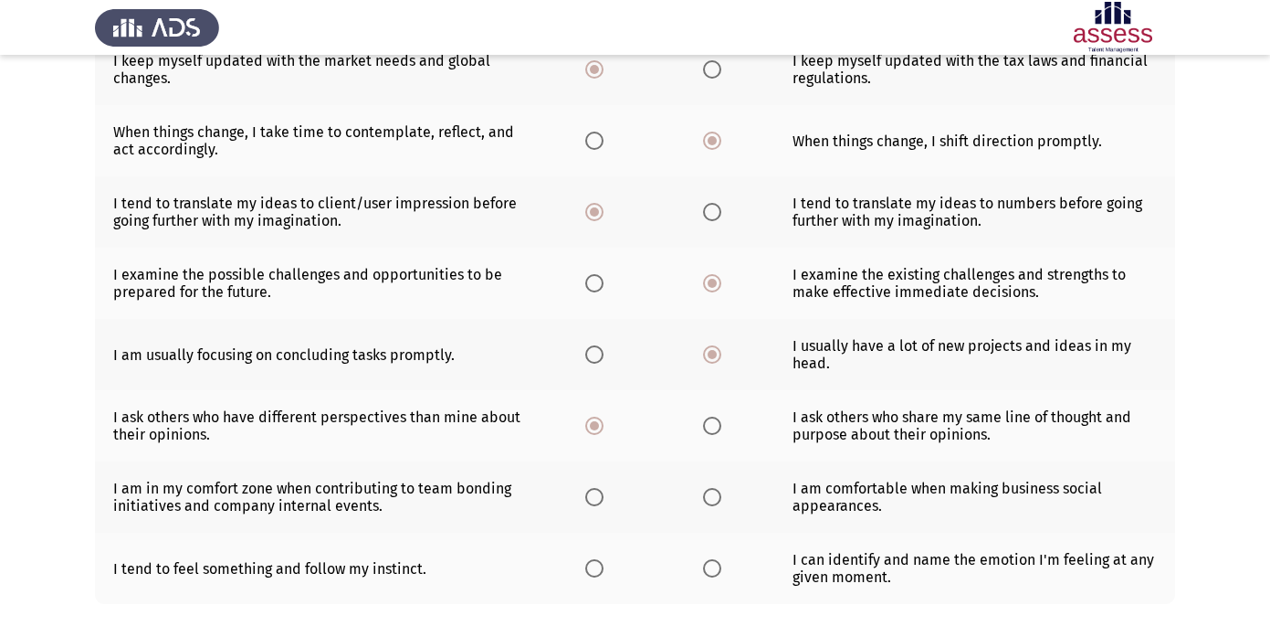
scroll to position [425, 0]
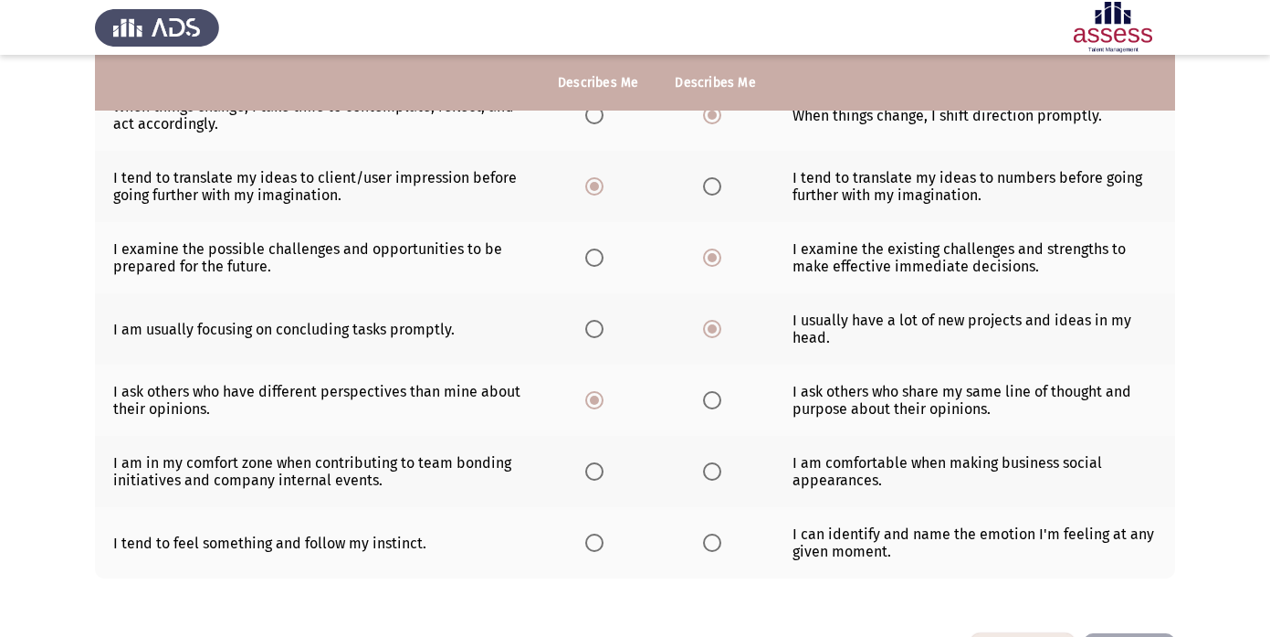
click at [704, 472] on span "Select an option" at bounding box center [712, 471] width 18 height 18
click at [704, 472] on input "Select an option" at bounding box center [712, 471] width 18 height 18
click at [594, 471] on span "Select an option" at bounding box center [594, 471] width 18 height 18
click at [594, 471] on input "Select an option" at bounding box center [594, 471] width 18 height 18
click at [600, 546] on span "Select an option" at bounding box center [594, 542] width 18 height 18
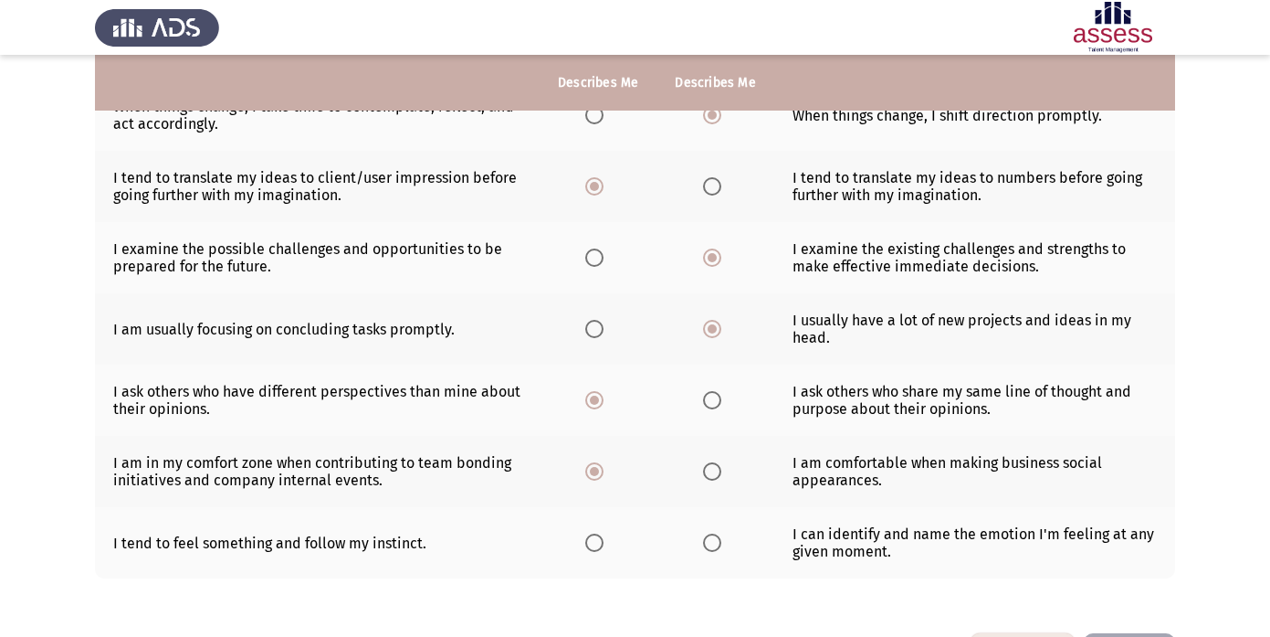
click at [600, 546] on input "Select an option" at bounding box center [594, 542] width 18 height 18
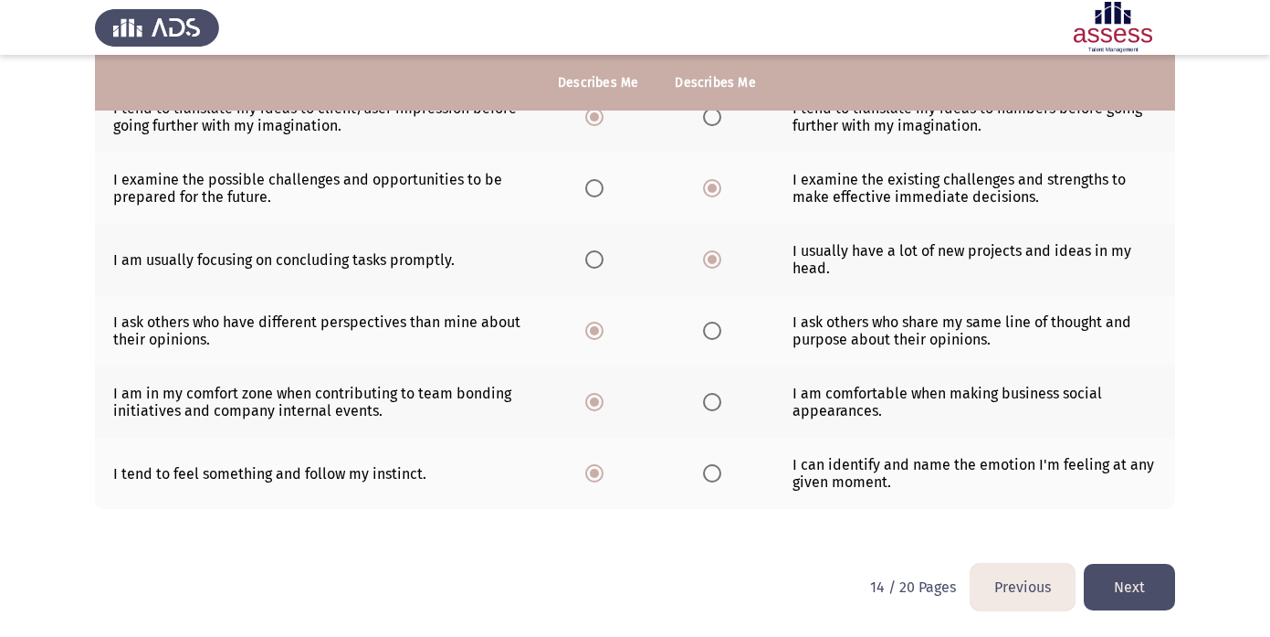
click at [1124, 585] on button "Next" at bounding box center [1129, 586] width 91 height 47
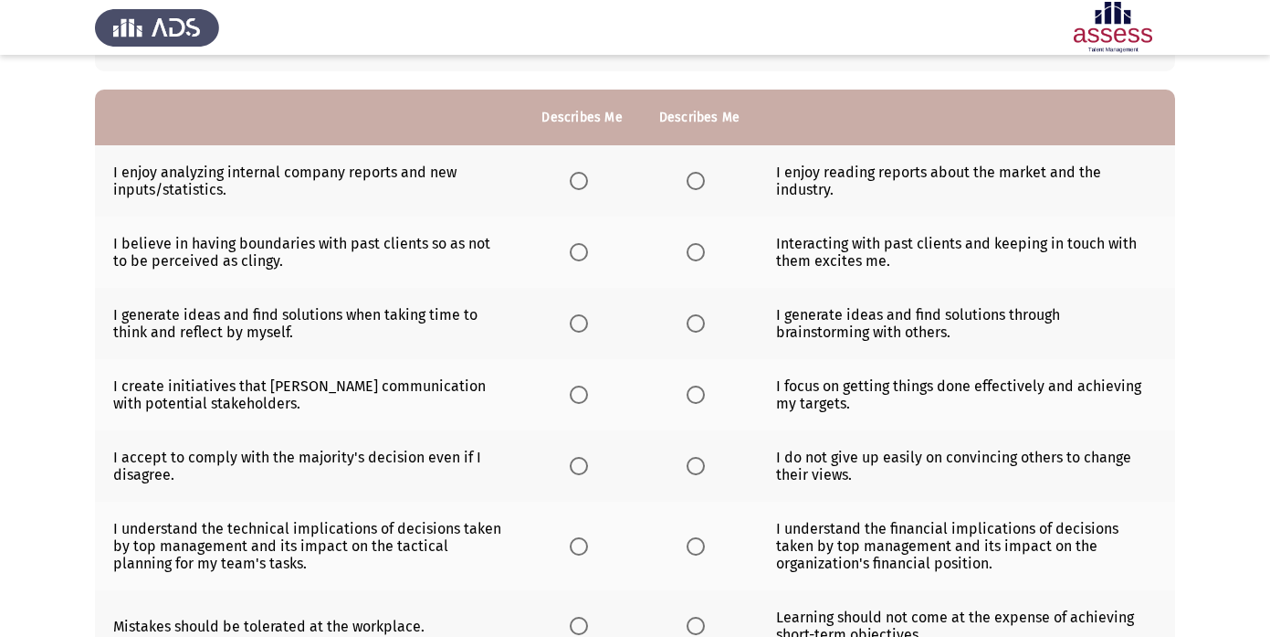
scroll to position [132, 0]
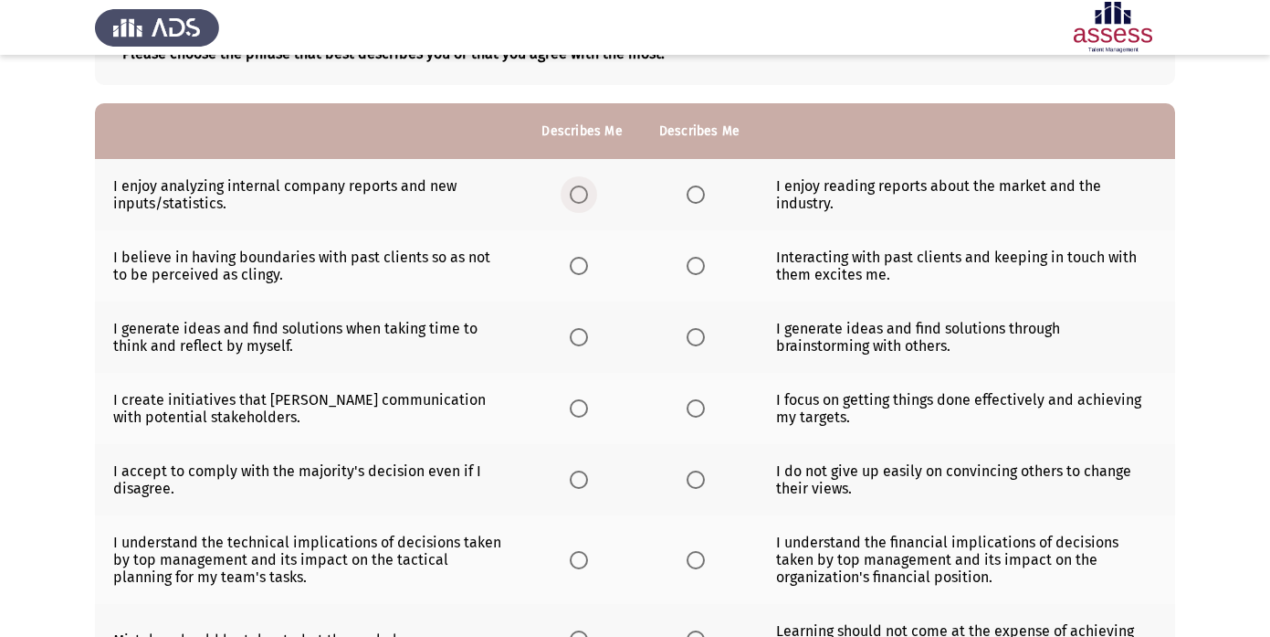
click at [580, 196] on span "Select an option" at bounding box center [579, 194] width 18 height 18
click at [580, 196] on input "Select an option" at bounding box center [579, 194] width 18 height 18
click at [695, 266] on span "Select an option" at bounding box center [696, 266] width 18 height 18
click at [695, 266] on input "Select an option" at bounding box center [696, 266] width 18 height 18
click at [702, 337] on span "Select an option" at bounding box center [696, 337] width 18 height 18
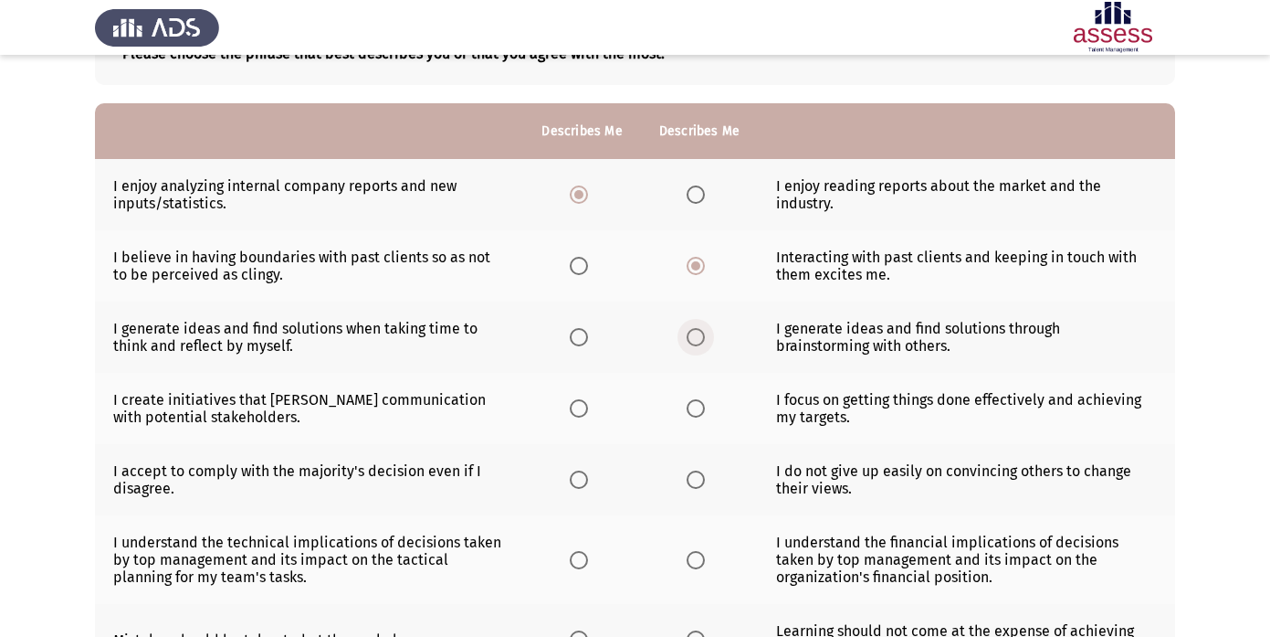
click at [702, 337] on input "Select an option" at bounding box center [696, 337] width 18 height 18
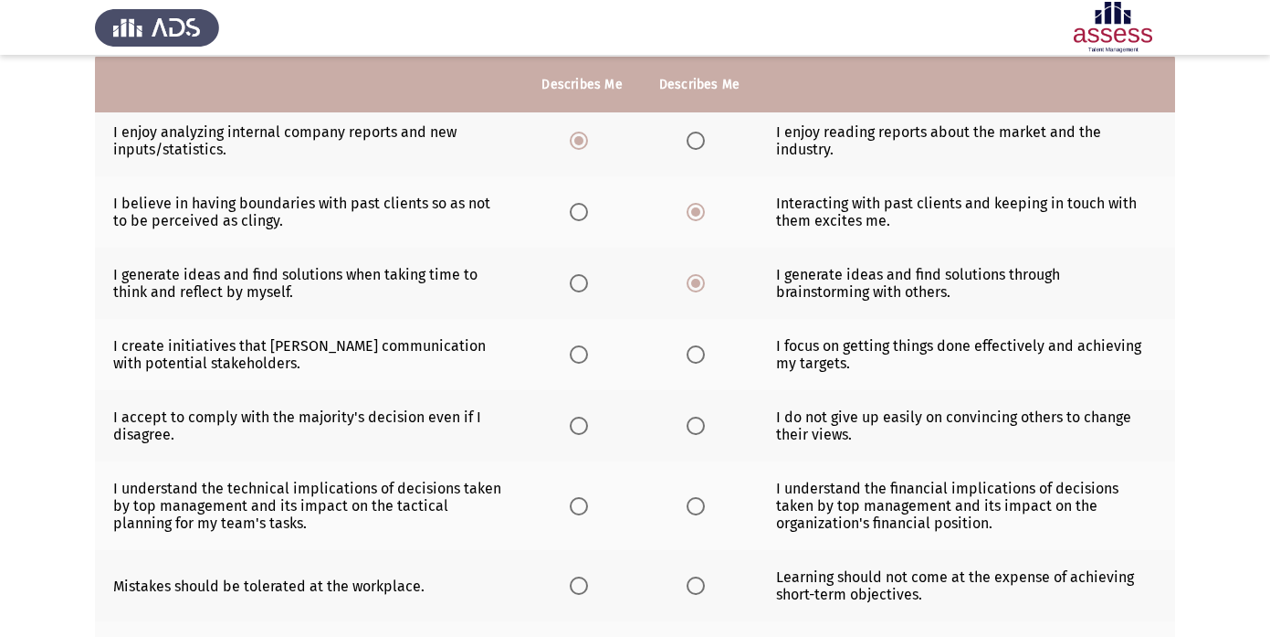
scroll to position [187, 0]
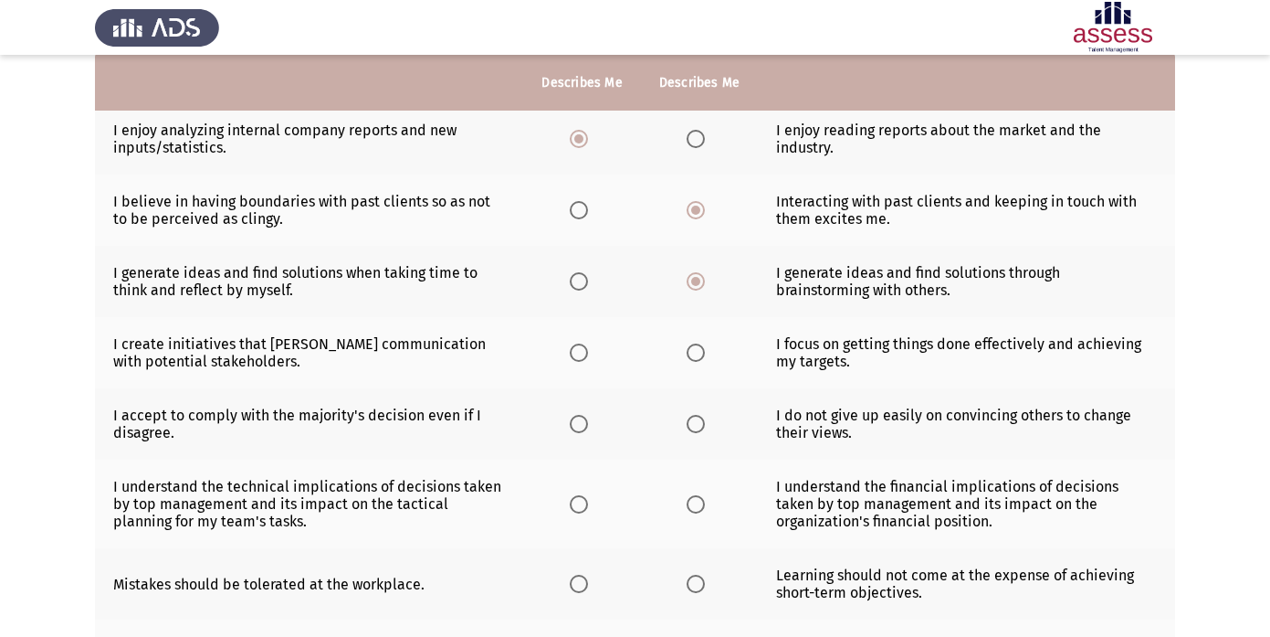
click at [576, 352] on span "Select an option" at bounding box center [579, 352] width 18 height 18
click at [576, 352] on input "Select an option" at bounding box center [579, 352] width 18 height 18
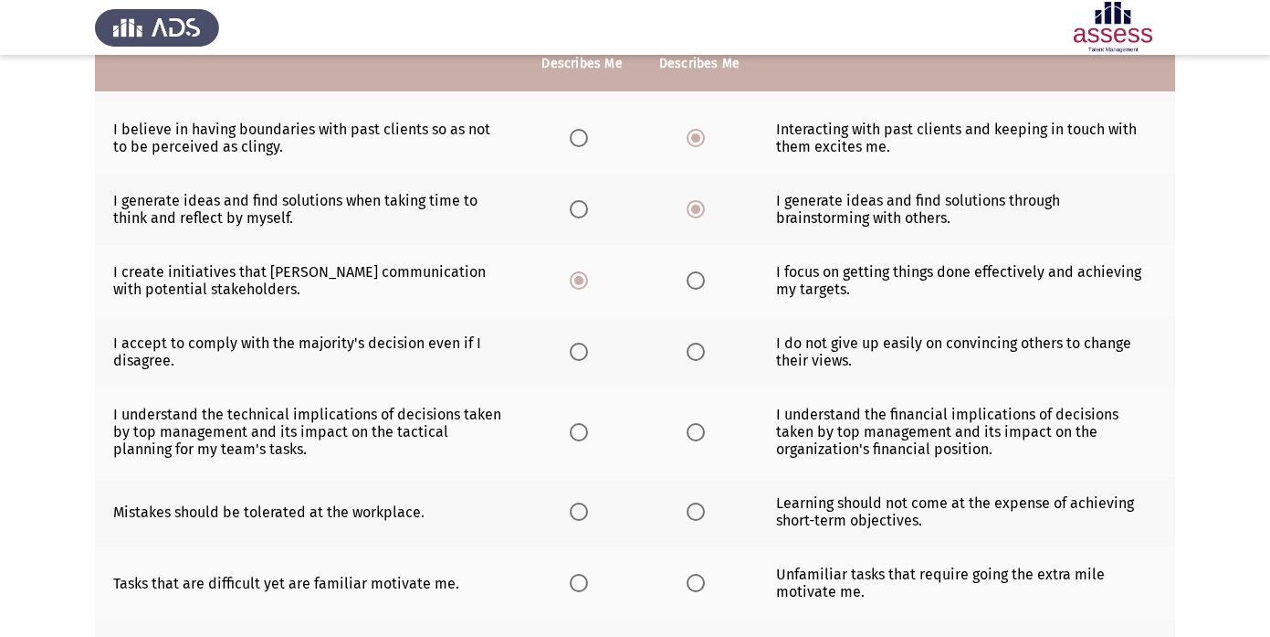
scroll to position [265, 0]
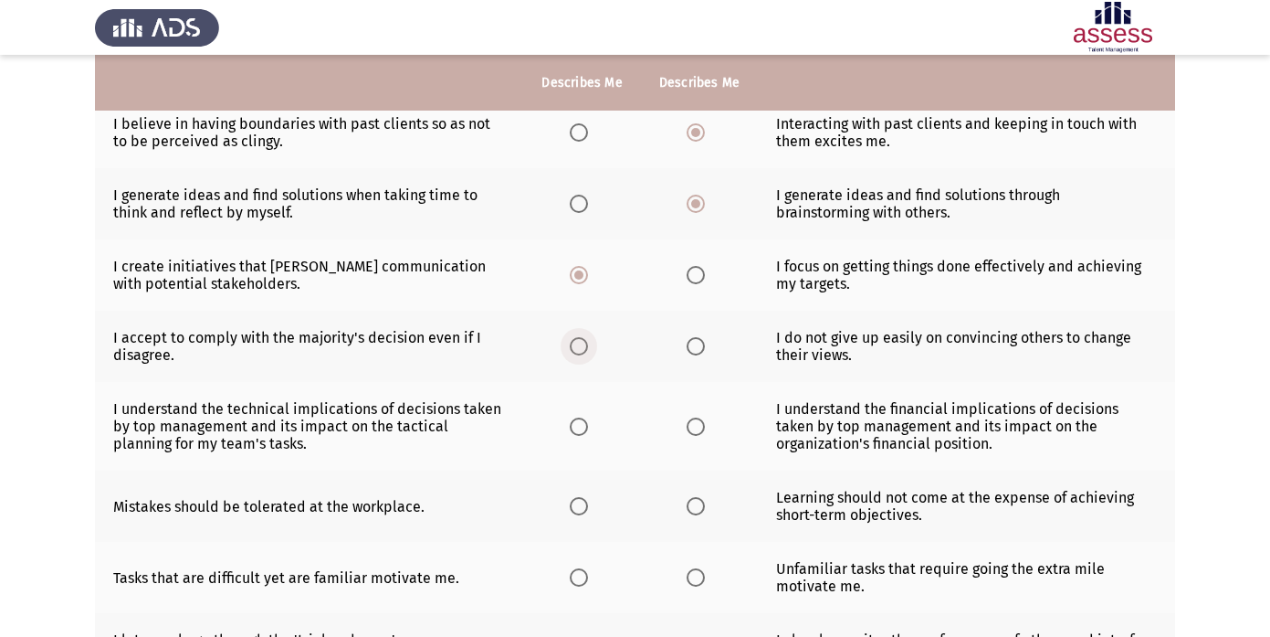
click at [575, 345] on span "Select an option" at bounding box center [579, 346] width 18 height 18
click at [575, 345] on input "Select an option" at bounding box center [579, 346] width 18 height 18
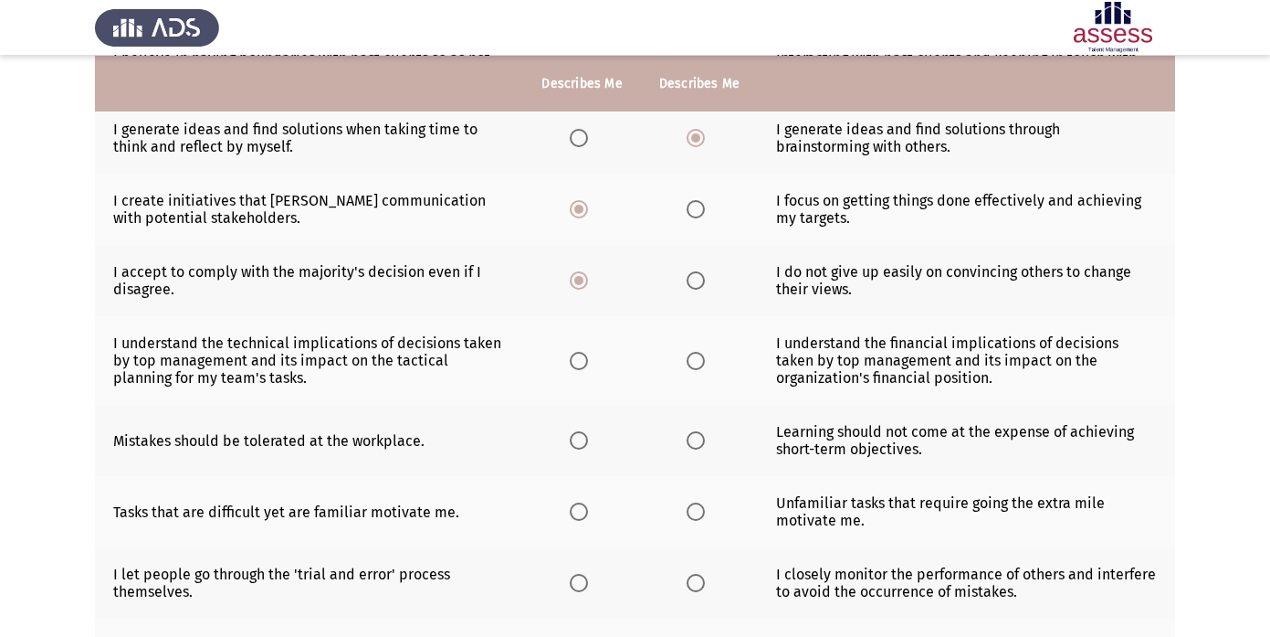
scroll to position [331, 0]
click at [585, 364] on span "Select an option" at bounding box center [579, 360] width 18 height 18
click at [585, 364] on input "Select an option" at bounding box center [579, 360] width 18 height 18
click at [566, 455] on th at bounding box center [581, 439] width 117 height 71
click at [577, 434] on span "Select an option" at bounding box center [579, 439] width 18 height 18
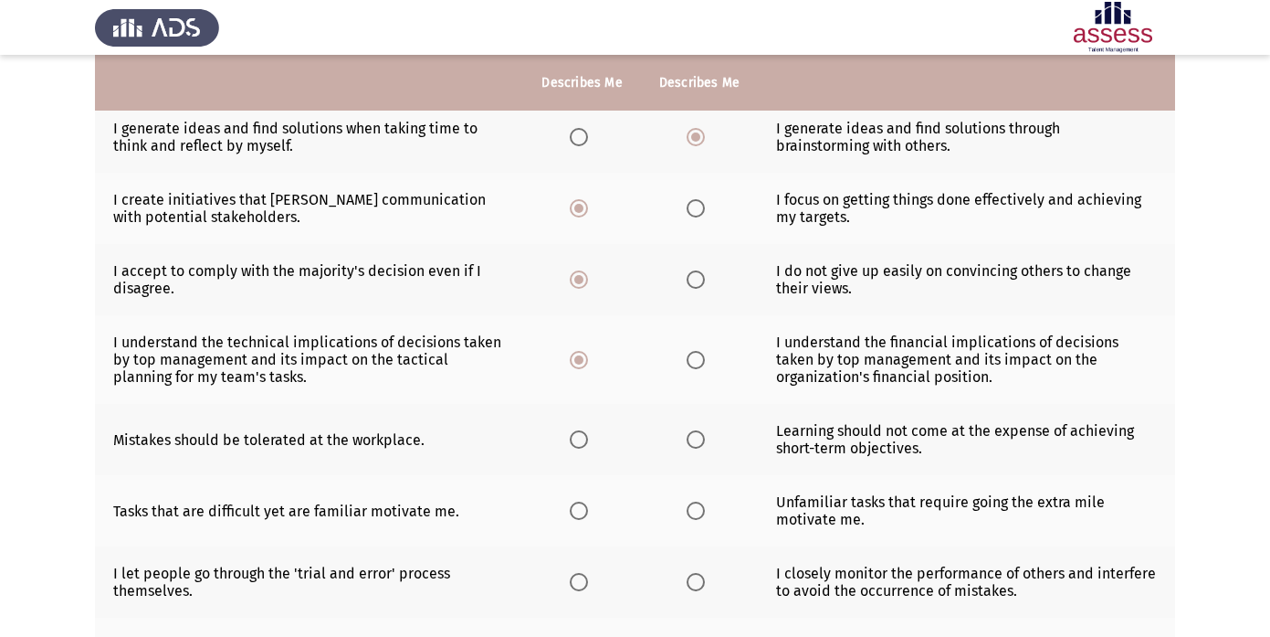
click at [577, 434] on input "Select an option" at bounding box center [579, 439] width 18 height 18
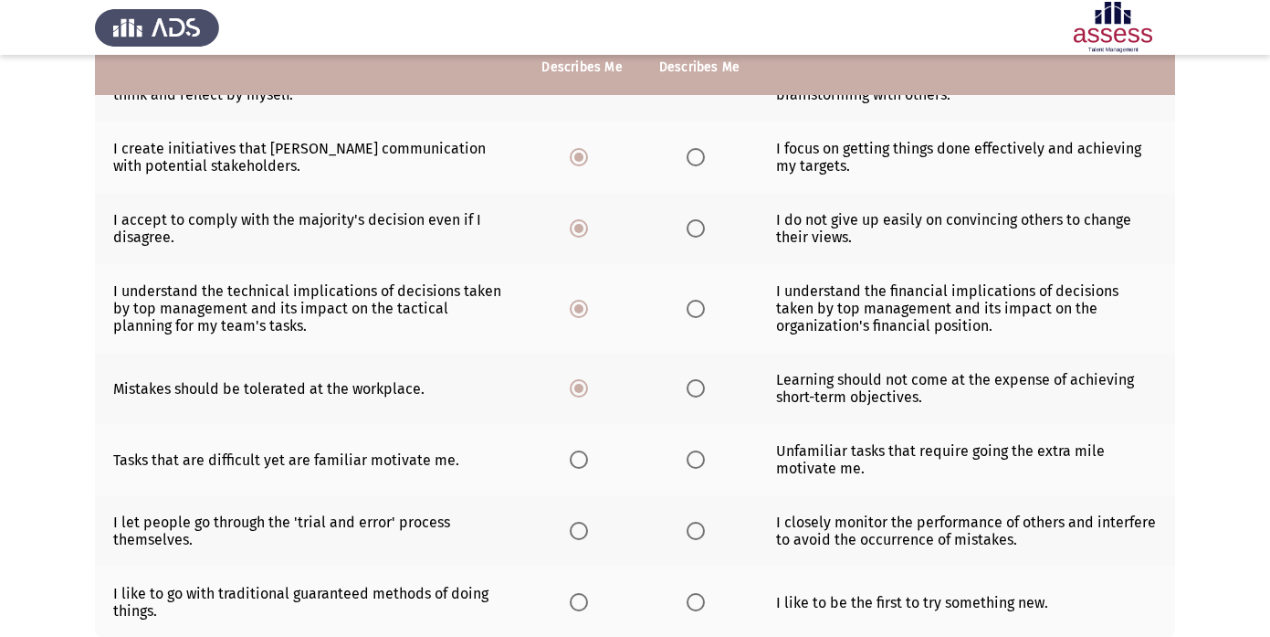
scroll to position [393, 0]
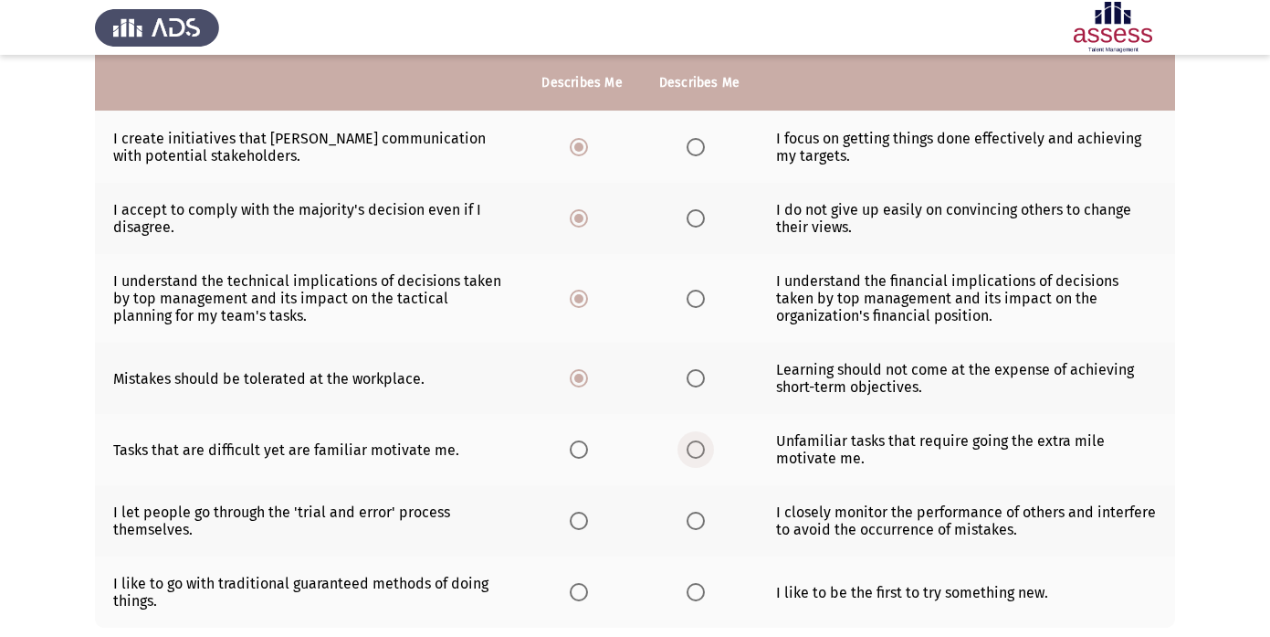
click at [697, 450] on span "Select an option" at bounding box center [696, 449] width 18 height 18
click at [697, 450] on input "Select an option" at bounding box center [696, 449] width 18 height 18
click at [591, 517] on label "Select an option" at bounding box center [583, 520] width 26 height 18
click at [588, 517] on input "Select an option" at bounding box center [579, 520] width 18 height 18
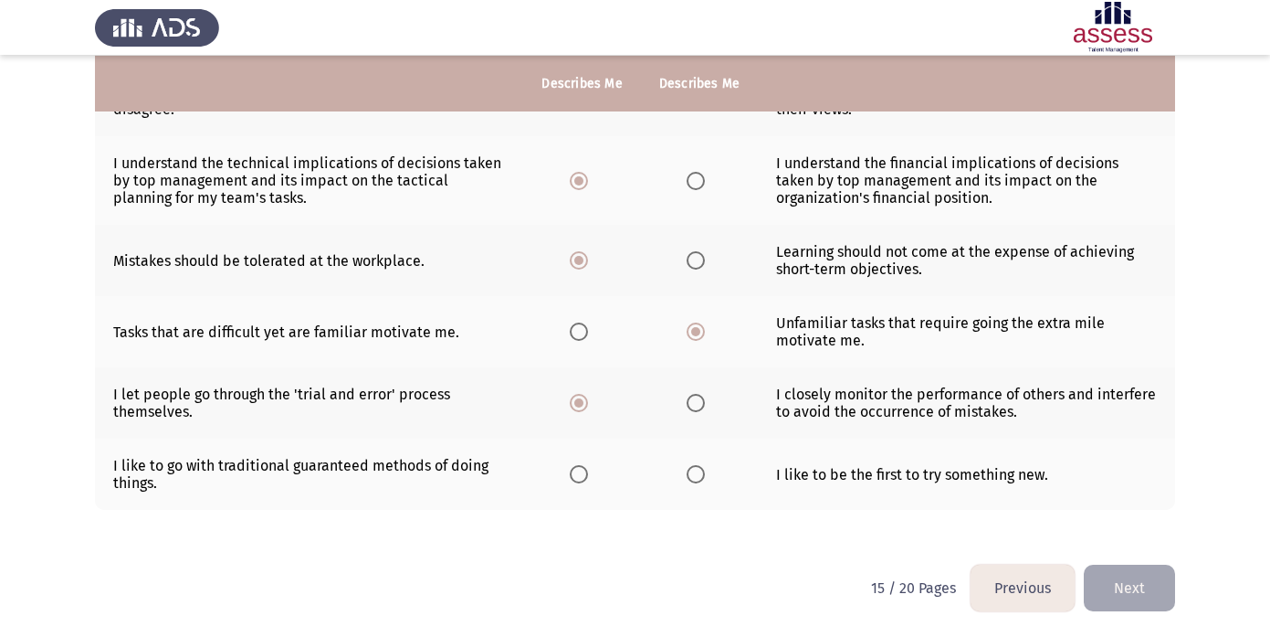
scroll to position [510, 0]
click at [600, 488] on th at bounding box center [581, 473] width 117 height 71
click at [584, 477] on span "Select an option" at bounding box center [579, 474] width 18 height 18
click at [584, 477] on input "Select an option" at bounding box center [579, 474] width 18 height 18
click at [1132, 593] on button "Next" at bounding box center [1129, 587] width 91 height 47
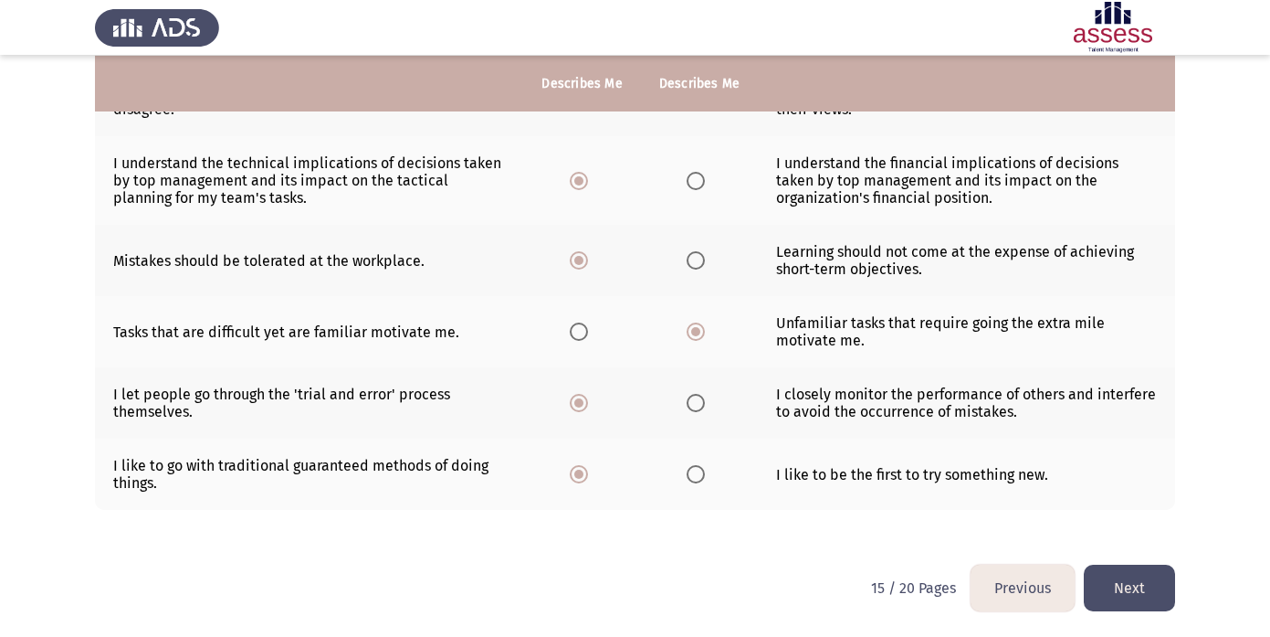
scroll to position [0, 0]
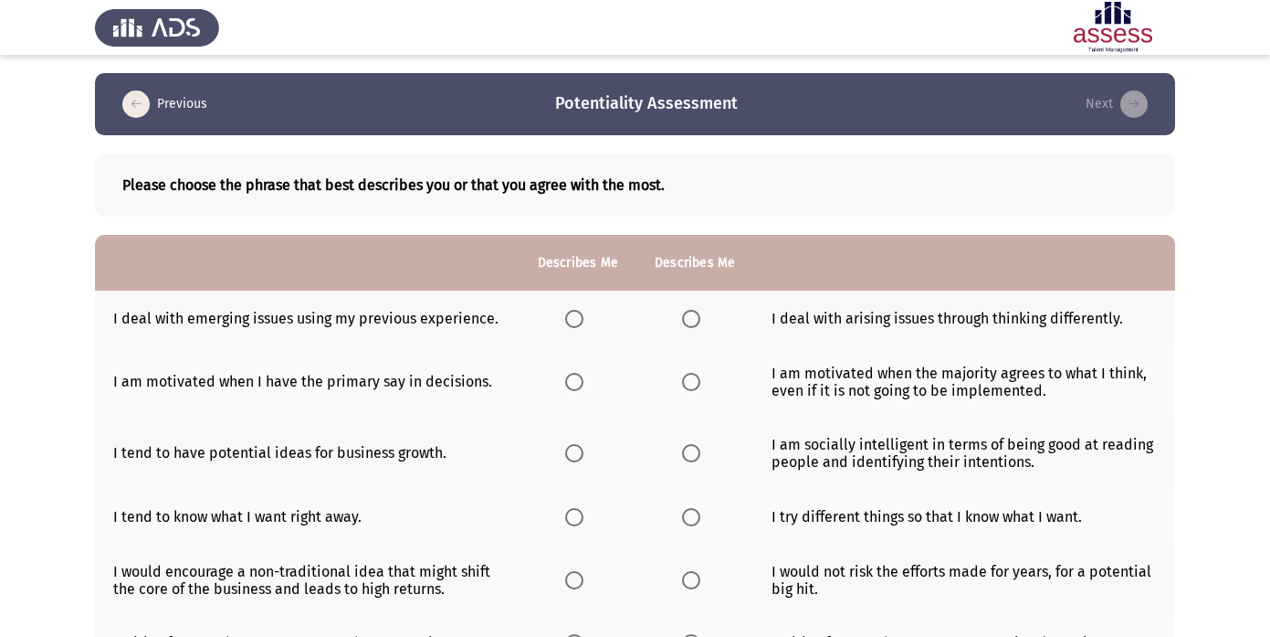
click at [581, 330] on th at bounding box center [578, 318] width 117 height 56
click at [577, 312] on span "Select an option" at bounding box center [574, 319] width 18 height 18
click at [577, 312] on input "Select an option" at bounding box center [574, 319] width 18 height 18
click at [700, 384] on span "Select an option" at bounding box center [691, 382] width 18 height 18
click at [700, 384] on input "Select an option" at bounding box center [691, 382] width 18 height 18
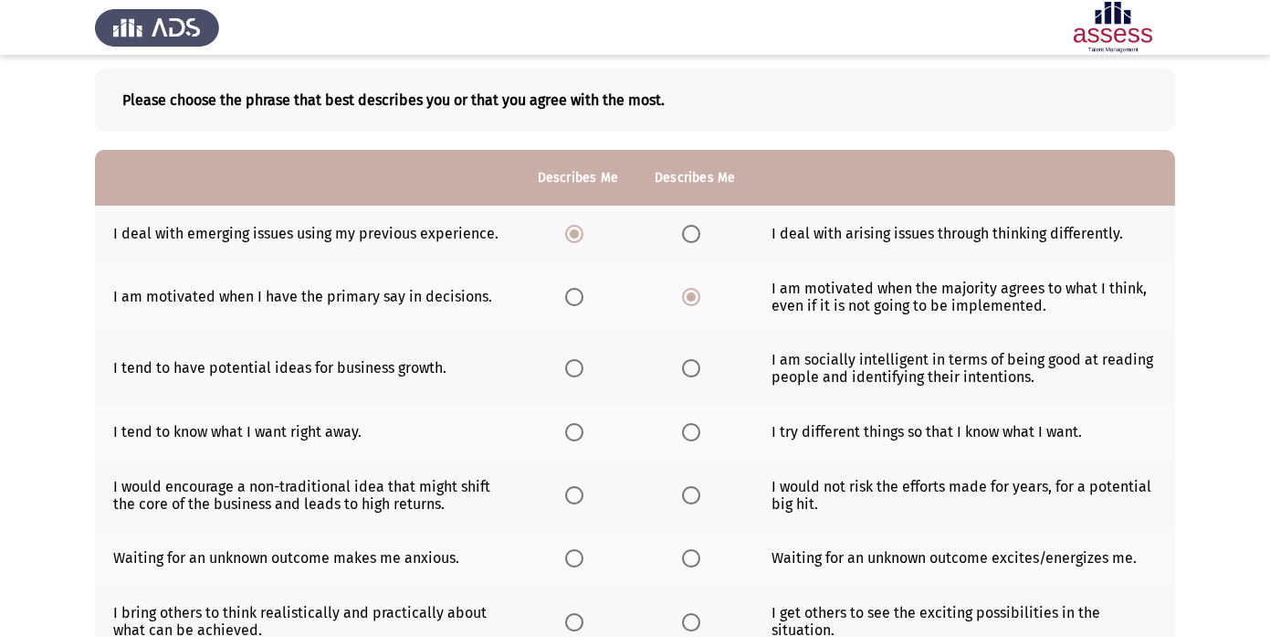
scroll to position [96, 0]
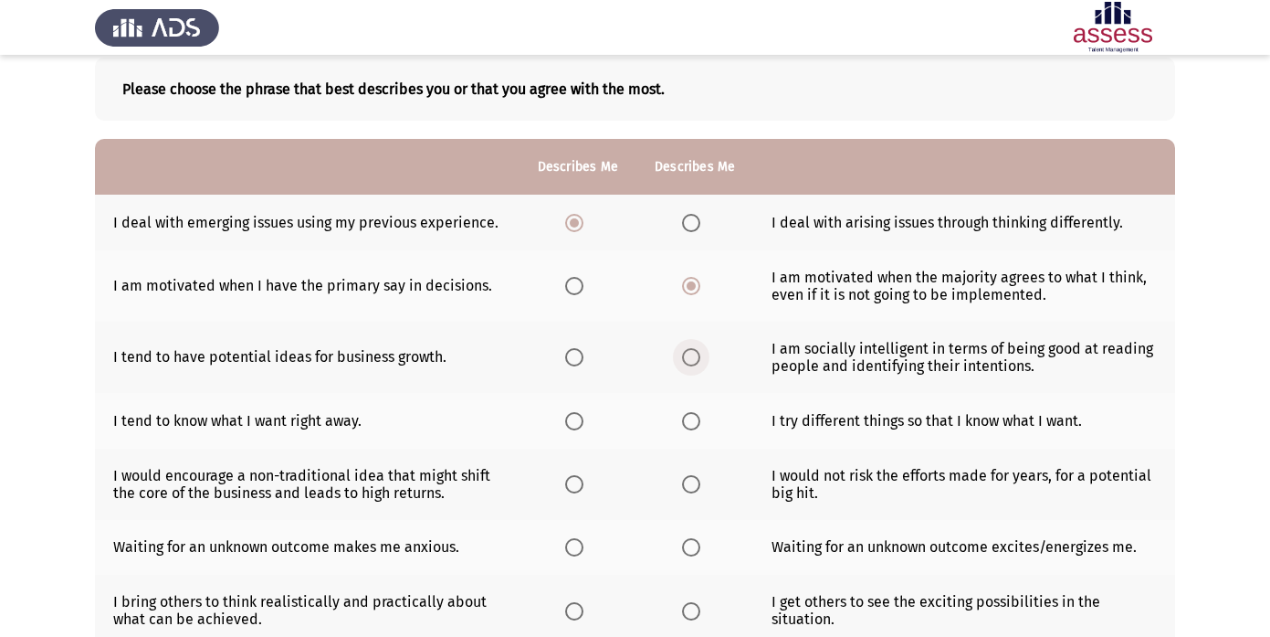
click at [689, 363] on span "Select an option" at bounding box center [691, 357] width 18 height 18
click at [689, 363] on input "Select an option" at bounding box center [691, 357] width 18 height 18
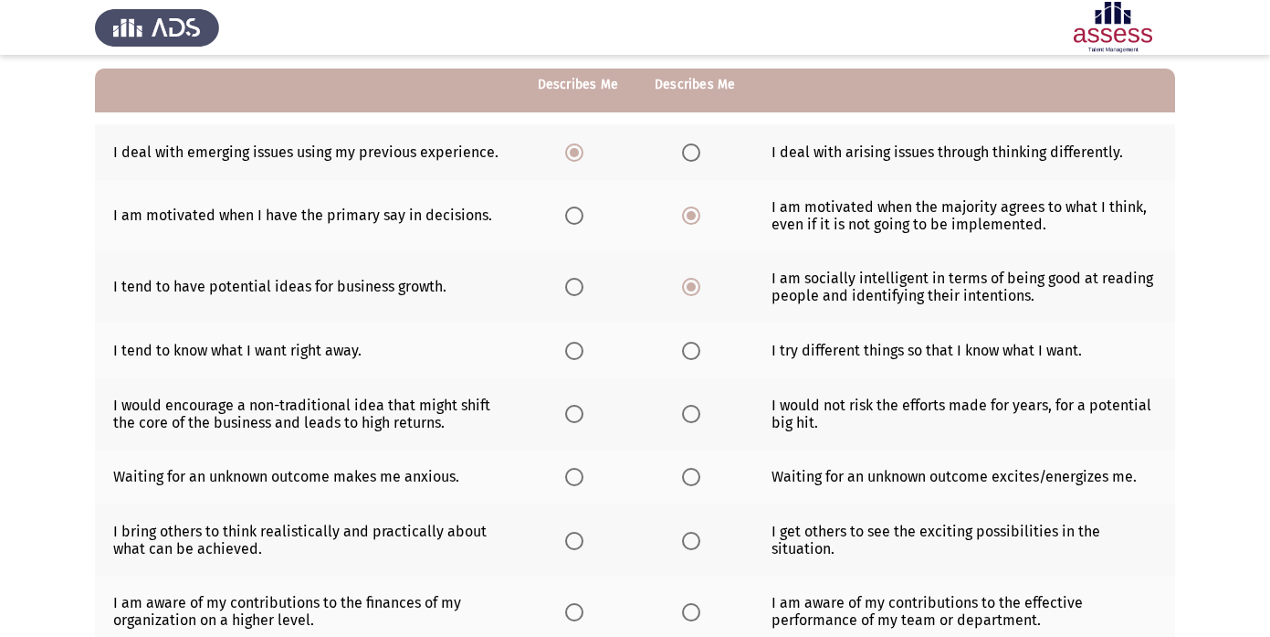
scroll to position [168, 0]
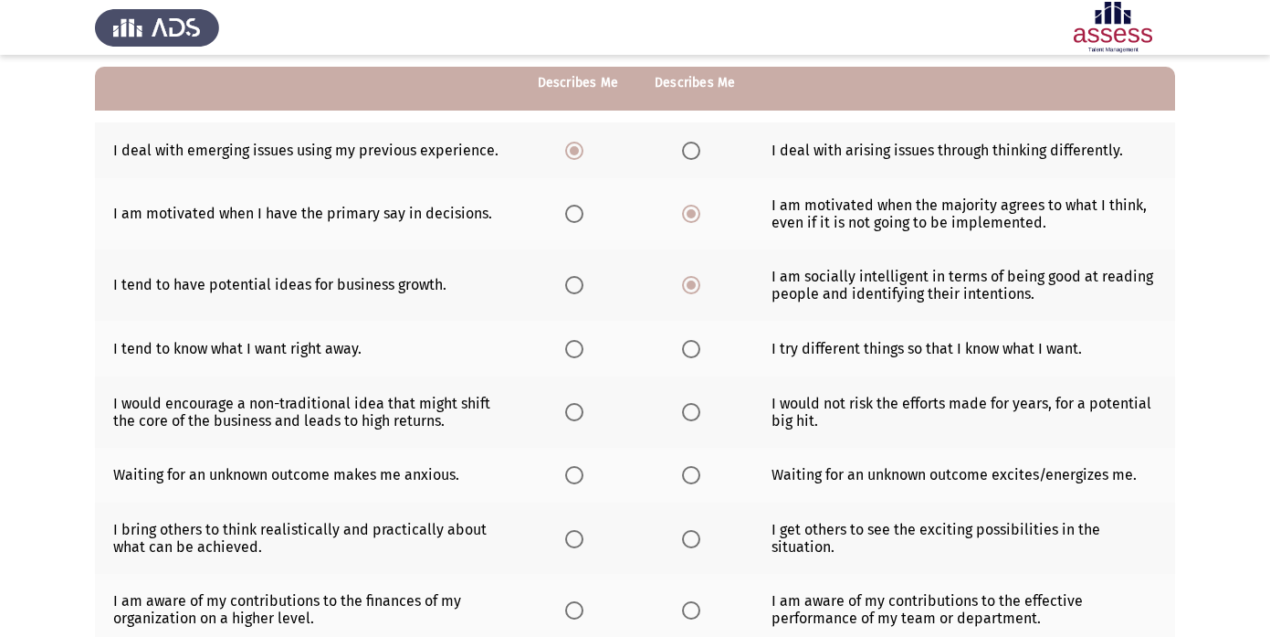
click at [686, 340] on span "Select an option" at bounding box center [691, 349] width 18 height 18
click at [686, 340] on input "Select an option" at bounding box center [691, 349] width 18 height 18
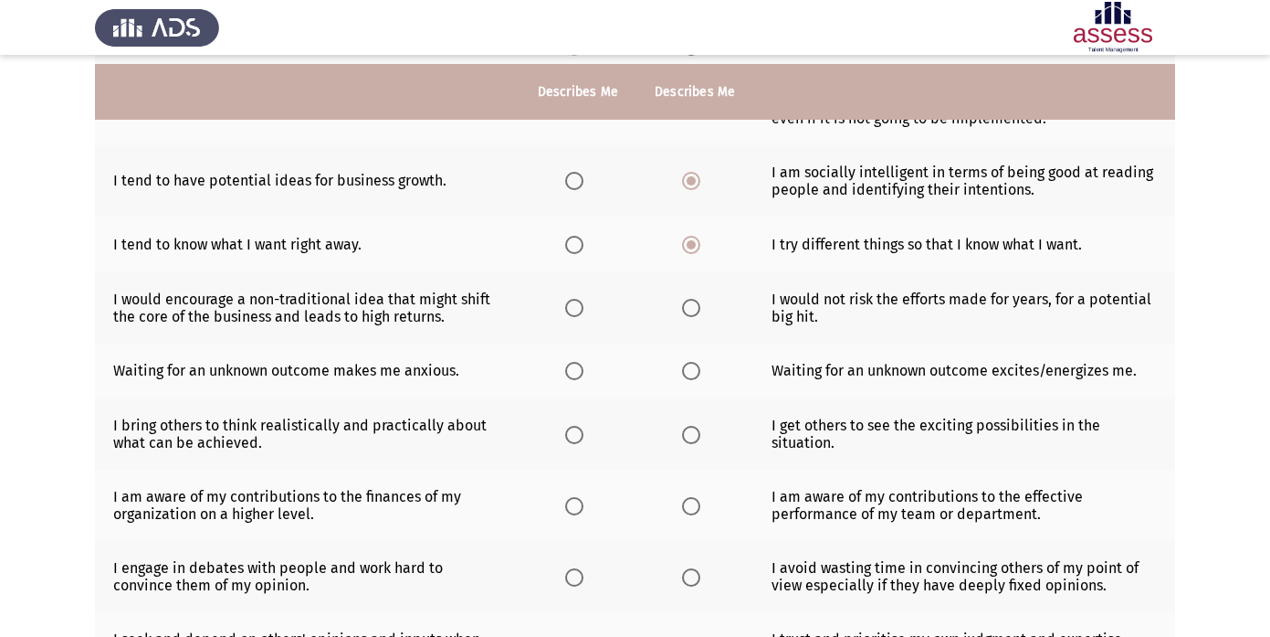
scroll to position [286, 0]
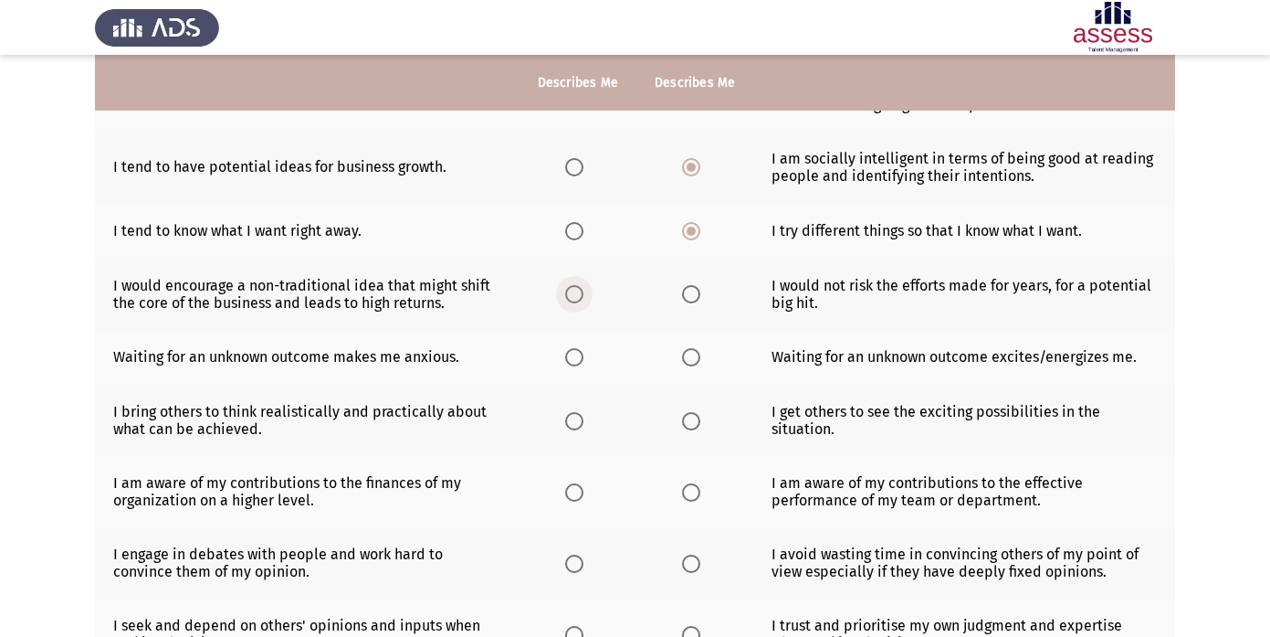
click at [583, 289] on span "Select an option" at bounding box center [574, 294] width 18 height 18
click at [583, 289] on input "Select an option" at bounding box center [574, 294] width 18 height 18
click at [573, 360] on span "Select an option" at bounding box center [574, 357] width 18 height 18
click at [573, 360] on input "Select an option" at bounding box center [574, 357] width 18 height 18
click at [700, 416] on label "Select an option" at bounding box center [695, 421] width 26 height 18
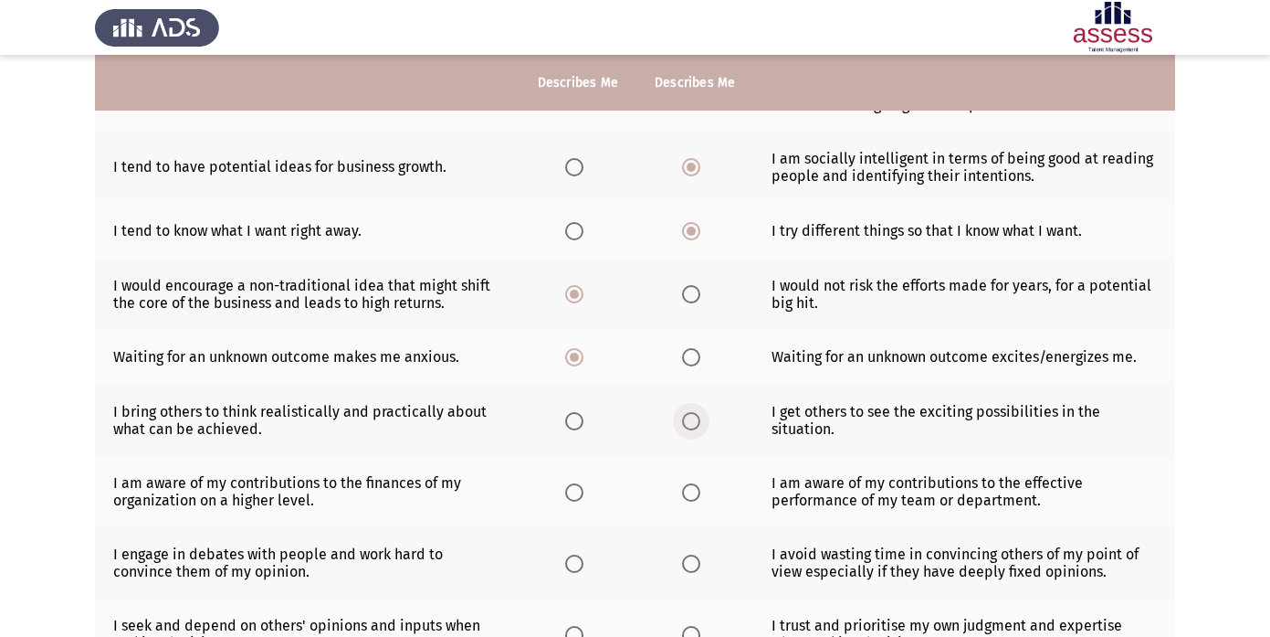
click at [700, 416] on input "Select an option" at bounding box center [691, 421] width 18 height 18
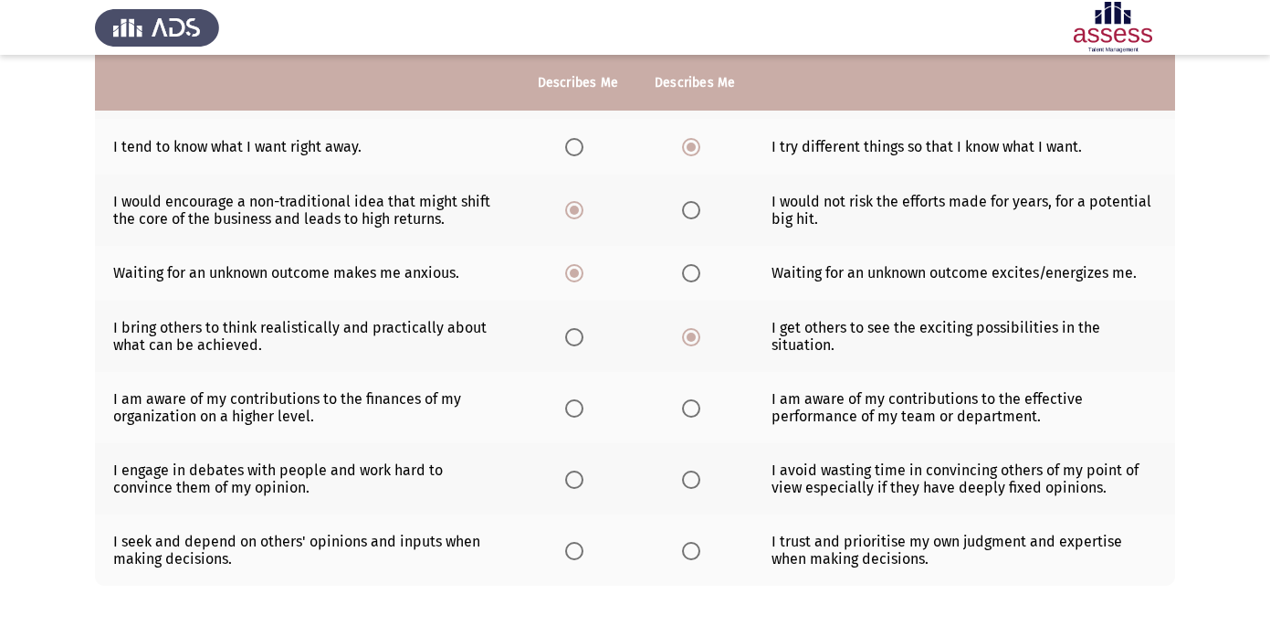
scroll to position [382, 0]
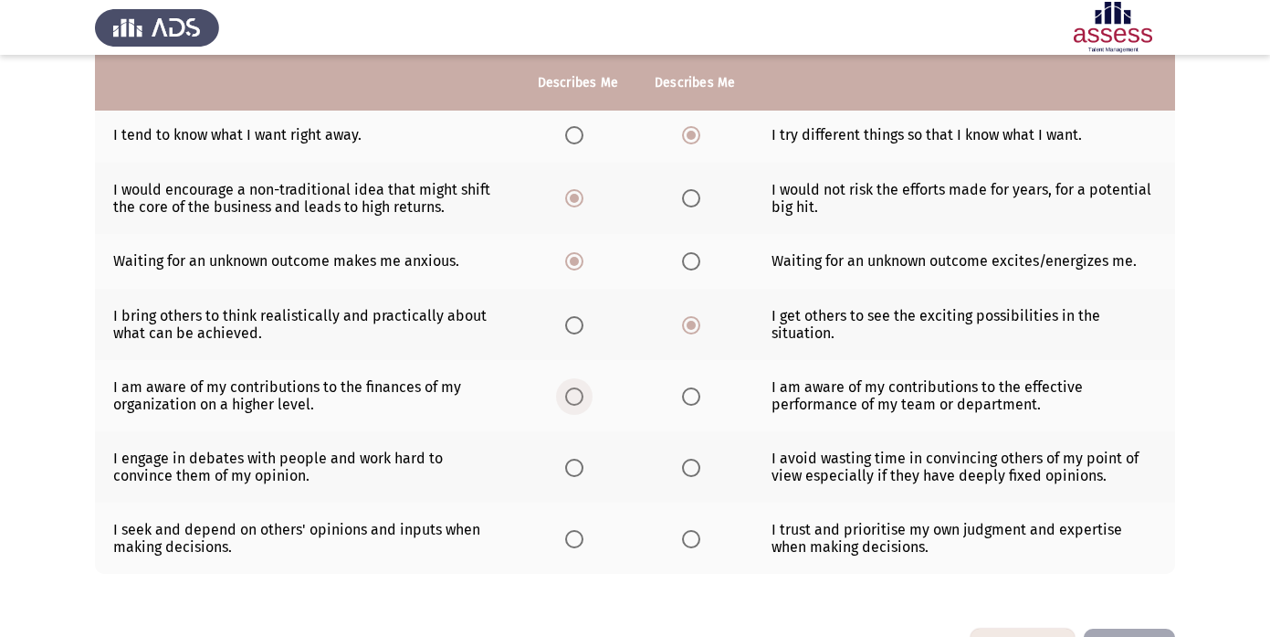
click at [568, 395] on span "Select an option" at bounding box center [574, 396] width 18 height 18
click at [568, 395] on input "Select an option" at bounding box center [574, 396] width 18 height 18
click at [702, 390] on label "Select an option" at bounding box center [695, 396] width 26 height 18
click at [700, 390] on input "Select an option" at bounding box center [691, 396] width 18 height 18
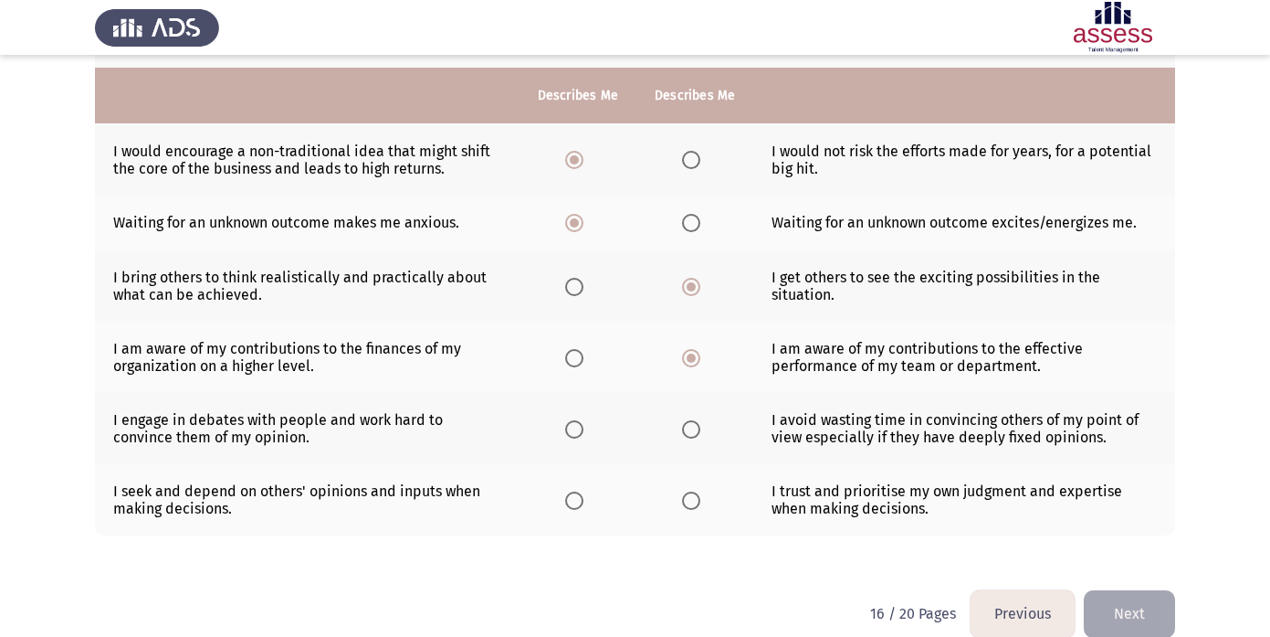
scroll to position [447, 0]
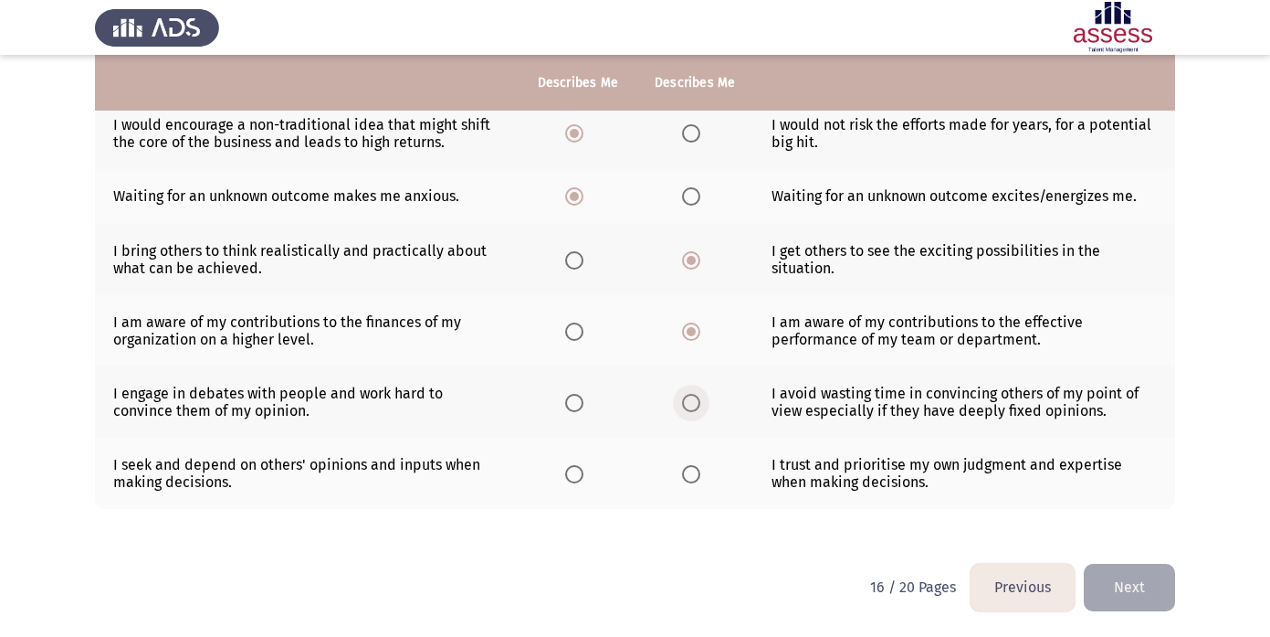
click at [700, 406] on span "Select an option" at bounding box center [691, 403] width 18 height 18
click at [700, 406] on input "Select an option" at bounding box center [691, 403] width 18 height 18
click at [699, 464] on mat-radio-button "Select an option" at bounding box center [695, 473] width 26 height 19
click at [692, 476] on span "Select an option" at bounding box center [691, 474] width 18 height 18
click at [692, 476] on input "Select an option" at bounding box center [691, 474] width 18 height 18
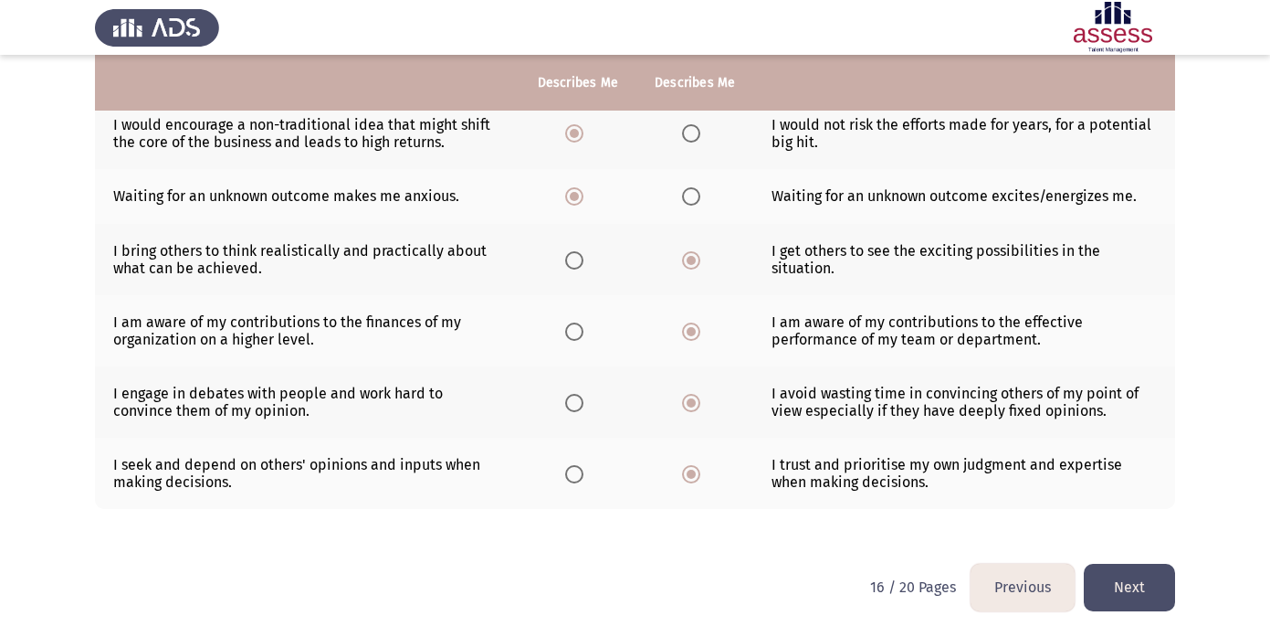
click at [1121, 581] on button "Next" at bounding box center [1129, 586] width 91 height 47
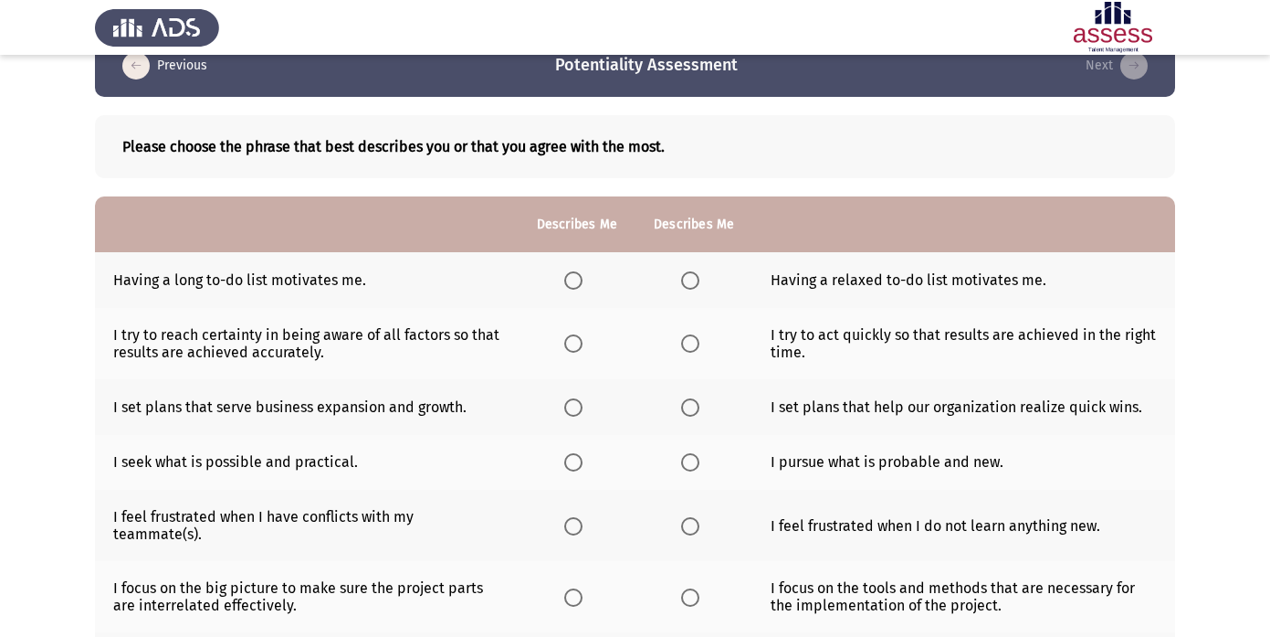
scroll to position [16, 0]
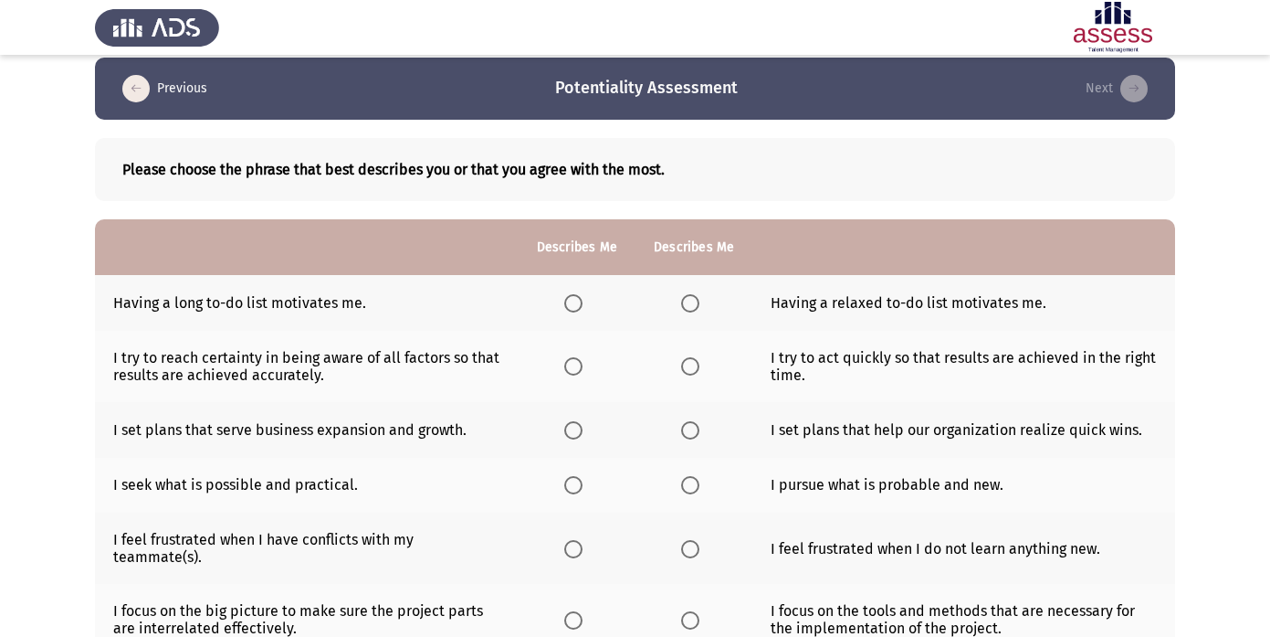
click at [568, 304] on span "Select an option" at bounding box center [573, 303] width 18 height 18
click at [568, 304] on input "Select an option" at bounding box center [573, 303] width 18 height 18
click at [681, 371] on span "Select an option" at bounding box center [690, 366] width 18 height 18
click at [681, 371] on input "Select an option" at bounding box center [690, 366] width 18 height 18
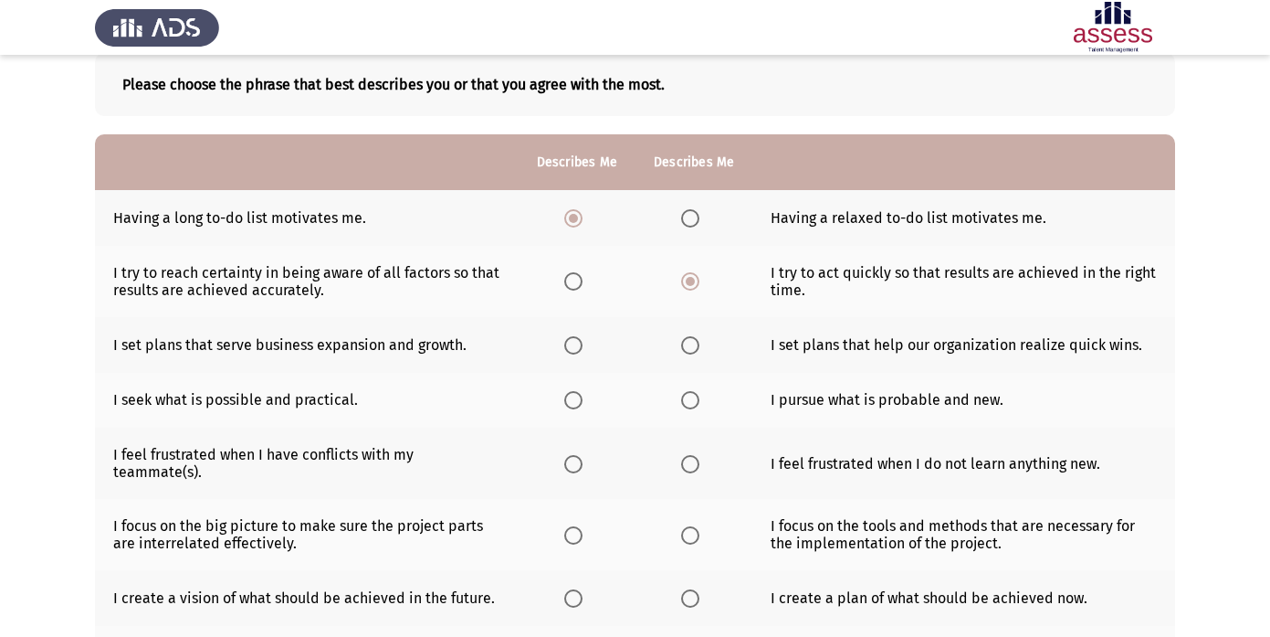
scroll to position [100, 0]
click at [579, 348] on span "Select an option" at bounding box center [573, 346] width 18 height 18
click at [579, 348] on input "Select an option" at bounding box center [573, 346] width 18 height 18
click at [681, 400] on span "Select an option" at bounding box center [690, 401] width 18 height 18
click at [681, 400] on input "Select an option" at bounding box center [690, 401] width 18 height 18
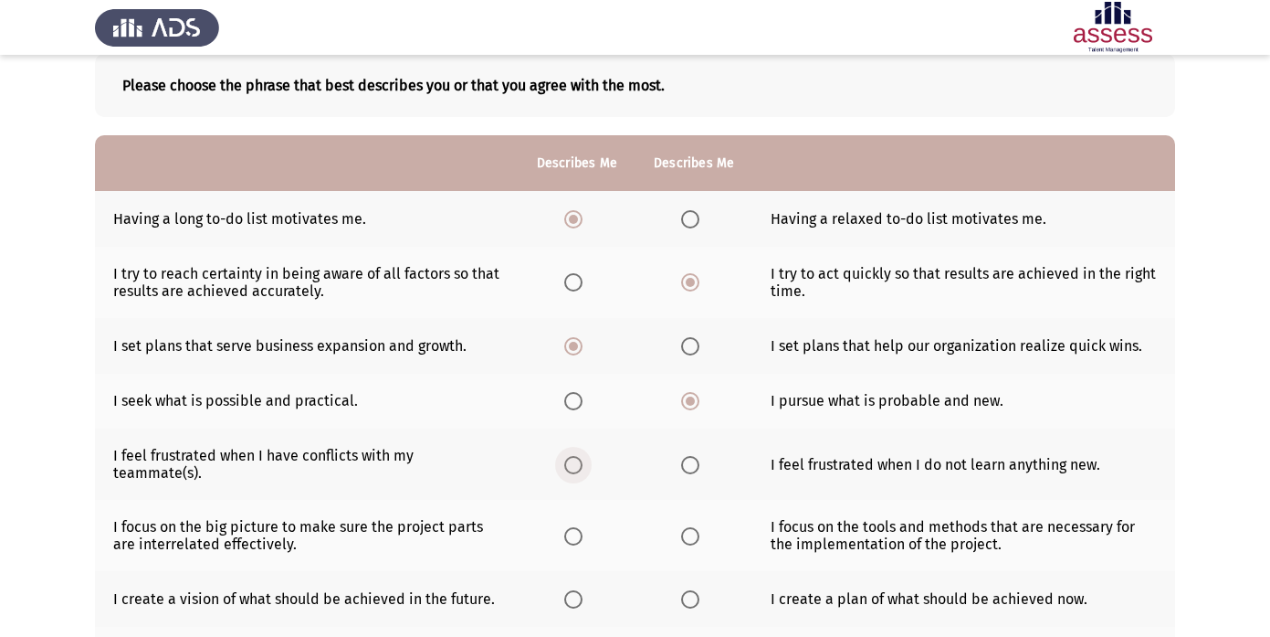
click at [573, 465] on span "Select an option" at bounding box center [573, 465] width 18 height 18
click at [573, 465] on input "Select an option" at bounding box center [573, 465] width 18 height 18
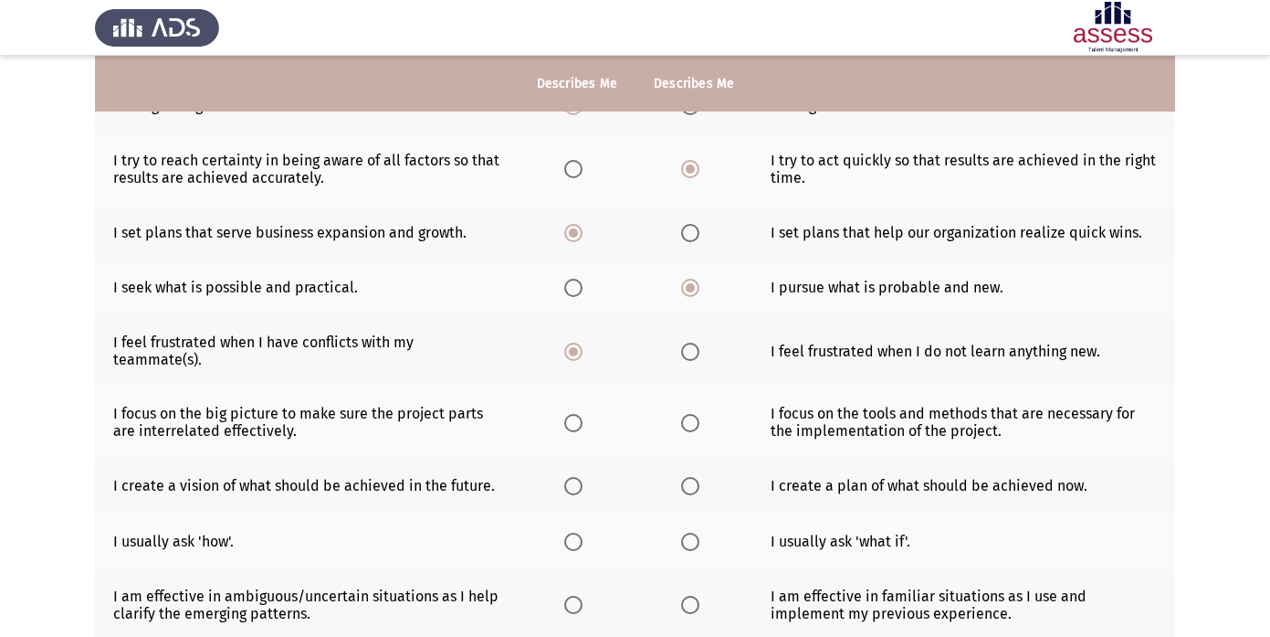
scroll to position [211, 0]
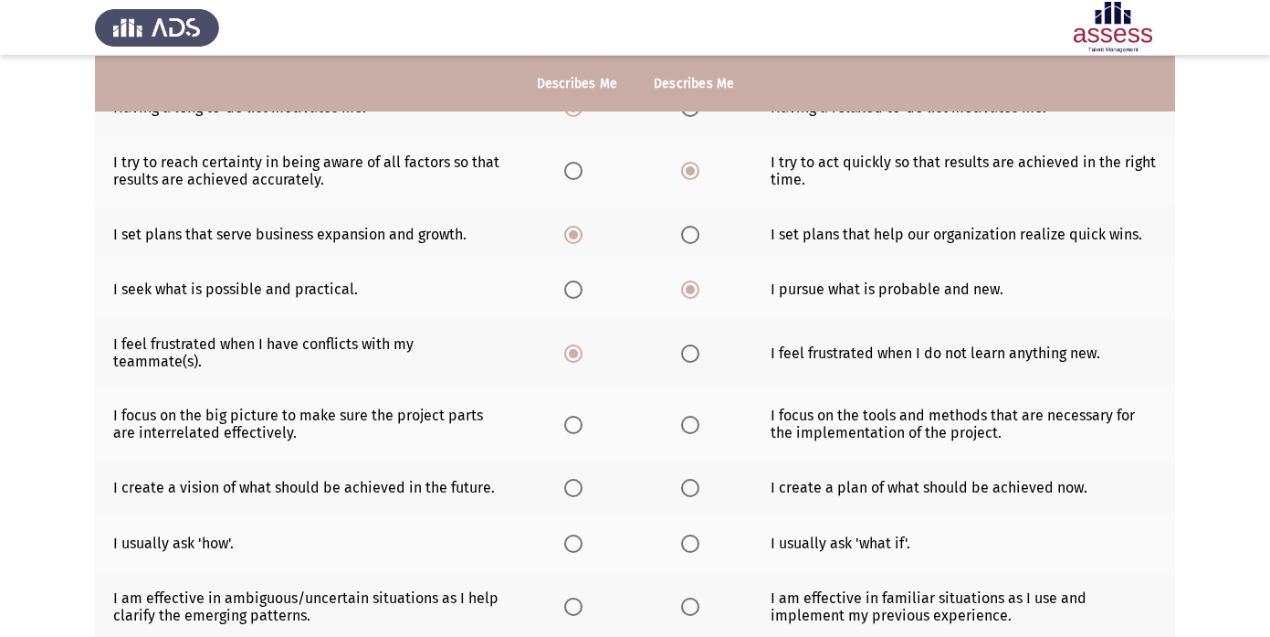
click at [573, 442] on th at bounding box center [577, 423] width 117 height 71
click at [573, 424] on span "Select an option" at bounding box center [573, 425] width 18 height 18
click at [573, 424] on input "Select an option" at bounding box center [573, 425] width 18 height 18
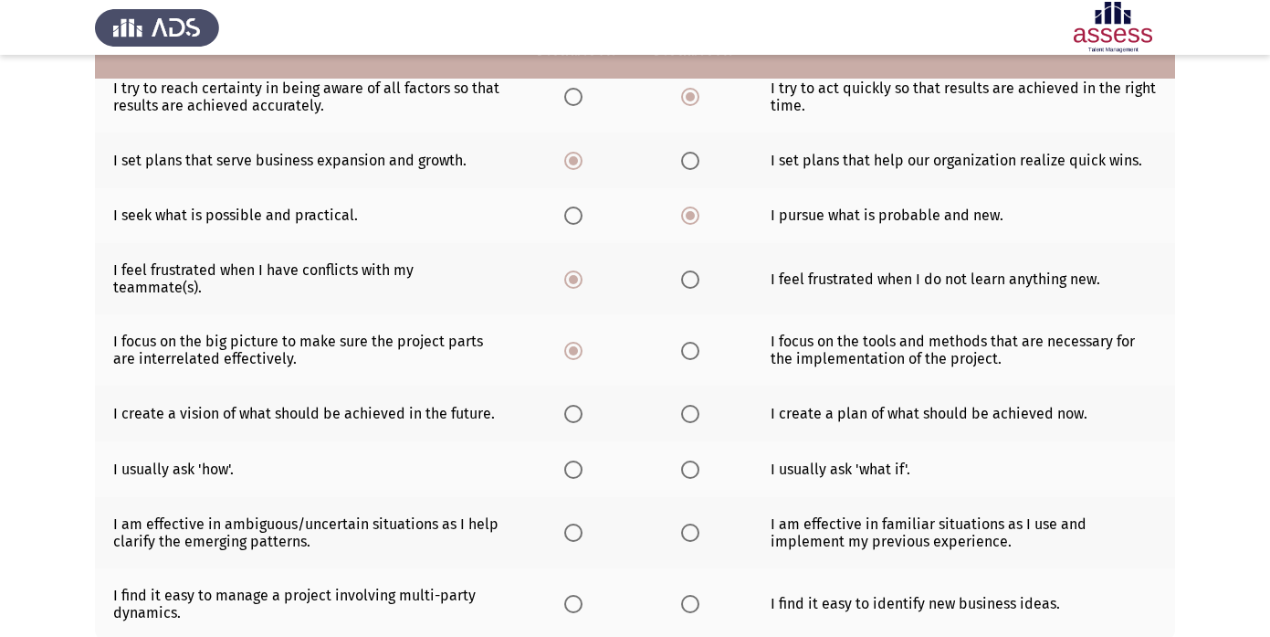
scroll to position [287, 0]
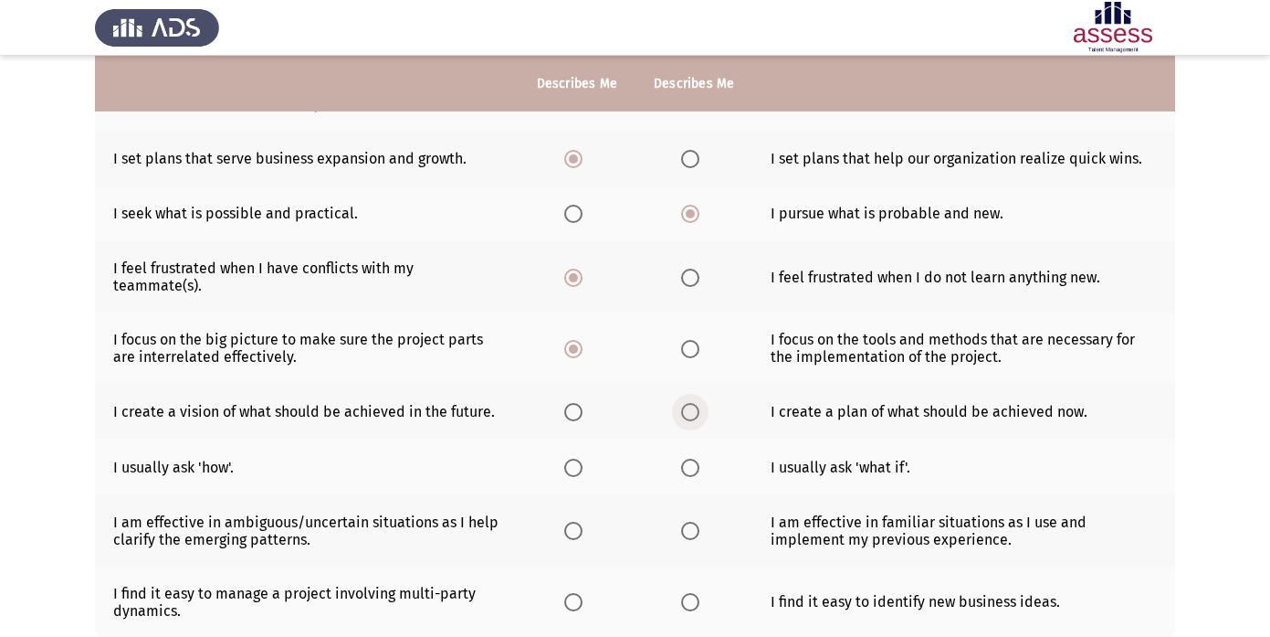
click at [689, 412] on span "Select an option" at bounding box center [690, 412] width 18 height 18
click at [689, 412] on input "Select an option" at bounding box center [690, 412] width 18 height 18
click at [692, 468] on span "Select an option" at bounding box center [690, 467] width 18 height 18
click at [692, 468] on input "Select an option" at bounding box center [690, 467] width 18 height 18
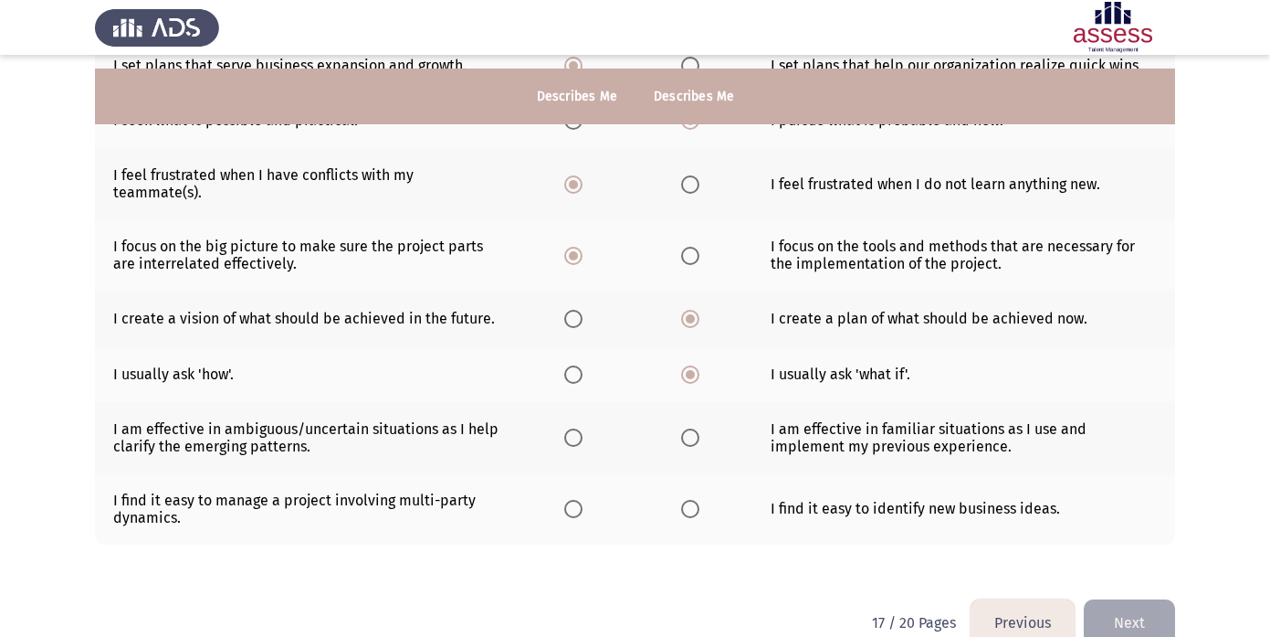
scroll to position [415, 0]
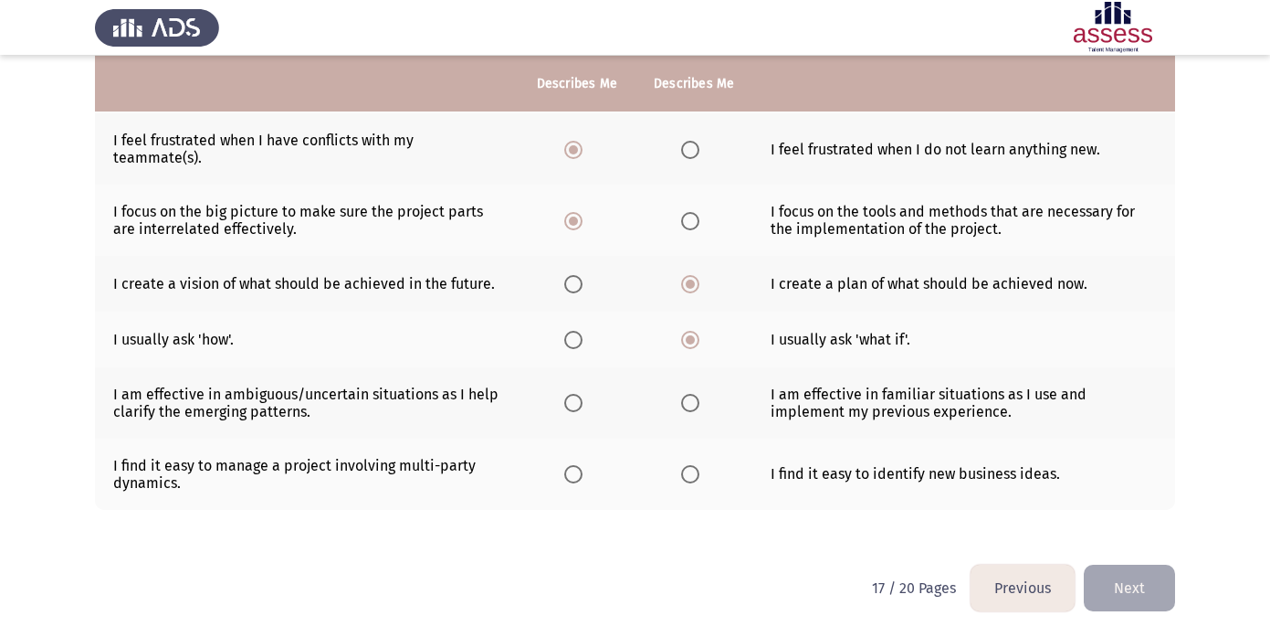
click at [686, 409] on span "Select an option" at bounding box center [690, 403] width 18 height 18
click at [686, 409] on input "Select an option" at bounding box center [690, 403] width 18 height 18
click at [565, 468] on span "Select an option" at bounding box center [573, 474] width 18 height 18
click at [565, 468] on input "Select an option" at bounding box center [573, 474] width 18 height 18
click at [1163, 586] on button "Next" at bounding box center [1129, 587] width 91 height 47
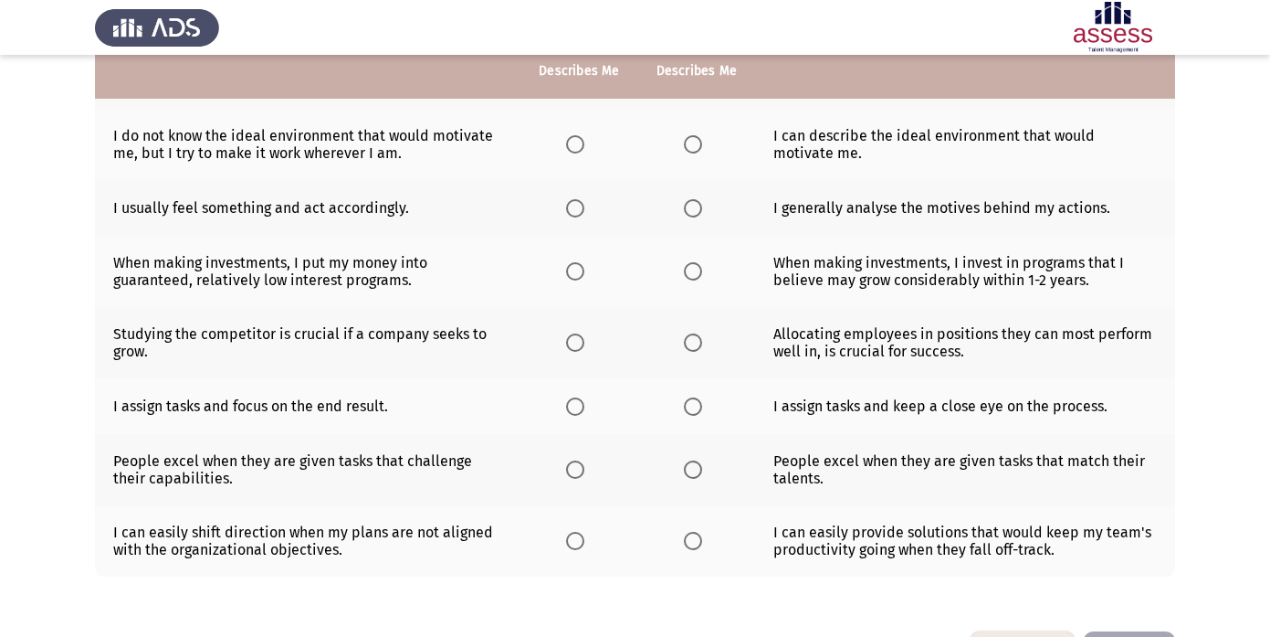
scroll to position [383, 0]
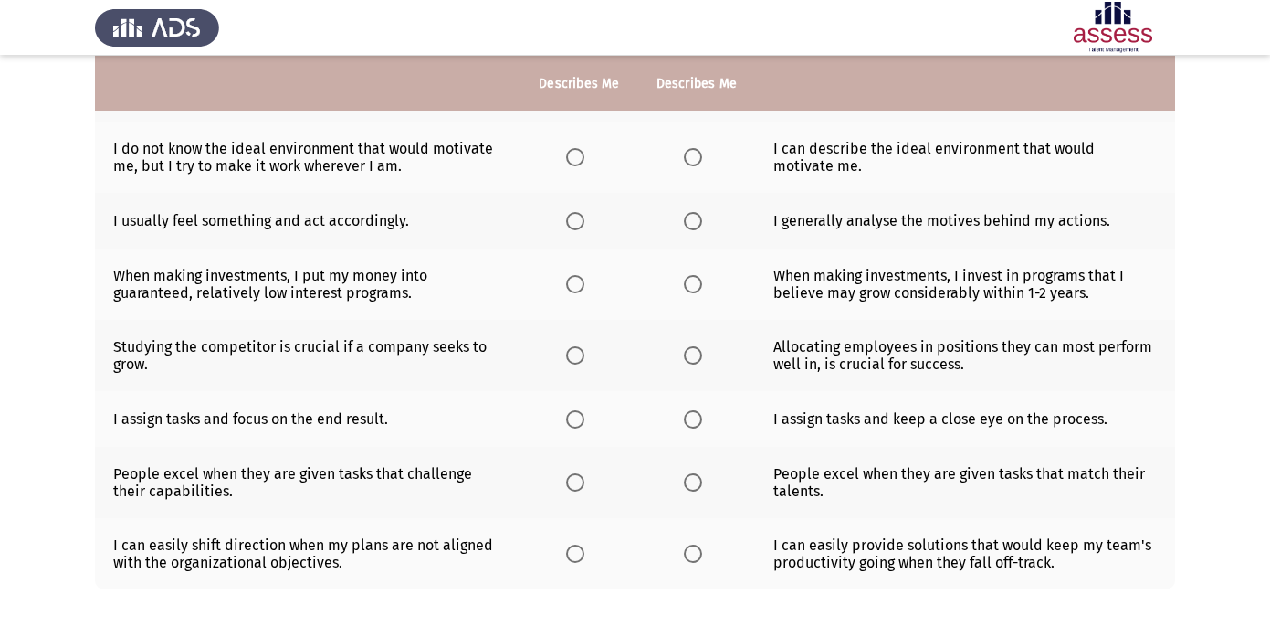
click at [690, 156] on span "Select an option" at bounding box center [693, 157] width 18 height 18
click at [690, 156] on input "Select an option" at bounding box center [693, 157] width 18 height 18
click at [695, 222] on span "Select an option" at bounding box center [693, 221] width 18 height 18
click at [695, 222] on input "Select an option" at bounding box center [693, 221] width 18 height 18
click at [571, 216] on span "Select an option" at bounding box center [575, 221] width 18 height 18
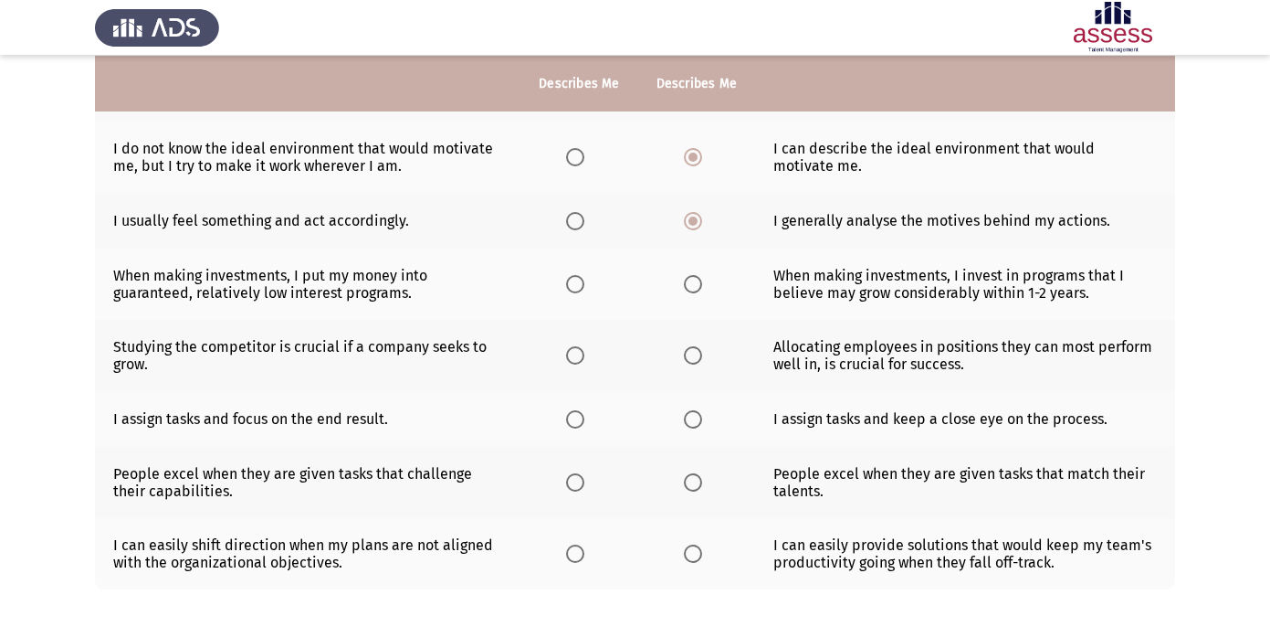
click at [571, 216] on input "Select an option" at bounding box center [575, 221] width 18 height 18
click at [700, 286] on span "Select an option" at bounding box center [693, 284] width 18 height 18
click at [700, 286] on input "Select an option" at bounding box center [693, 284] width 18 height 18
click at [688, 349] on span "Select an option" at bounding box center [693, 355] width 18 height 18
click at [688, 349] on input "Select an option" at bounding box center [693, 355] width 18 height 18
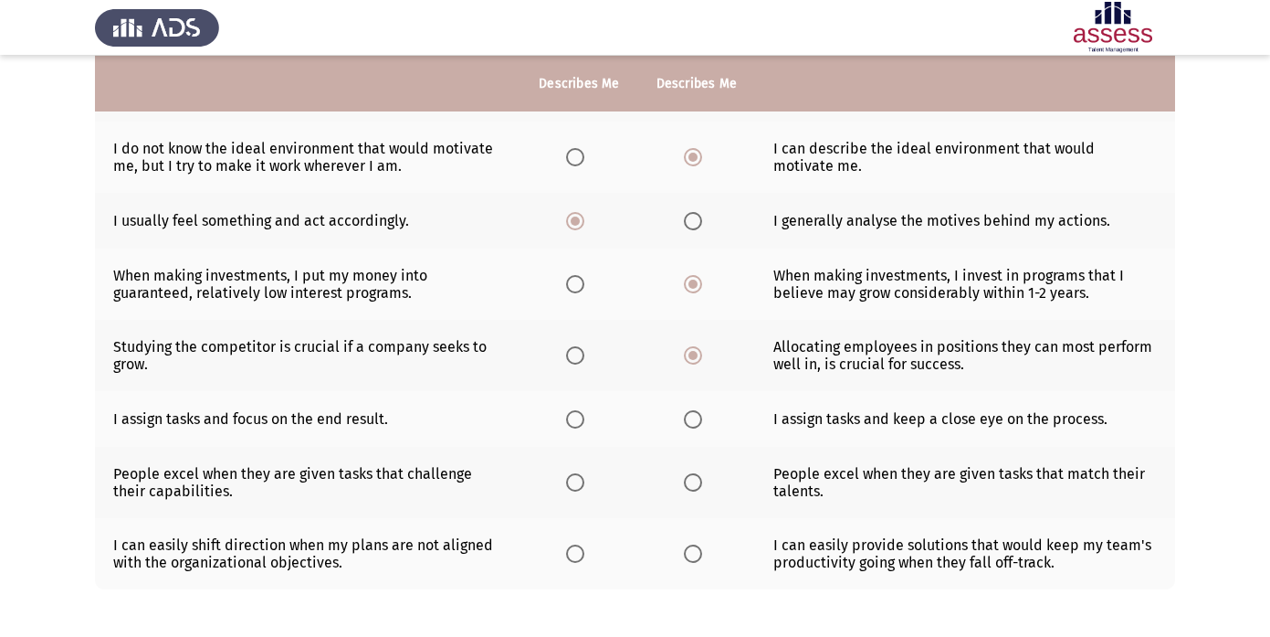
click at [572, 416] on span "Select an option" at bounding box center [575, 419] width 18 height 18
click at [572, 416] on input "Select an option" at bounding box center [575, 419] width 18 height 18
click at [576, 477] on span "Select an option" at bounding box center [575, 482] width 18 height 18
click at [576, 477] on input "Select an option" at bounding box center [575, 482] width 18 height 18
click at [685, 554] on span "Select an option" at bounding box center [693, 553] width 18 height 18
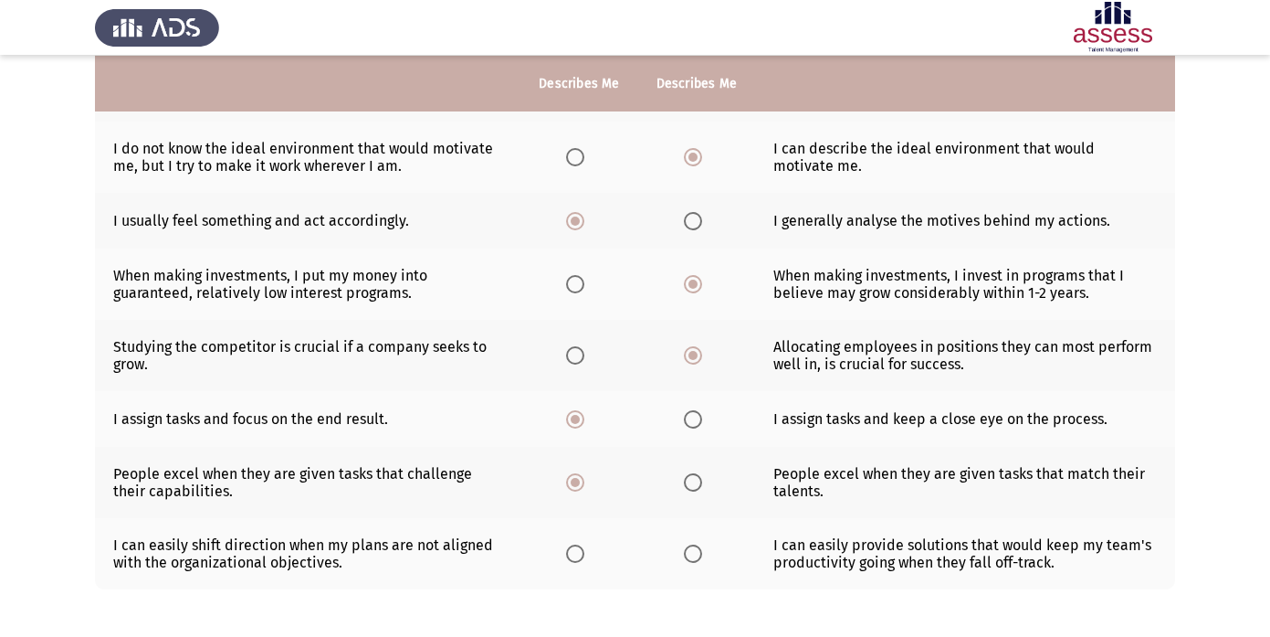
click at [685, 554] on input "Select an option" at bounding box center [693, 553] width 18 height 18
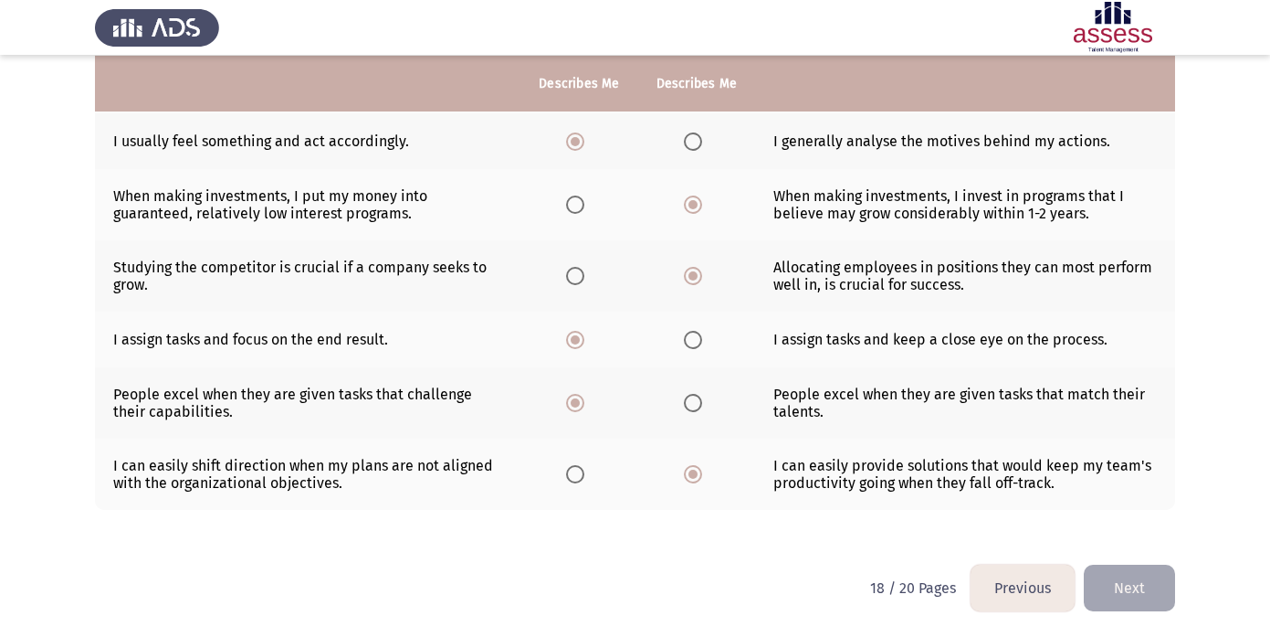
click at [1143, 590] on button "Next" at bounding box center [1129, 587] width 91 height 47
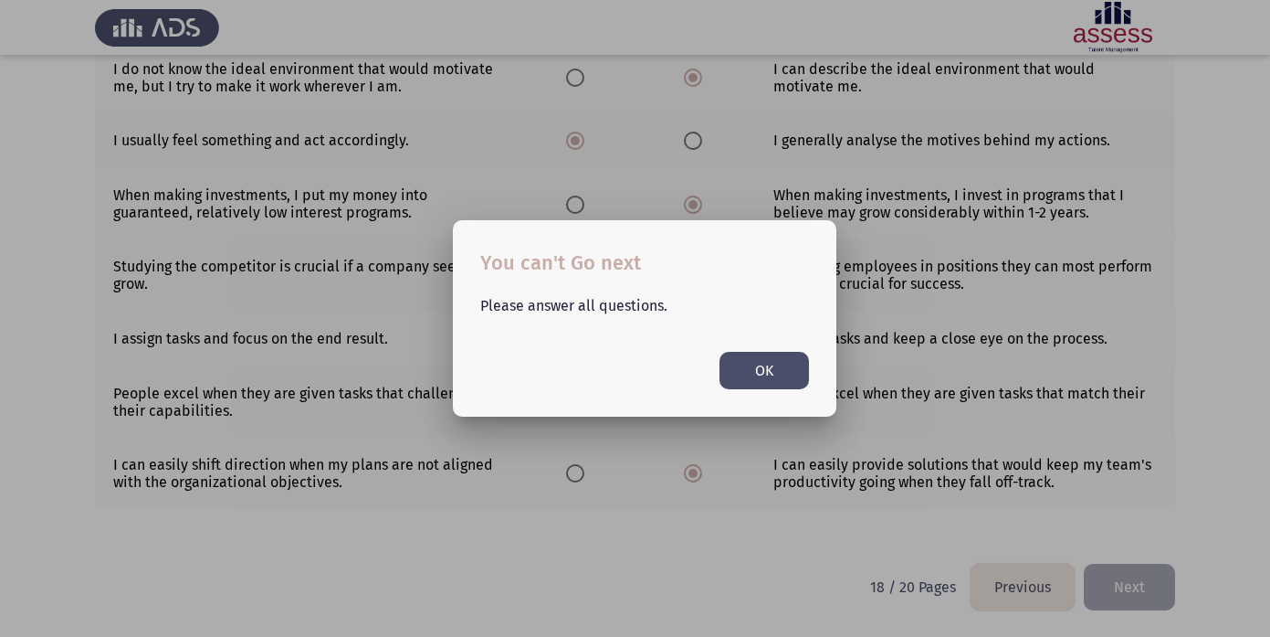
click at [782, 381] on button "OK" at bounding box center [764, 370] width 89 height 37
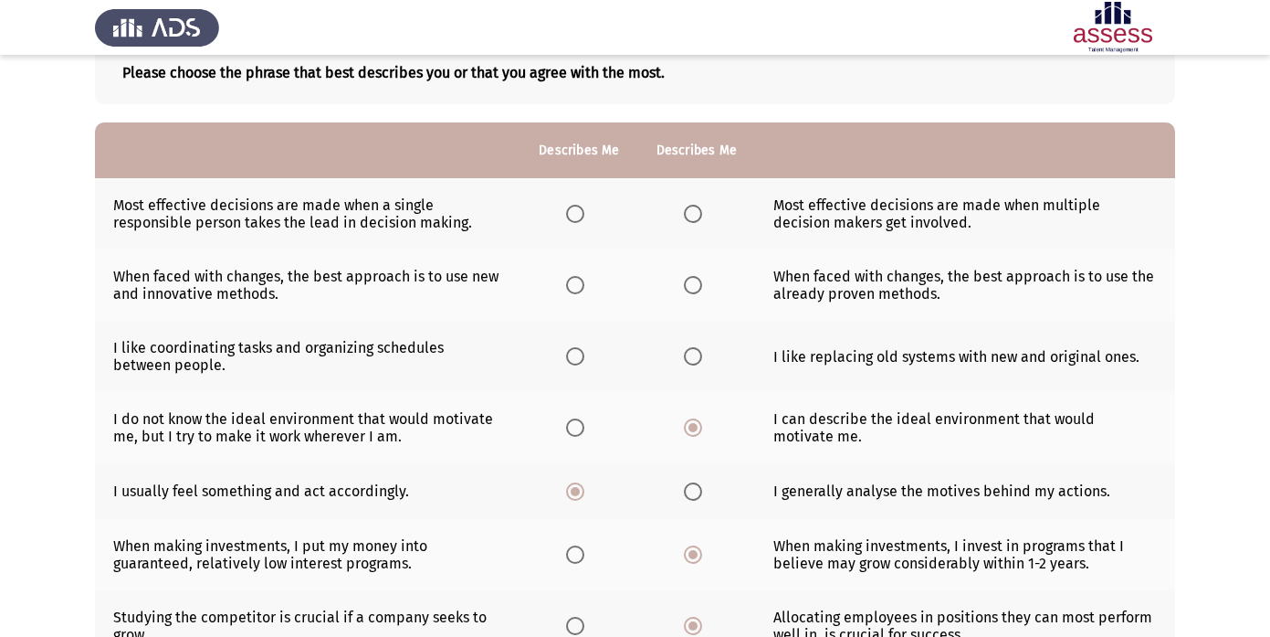
scroll to position [111, 0]
click at [692, 350] on span "Select an option" at bounding box center [693, 357] width 18 height 18
click at [692, 350] on input "Select an option" at bounding box center [693, 357] width 18 height 18
click at [583, 293] on span "Select an option" at bounding box center [575, 286] width 18 height 18
click at [583, 293] on input "Select an option" at bounding box center [575, 286] width 18 height 18
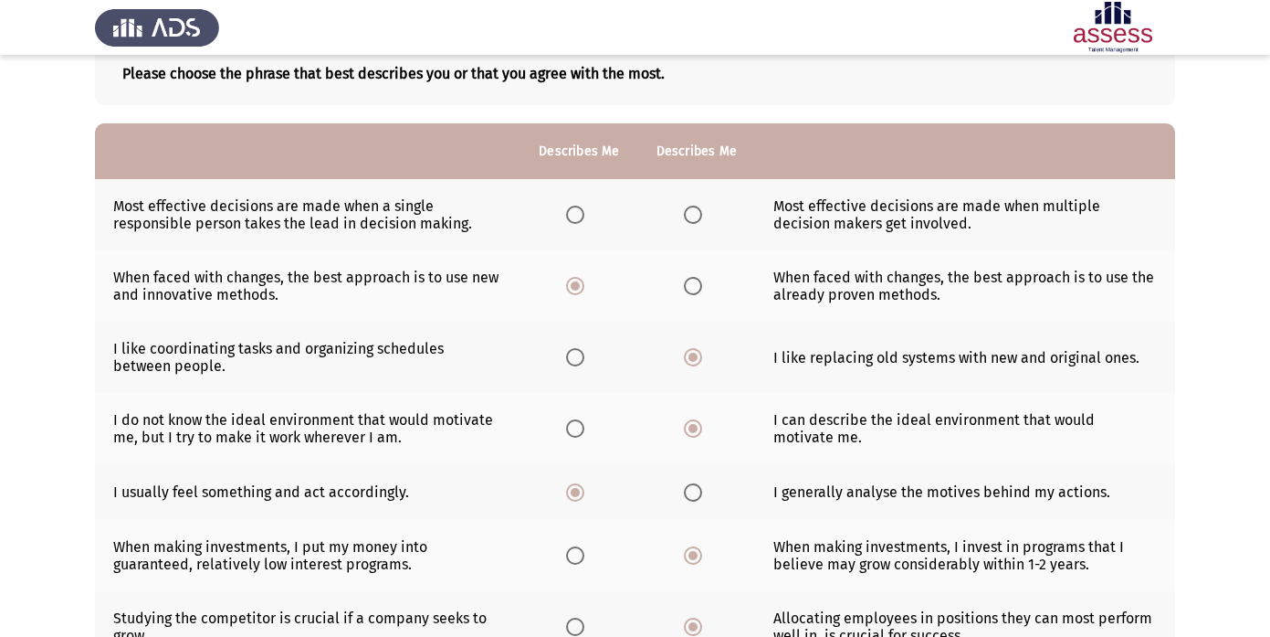
click at [570, 221] on span "Select an option" at bounding box center [575, 214] width 18 height 18
click at [570, 221] on input "Select an option" at bounding box center [575, 214] width 18 height 18
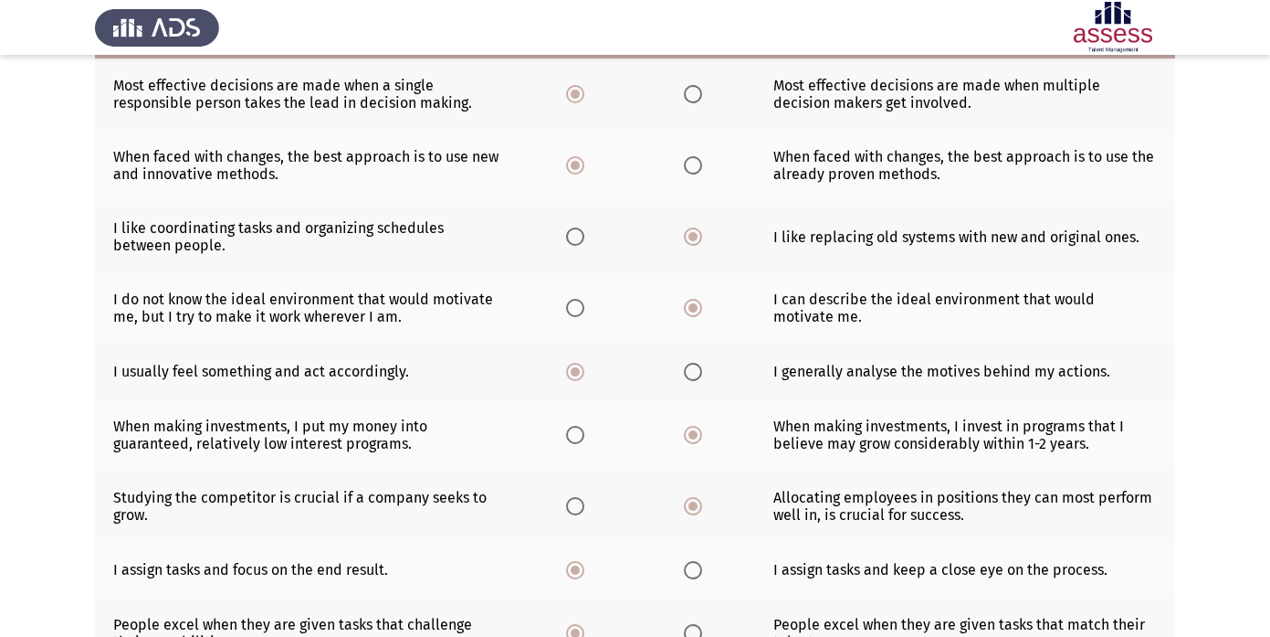
scroll to position [462, 0]
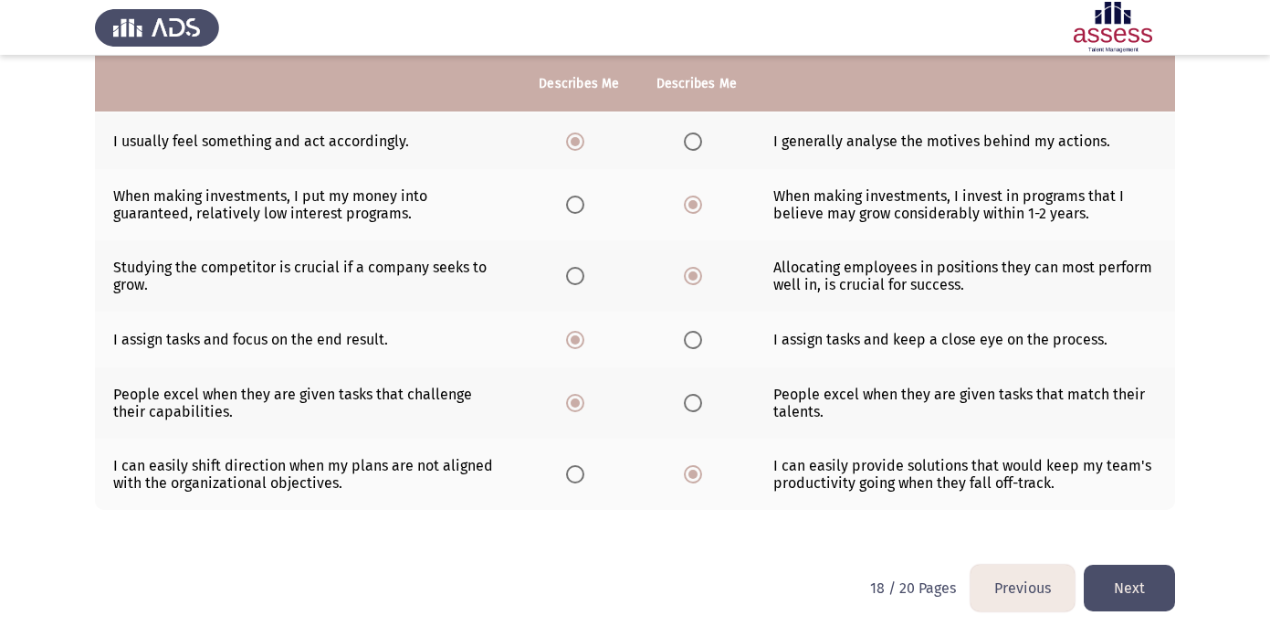
click at [1135, 593] on button "Next" at bounding box center [1129, 587] width 91 height 47
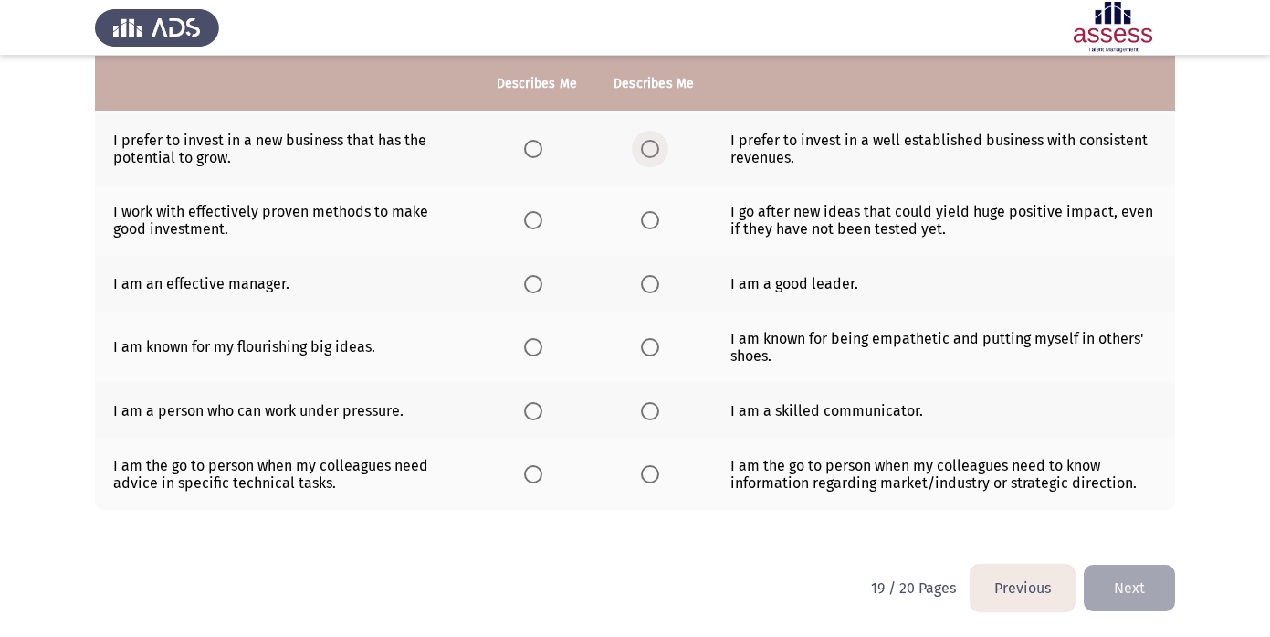
click at [652, 149] on span "Select an option" at bounding box center [650, 149] width 18 height 18
click at [652, 149] on input "Select an option" at bounding box center [650, 149] width 18 height 18
click at [528, 211] on span "Select an option" at bounding box center [533, 220] width 18 height 18
click at [528, 211] on input "Select an option" at bounding box center [533, 220] width 18 height 18
click at [528, 279] on span "Select an option" at bounding box center [533, 284] width 18 height 18
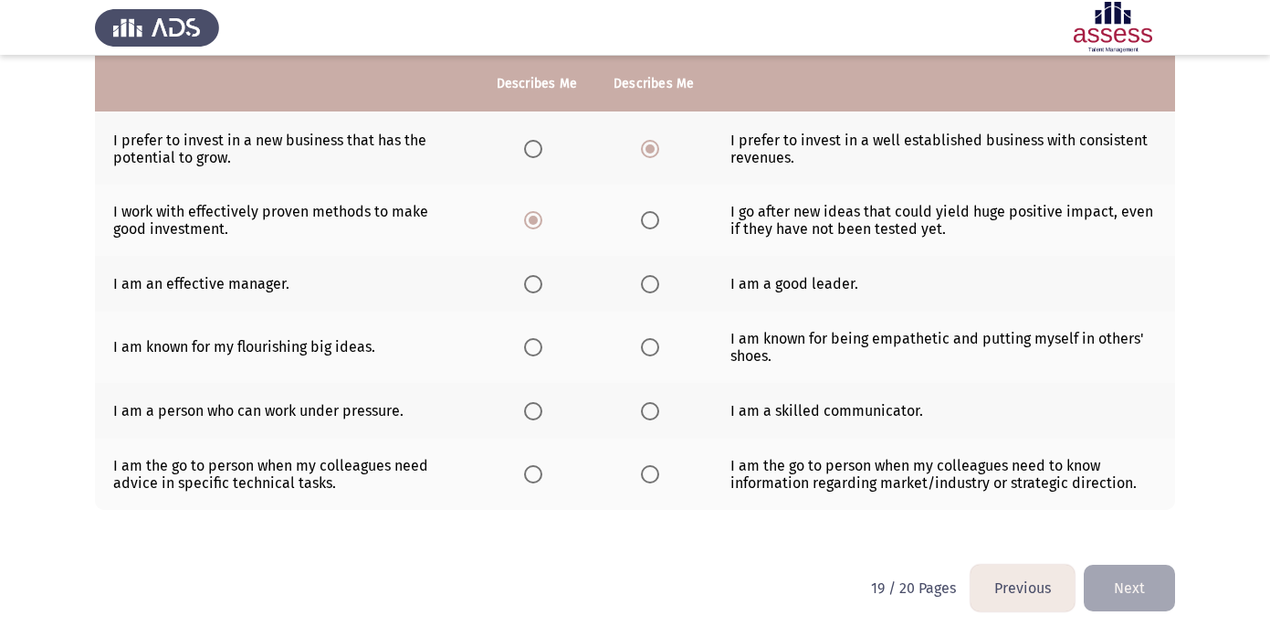
click at [528, 279] on input "Select an option" at bounding box center [533, 284] width 18 height 18
click at [650, 348] on span "Select an option" at bounding box center [650, 347] width 18 height 18
click at [650, 348] on input "Select an option" at bounding box center [650, 347] width 18 height 18
click at [651, 416] on span "Select an option" at bounding box center [650, 411] width 18 height 18
click at [651, 416] on input "Select an option" at bounding box center [650, 411] width 18 height 18
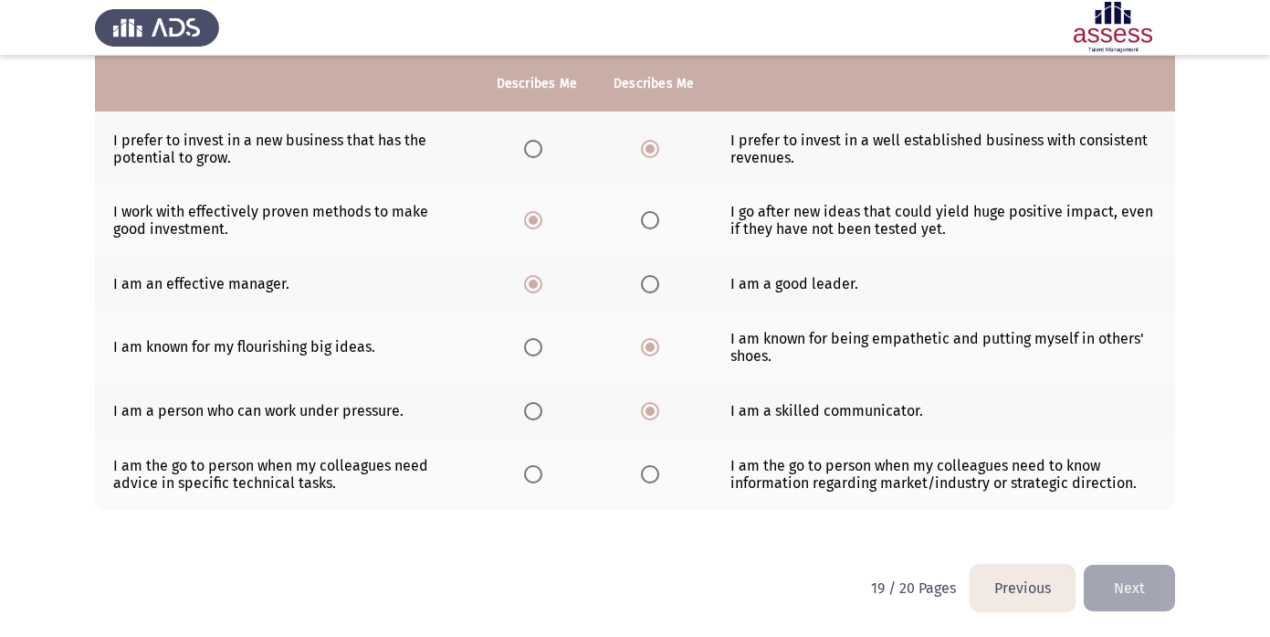
click at [521, 472] on th at bounding box center [537, 473] width 117 height 71
click at [527, 479] on span "Select an option" at bounding box center [533, 474] width 18 height 18
click at [527, 479] on input "Select an option" at bounding box center [533, 474] width 18 height 18
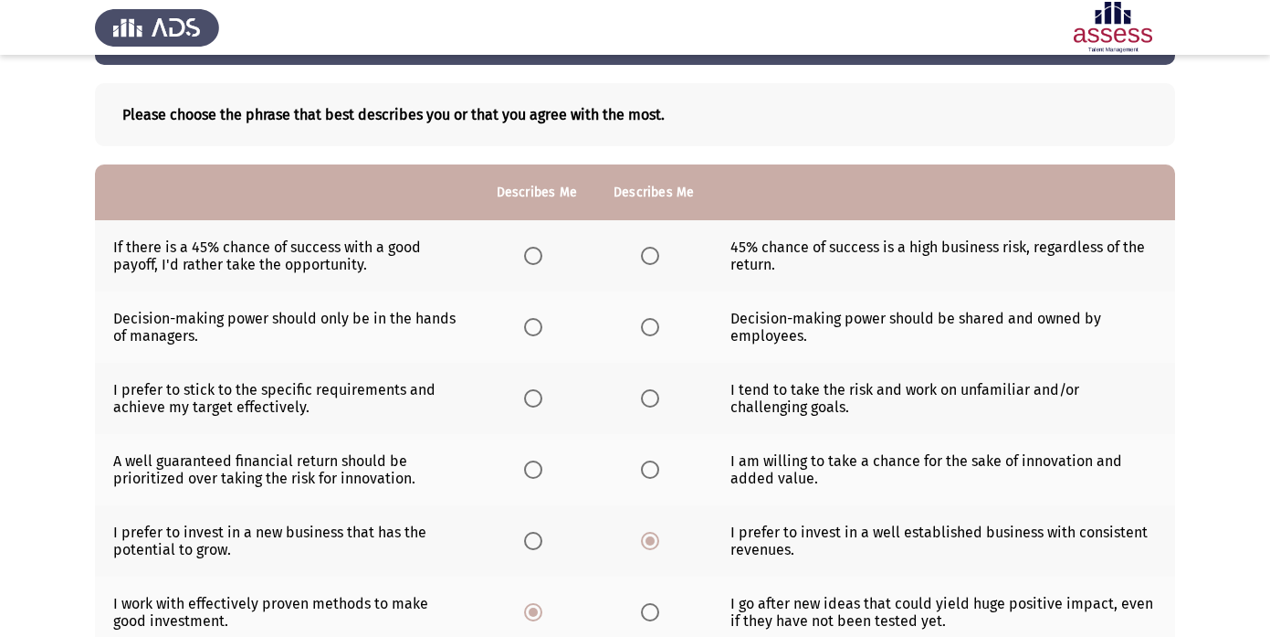
scroll to position [64, 0]
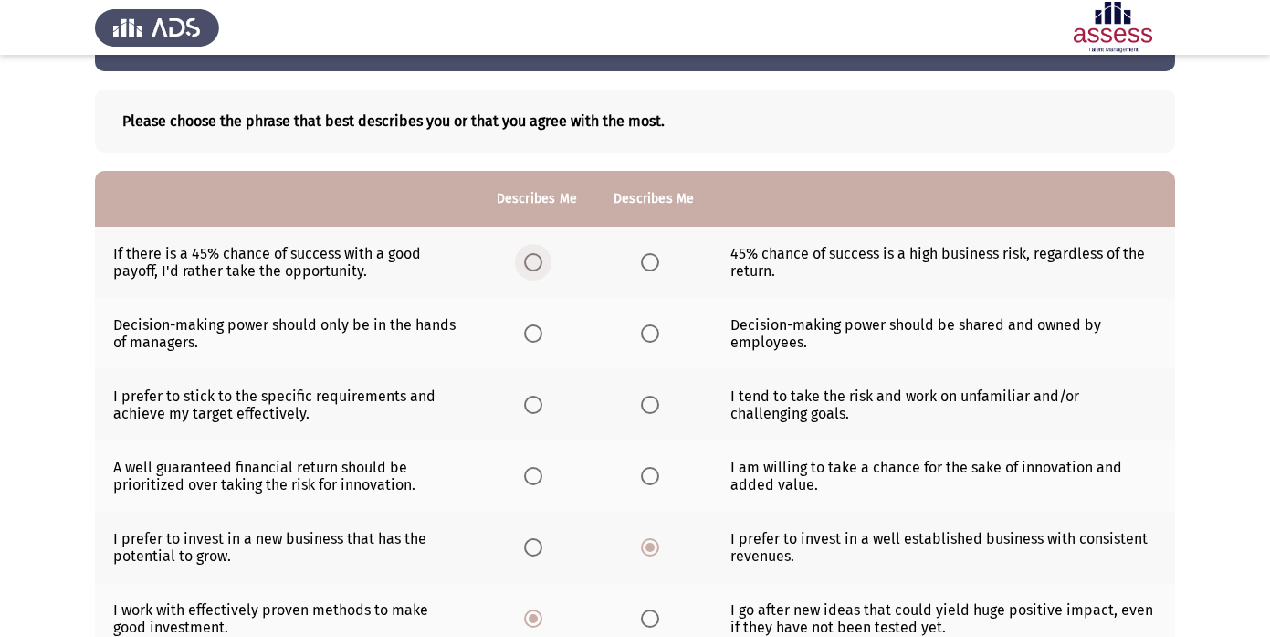
click at [544, 268] on label "Select an option" at bounding box center [537, 262] width 26 height 18
click at [542, 268] on input "Select an option" at bounding box center [533, 262] width 18 height 18
click at [647, 331] on span "Select an option" at bounding box center [650, 333] width 18 height 18
click at [647, 331] on input "Select an option" at bounding box center [650, 333] width 18 height 18
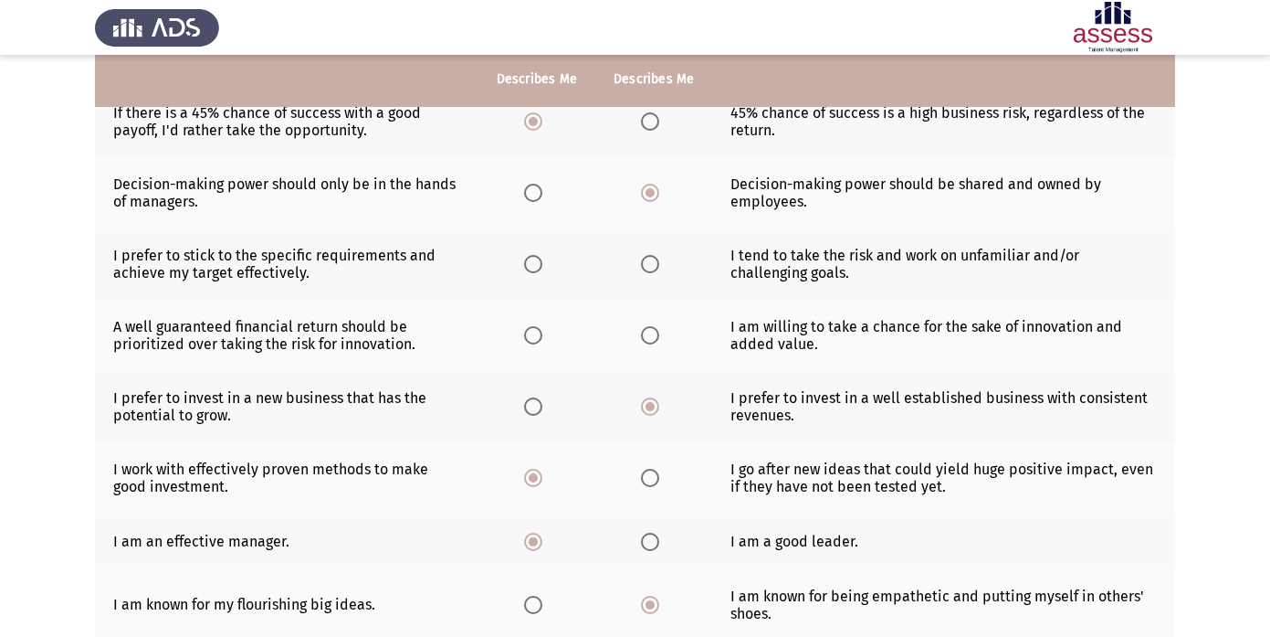
scroll to position [205, 0]
click at [653, 268] on span "Select an option" at bounding box center [650, 263] width 18 height 18
click at [653, 268] on input "Select an option" at bounding box center [650, 263] width 18 height 18
click at [534, 335] on span "Select an option" at bounding box center [533, 334] width 18 height 18
click at [534, 335] on input "Select an option" at bounding box center [533, 334] width 18 height 18
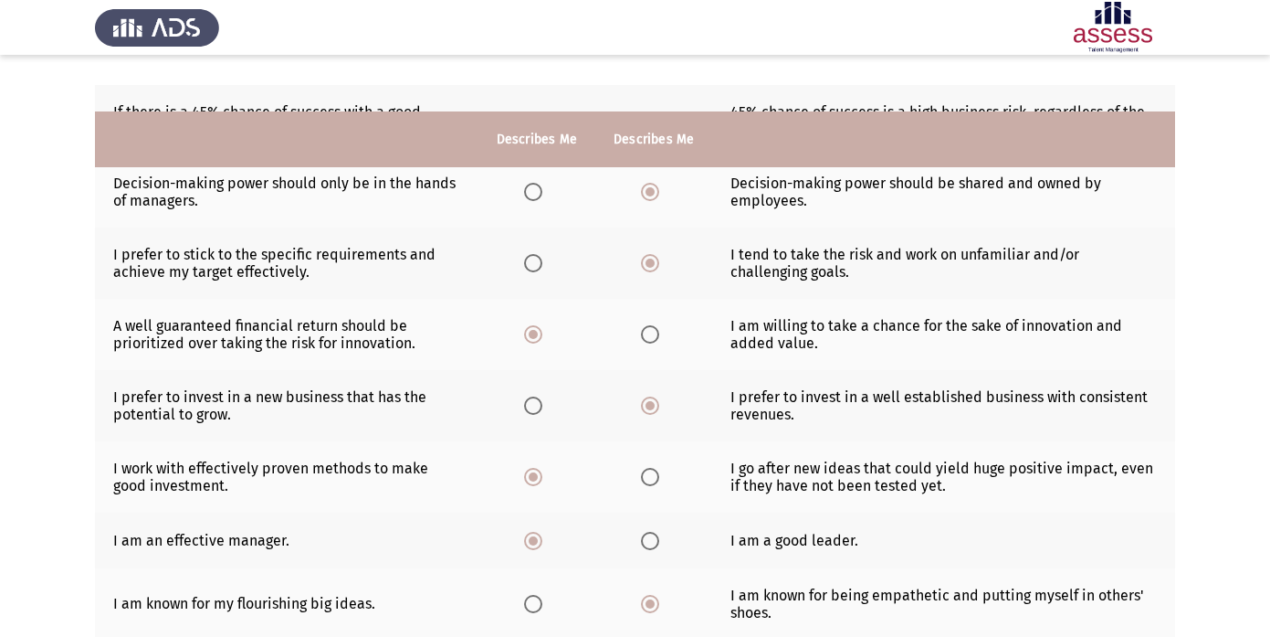
scroll to position [462, 0]
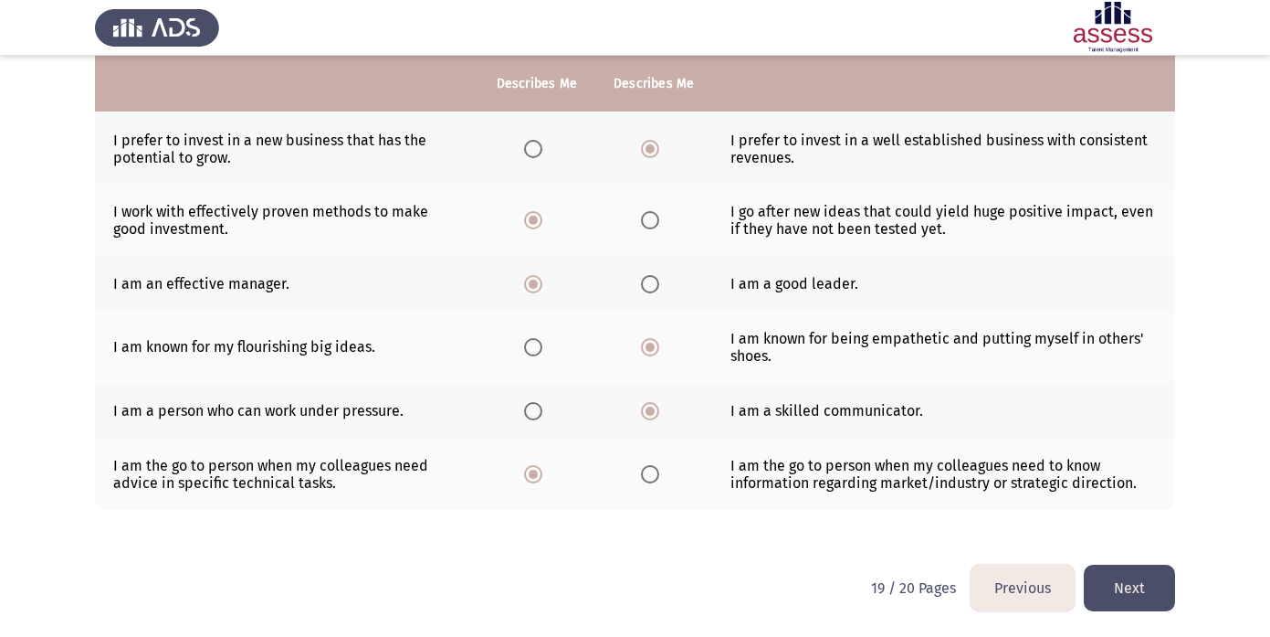
click at [1129, 594] on button "Next" at bounding box center [1129, 587] width 91 height 47
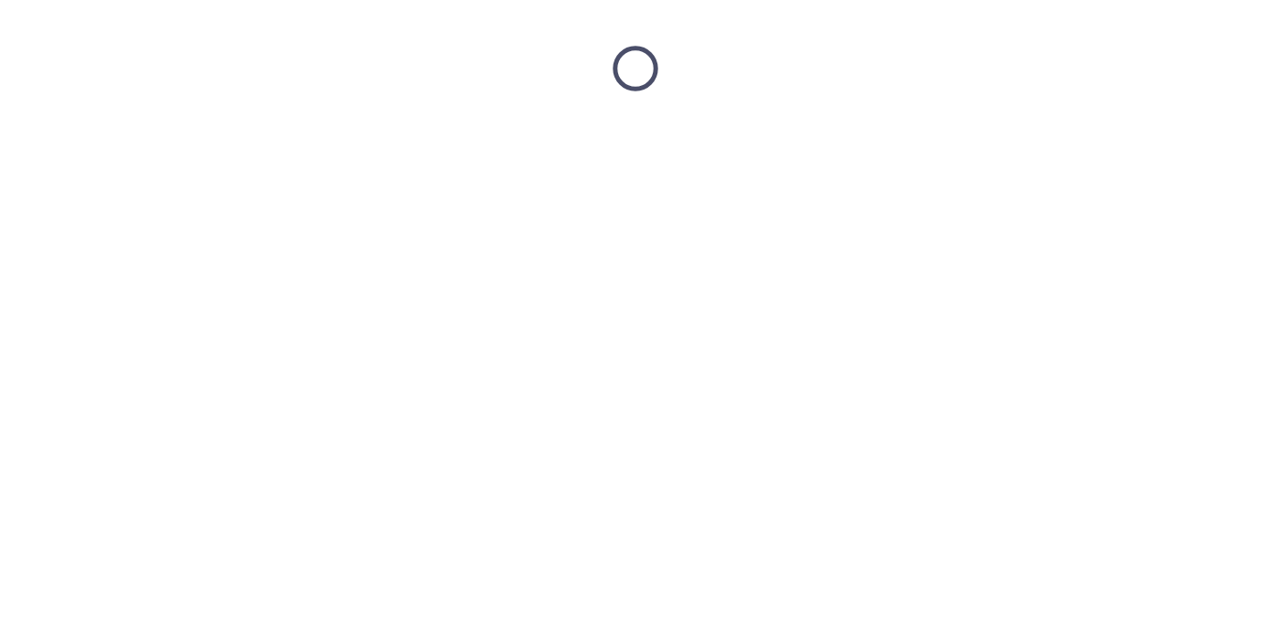
scroll to position [0, 0]
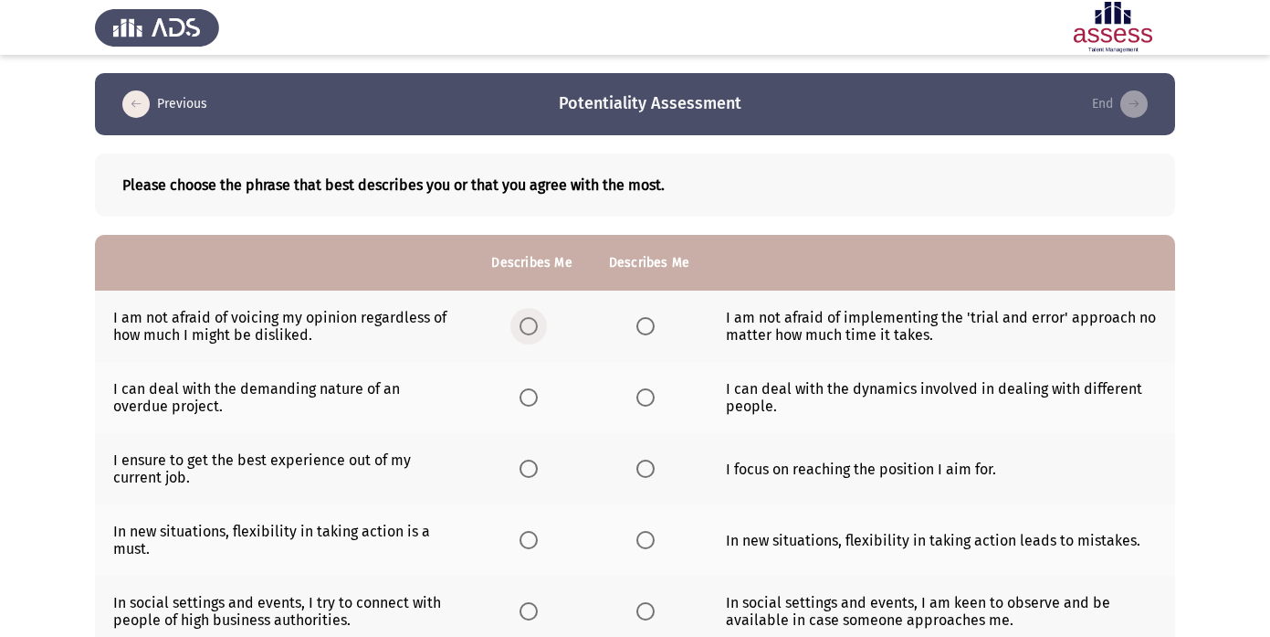
click at [531, 323] on span "Select an option" at bounding box center [529, 326] width 18 height 18
click at [531, 323] on input "Select an option" at bounding box center [529, 326] width 18 height 18
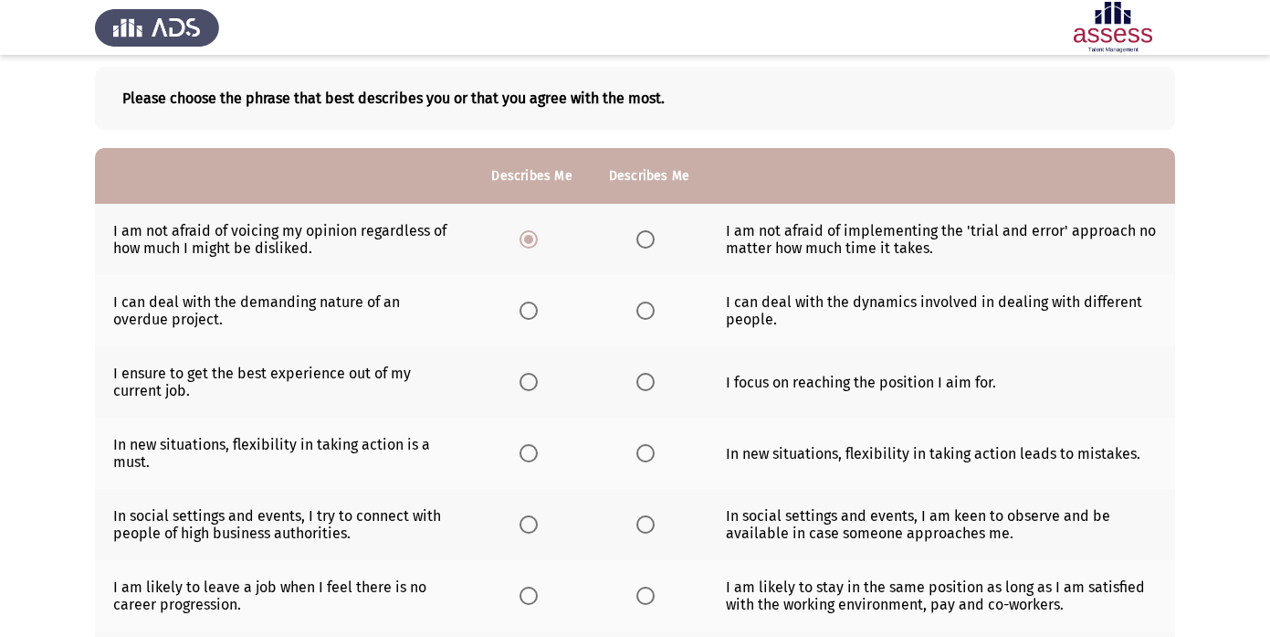
scroll to position [89, 0]
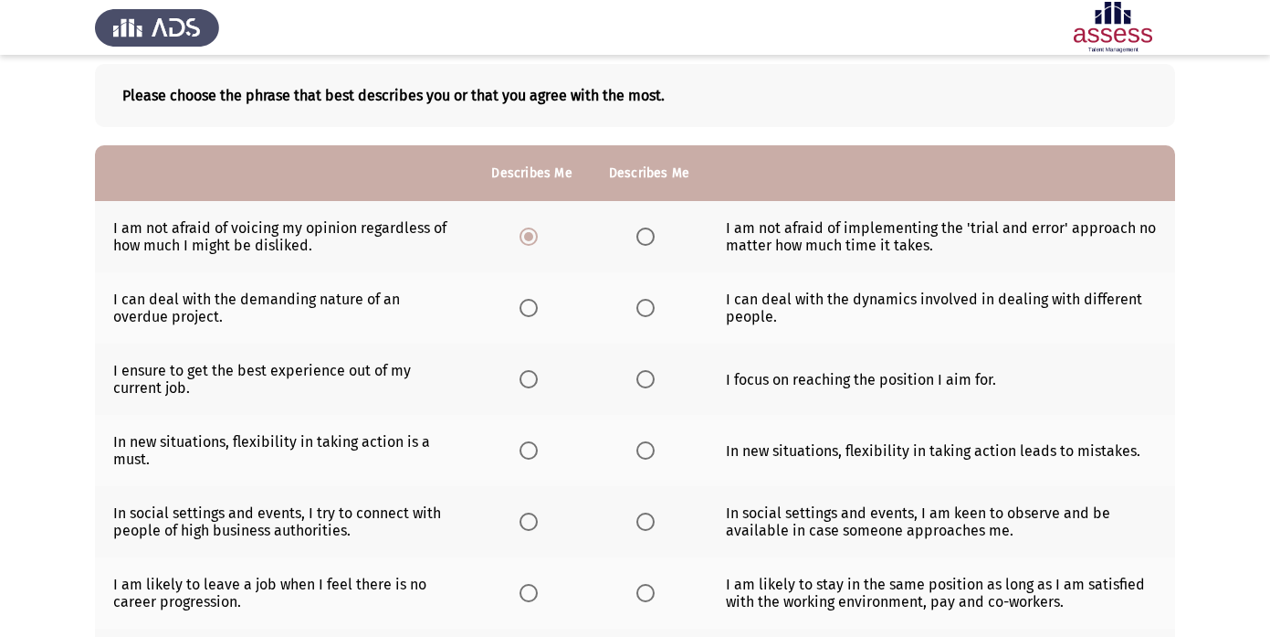
click at [643, 300] on span "Select an option" at bounding box center [646, 308] width 18 height 18
click at [643, 300] on input "Select an option" at bounding box center [646, 308] width 18 height 18
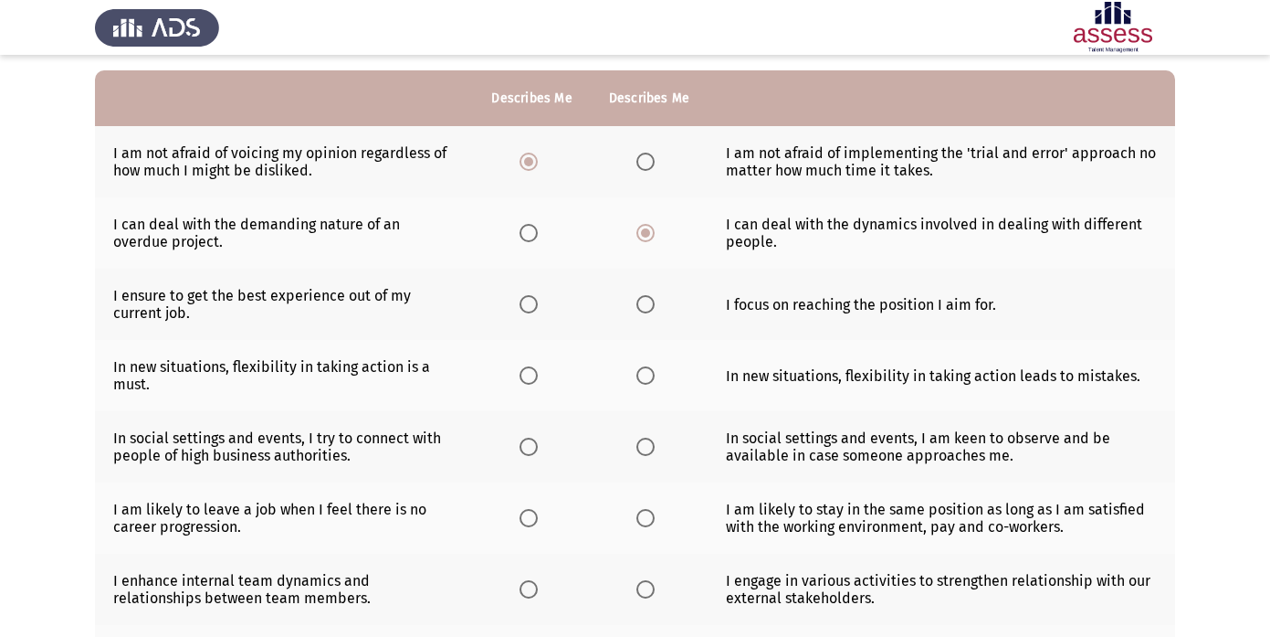
scroll to position [173, 0]
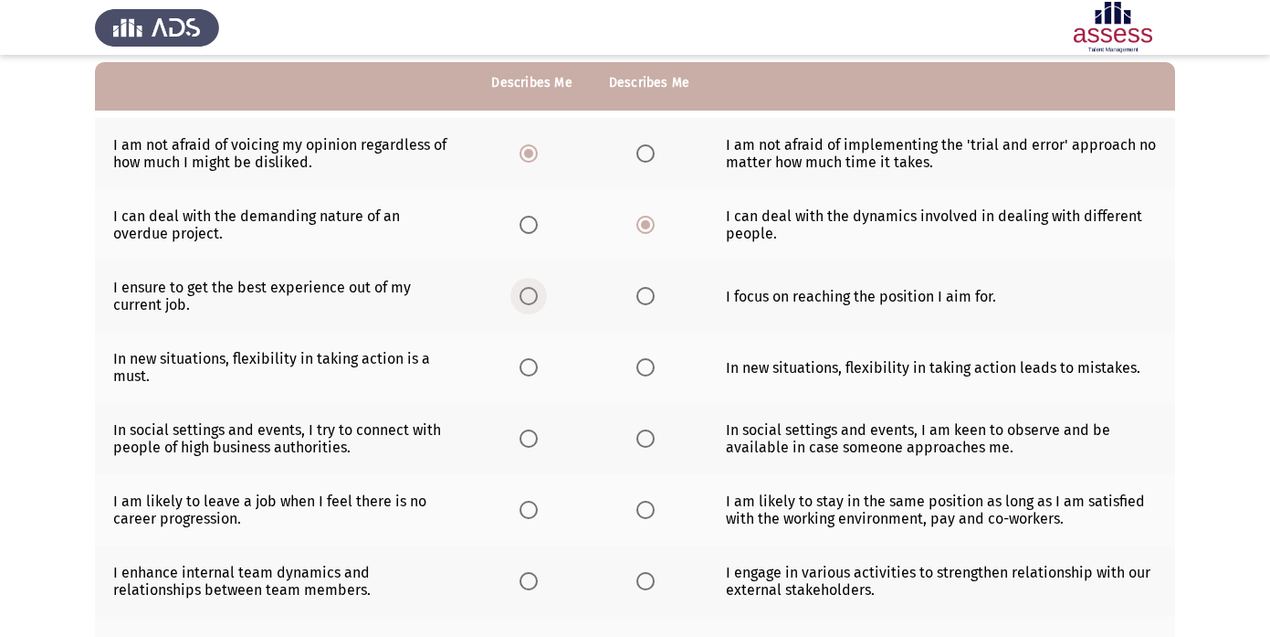
click at [524, 302] on span "Select an option" at bounding box center [529, 296] width 18 height 18
click at [524, 302] on input "Select an option" at bounding box center [529, 296] width 18 height 18
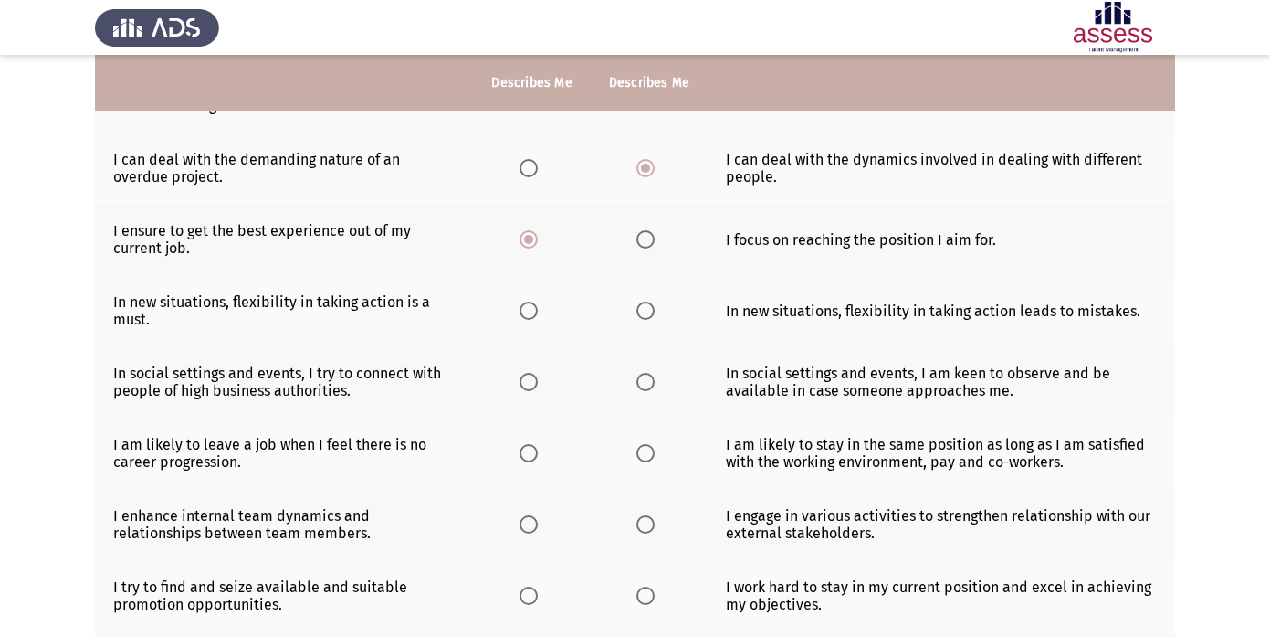
scroll to position [232, 0]
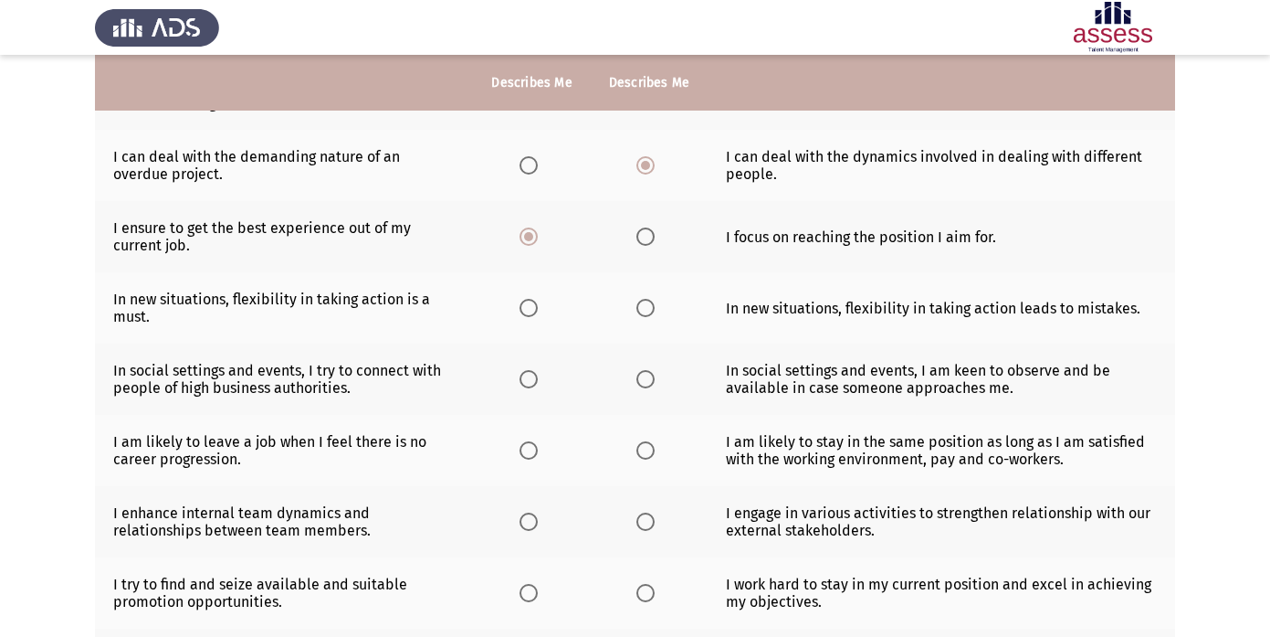
click at [531, 307] on span "Select an option" at bounding box center [529, 308] width 18 height 18
click at [531, 307] on input "Select an option" at bounding box center [529, 308] width 18 height 18
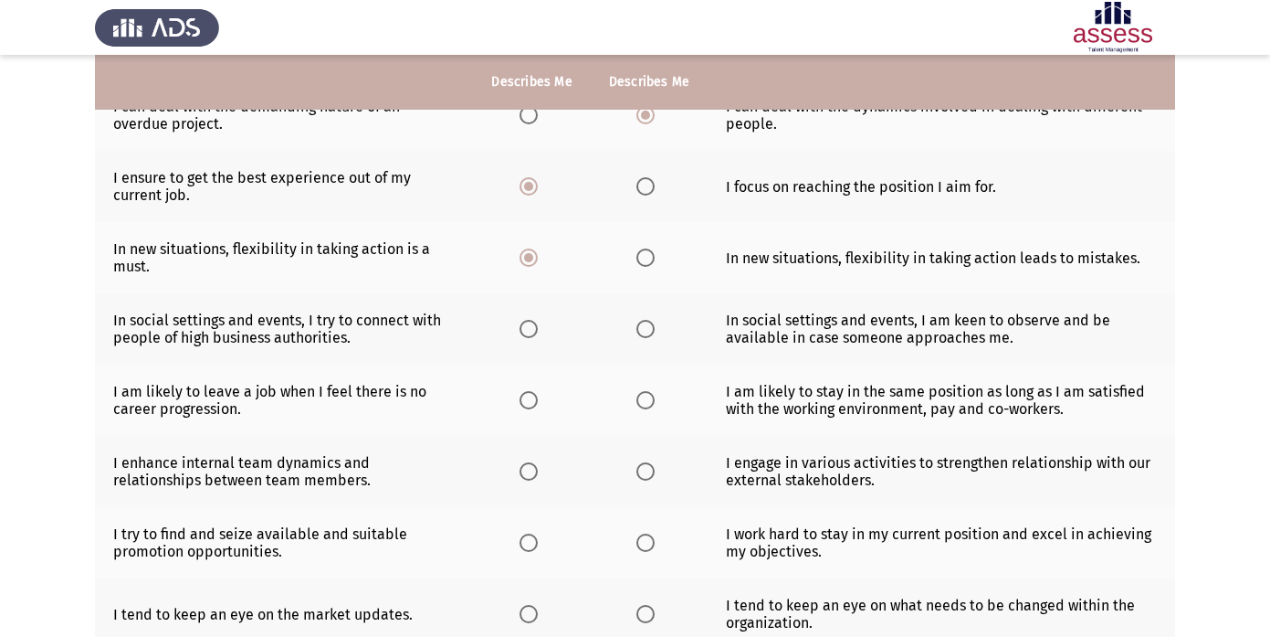
scroll to position [281, 0]
click at [531, 332] on span "Select an option" at bounding box center [529, 330] width 18 height 18
click at [531, 332] on input "Select an option" at bounding box center [529, 330] width 18 height 18
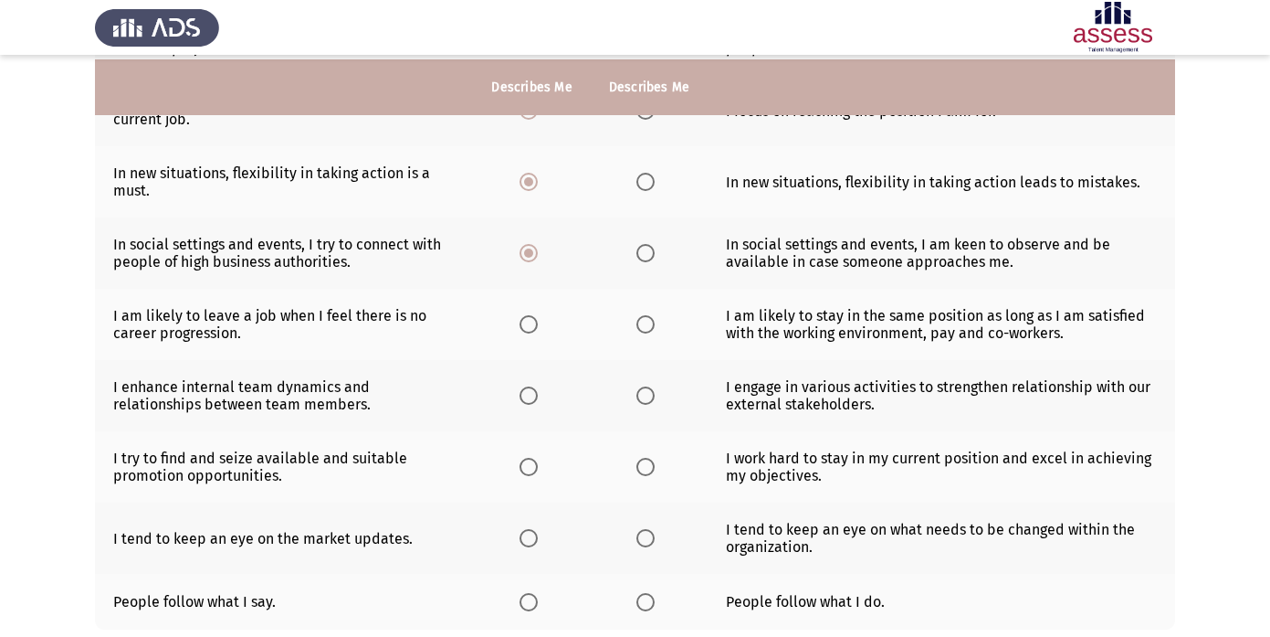
scroll to position [361, 0]
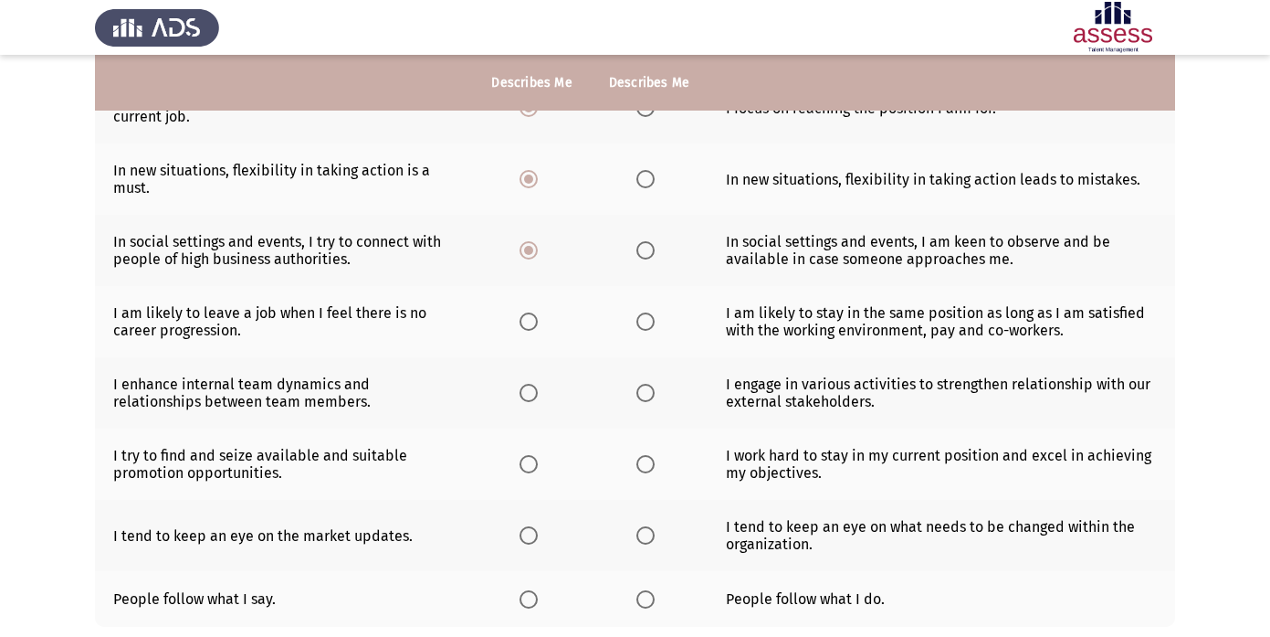
click at [527, 319] on span "Select an option" at bounding box center [529, 321] width 18 height 18
click at [527, 319] on input "Select an option" at bounding box center [529, 321] width 18 height 18
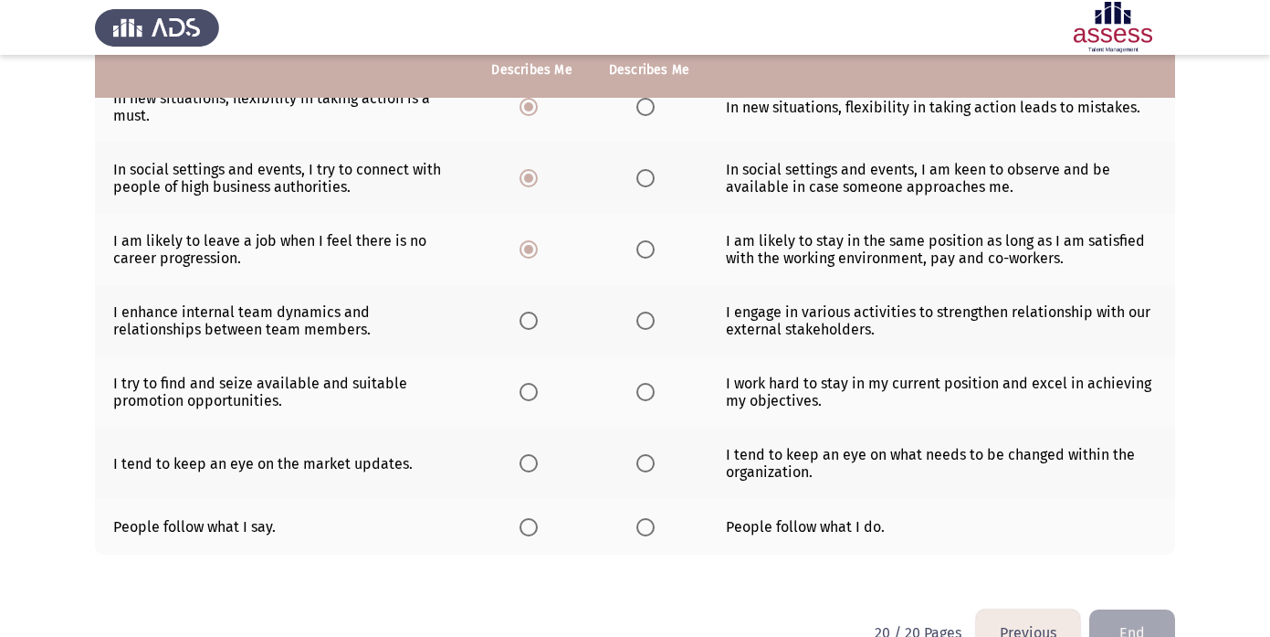
scroll to position [447, 0]
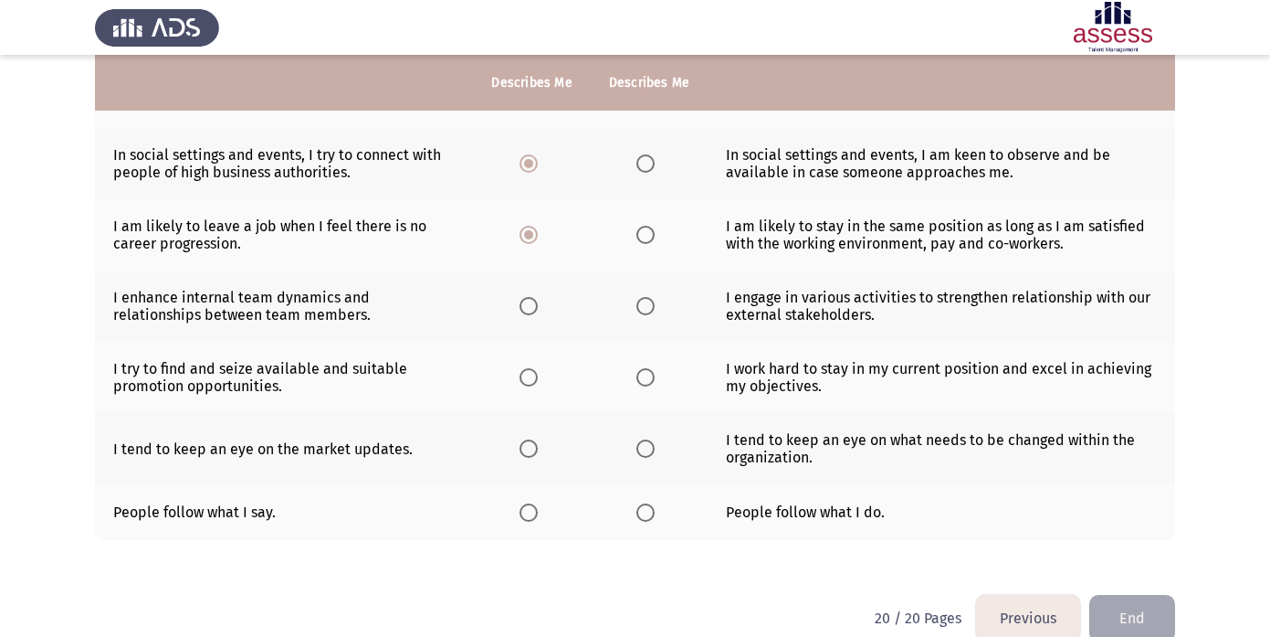
click at [516, 310] on th at bounding box center [531, 305] width 117 height 71
click at [535, 309] on span "Select an option" at bounding box center [529, 306] width 18 height 18
click at [535, 309] on input "Select an option" at bounding box center [529, 306] width 18 height 18
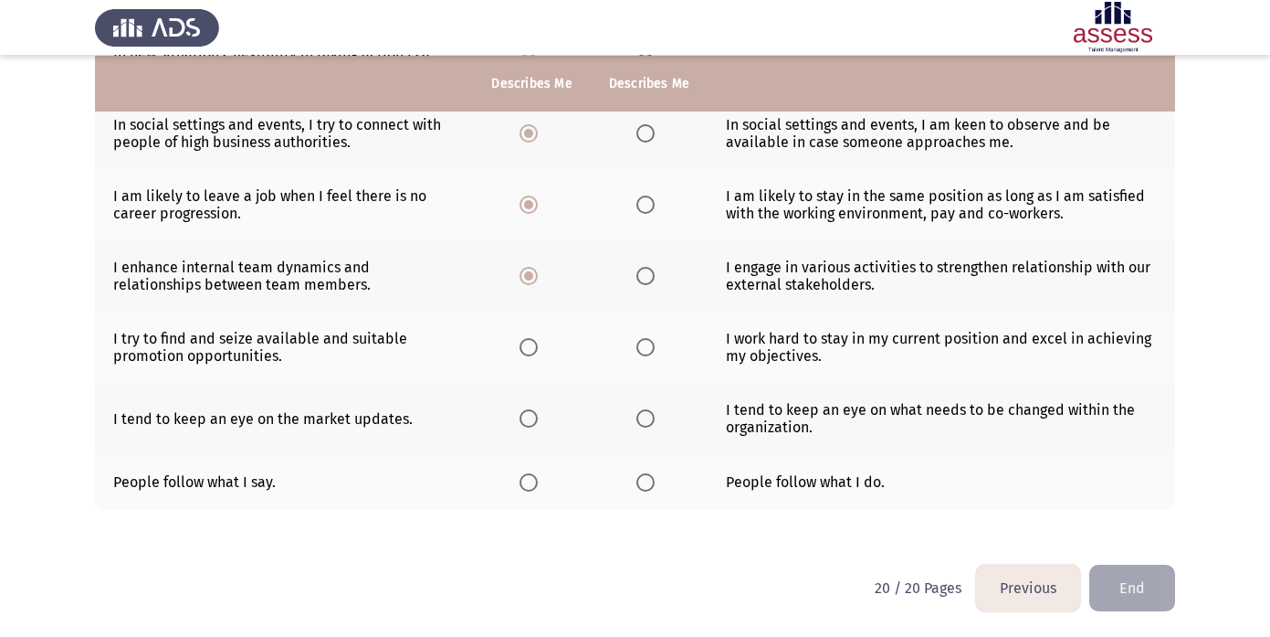
click at [539, 354] on label "Select an option" at bounding box center [533, 347] width 26 height 18
click at [538, 354] on input "Select an option" at bounding box center [529, 347] width 18 height 18
click at [646, 416] on span "Select an option" at bounding box center [646, 418] width 18 height 18
click at [646, 416] on input "Select an option" at bounding box center [646, 418] width 18 height 18
click at [634, 478] on th at bounding box center [649, 482] width 117 height 56
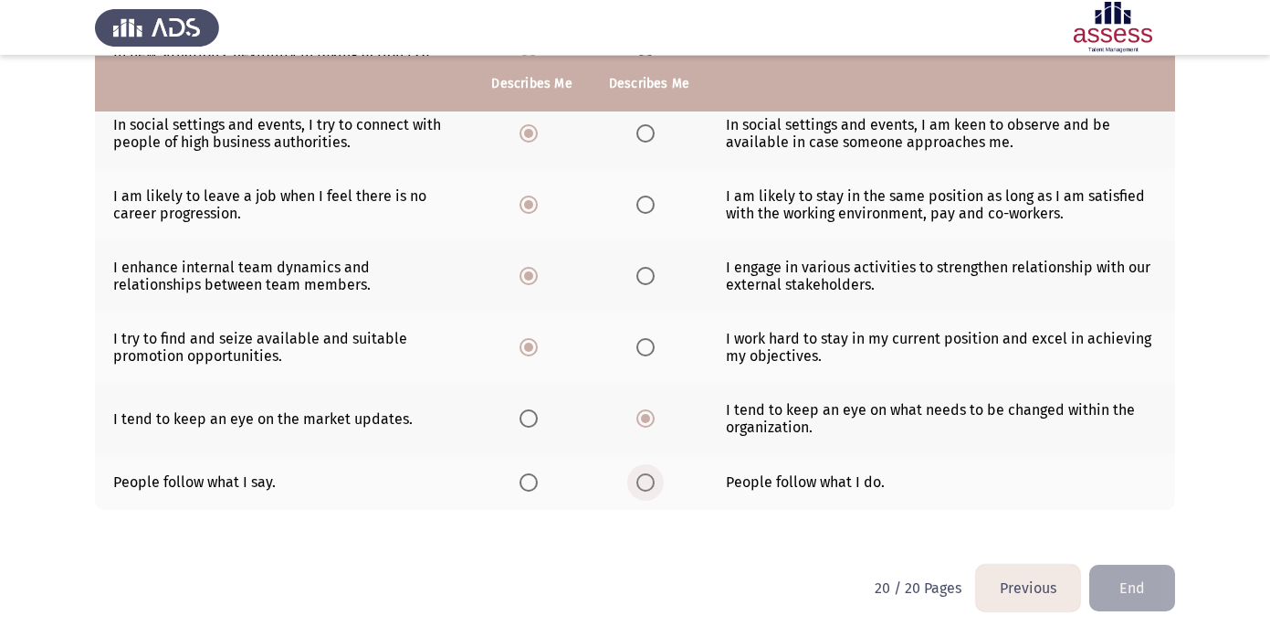
click at [647, 485] on span "Select an option" at bounding box center [646, 482] width 18 height 18
click at [647, 485] on input "Select an option" at bounding box center [646, 482] width 18 height 18
click at [1147, 591] on button "End" at bounding box center [1132, 587] width 86 height 47
